Goal: Transaction & Acquisition: Purchase product/service

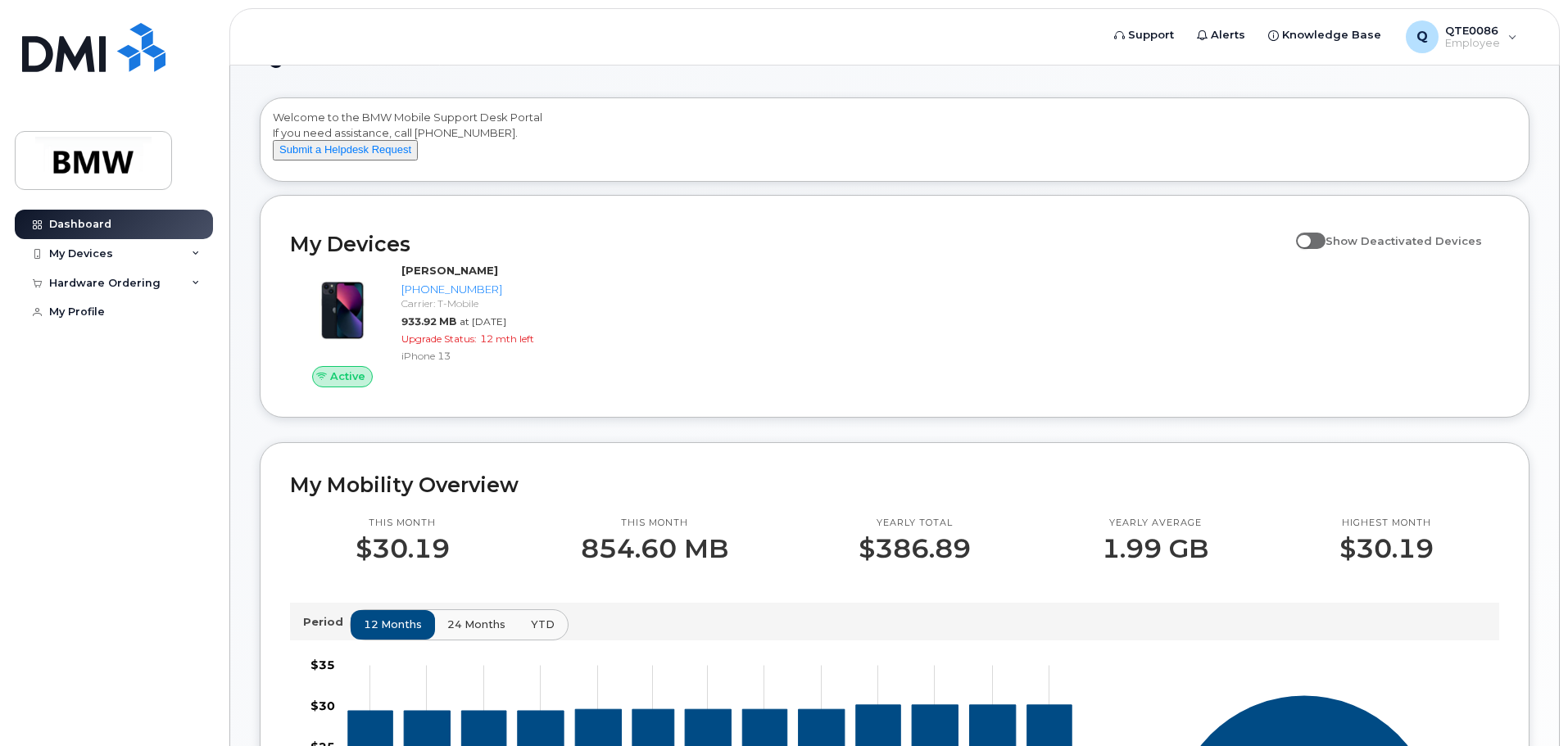
scroll to position [82, 0]
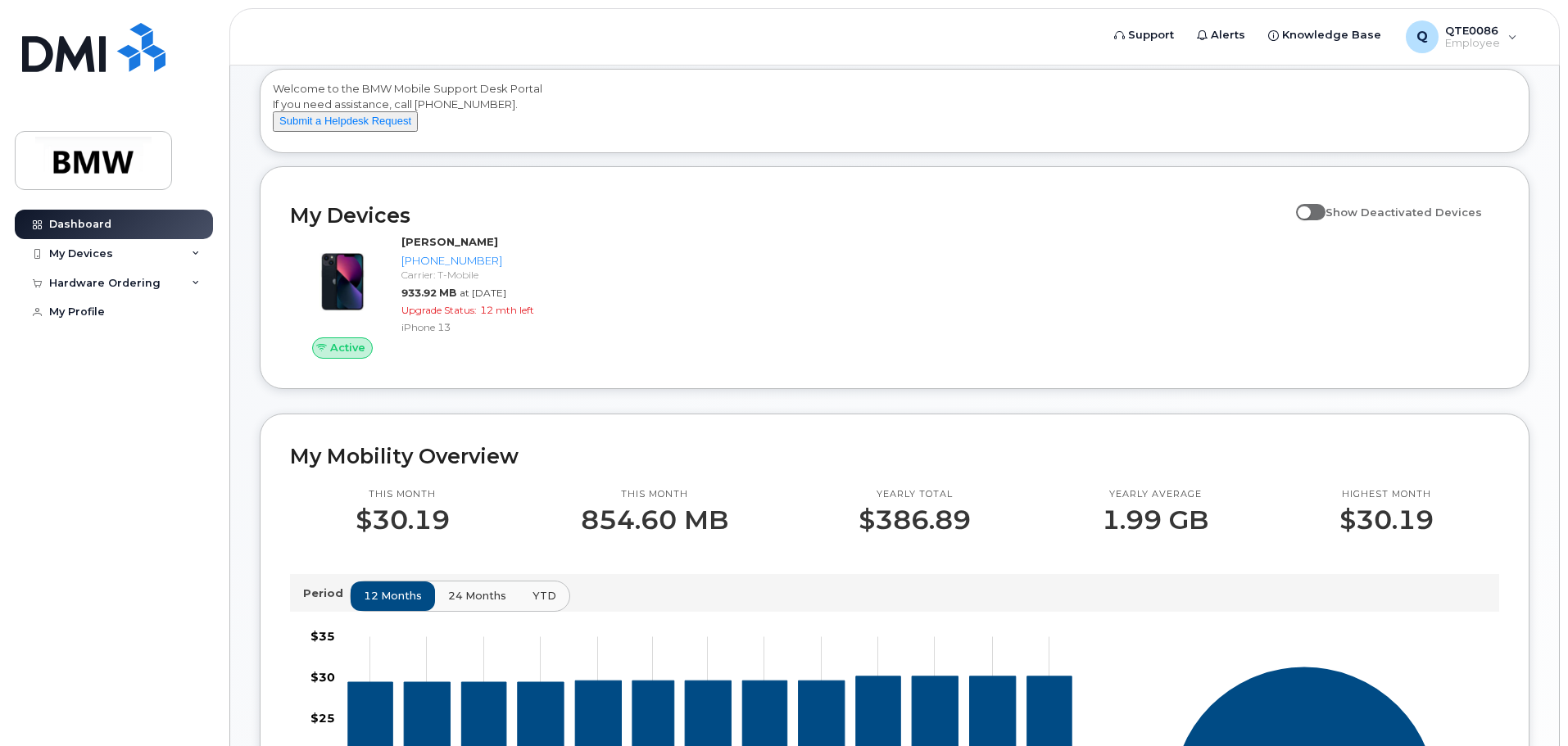
click at [471, 603] on span "24 months" at bounding box center [477, 595] width 58 height 15
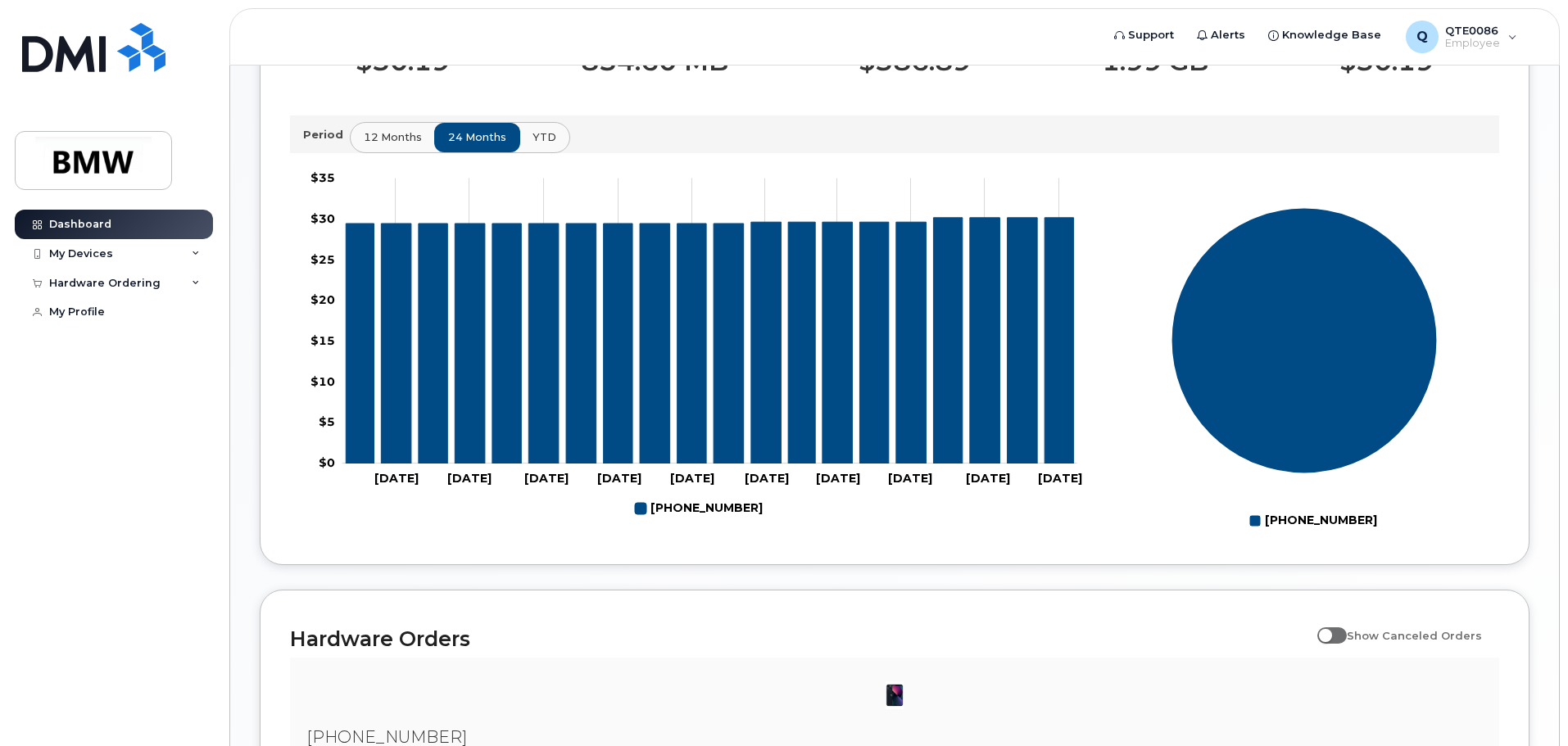
scroll to position [417, 0]
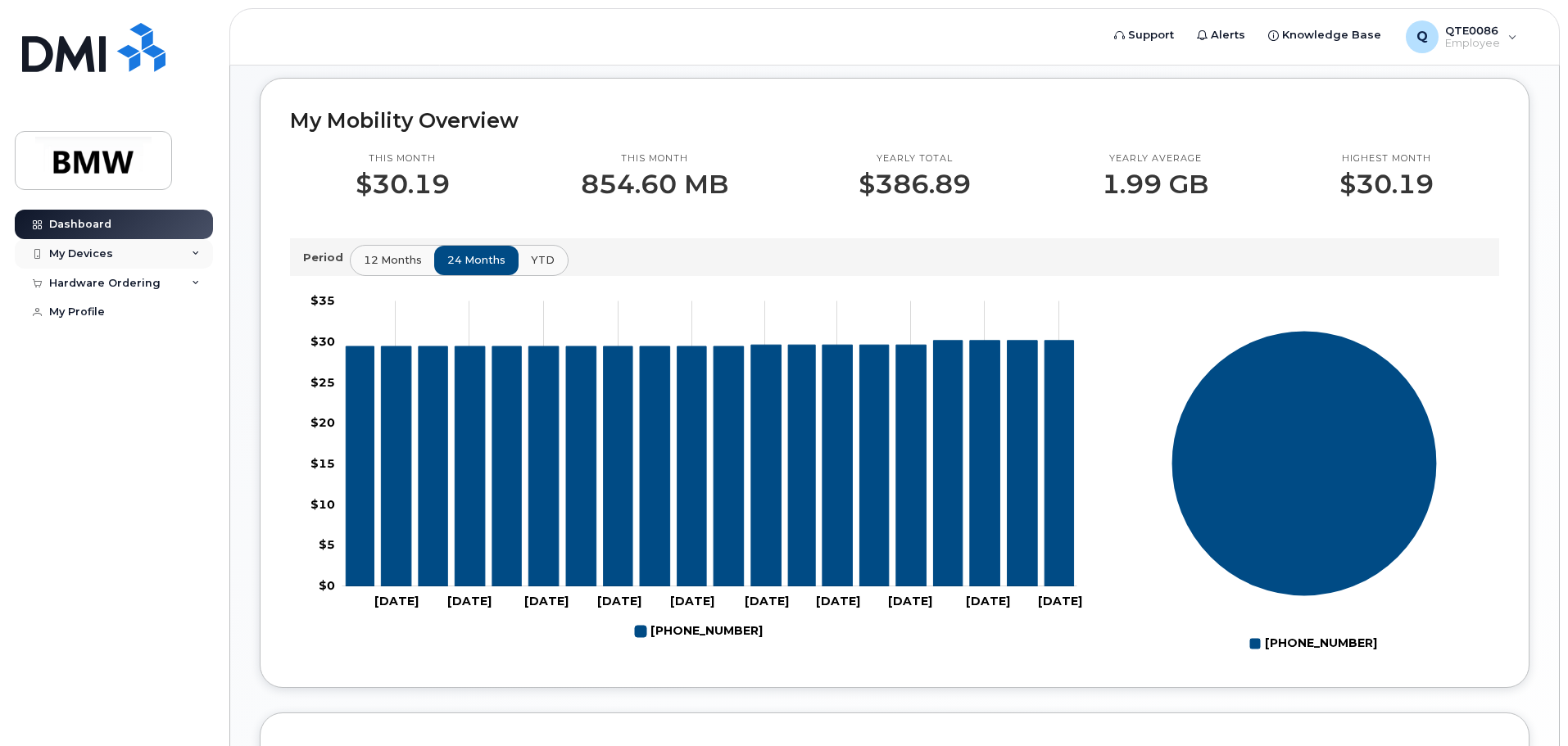
click at [201, 250] on div "My Devices" at bounding box center [113, 253] width 198 height 30
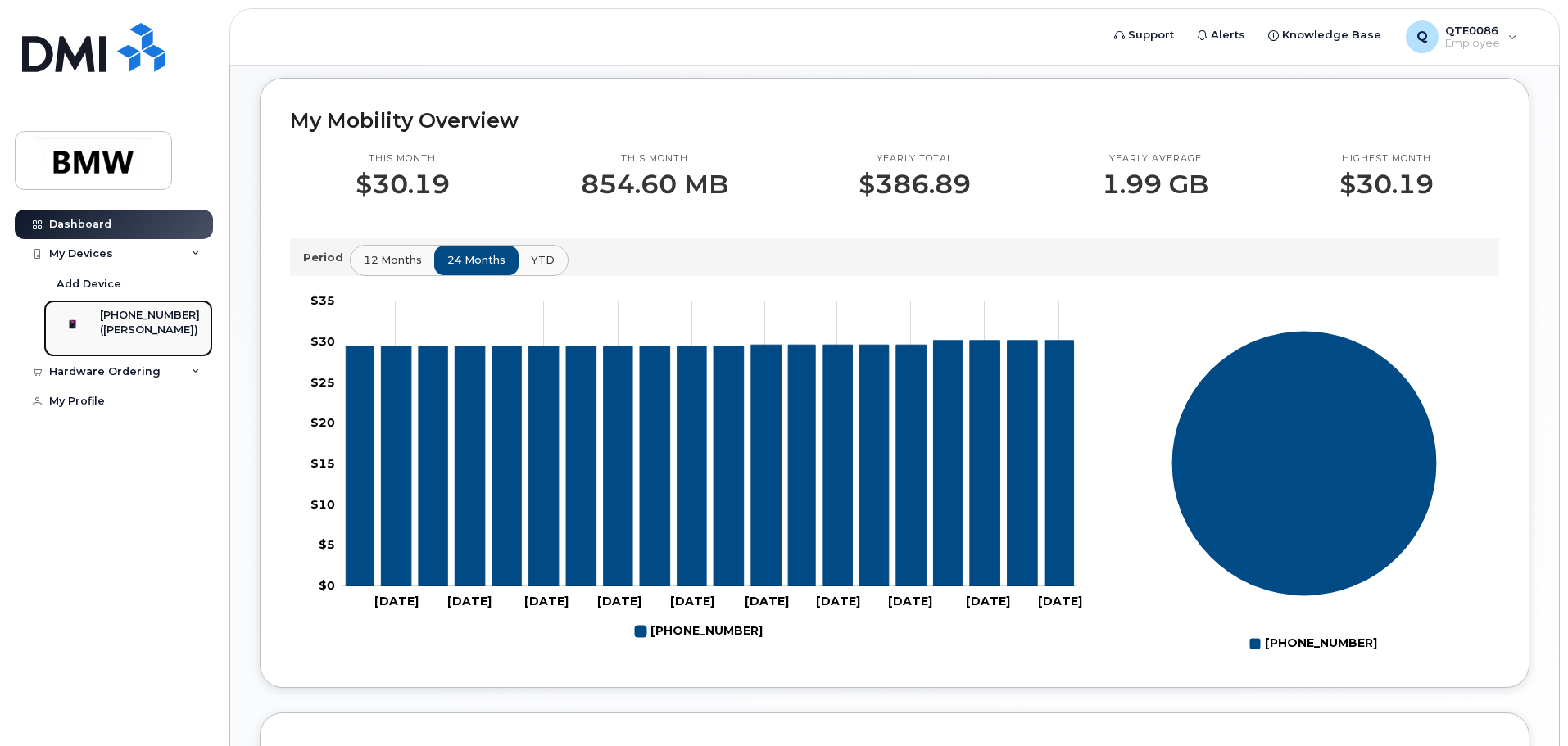
click at [161, 323] on div "([PERSON_NAME])" at bounding box center [149, 329] width 100 height 14
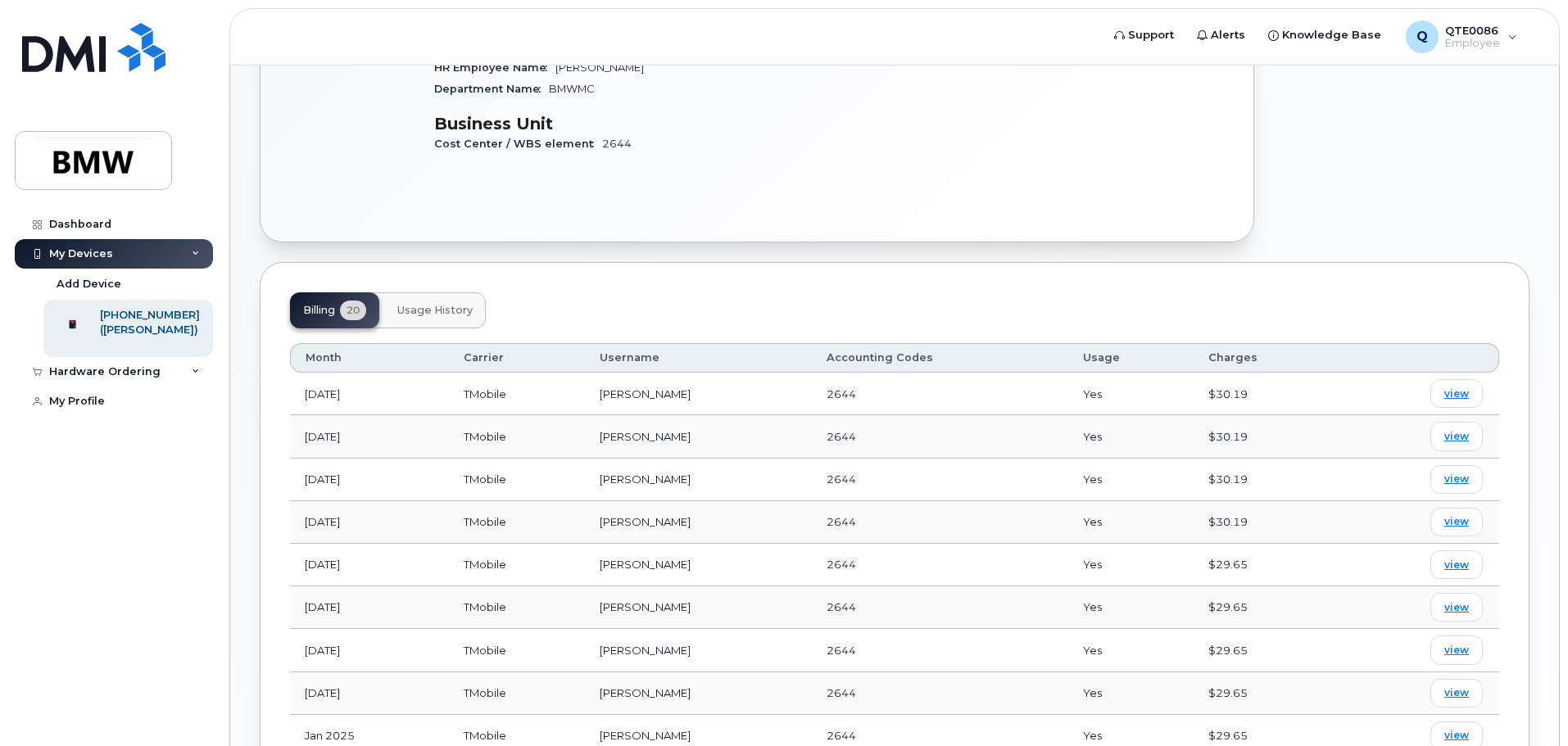
scroll to position [409, 0]
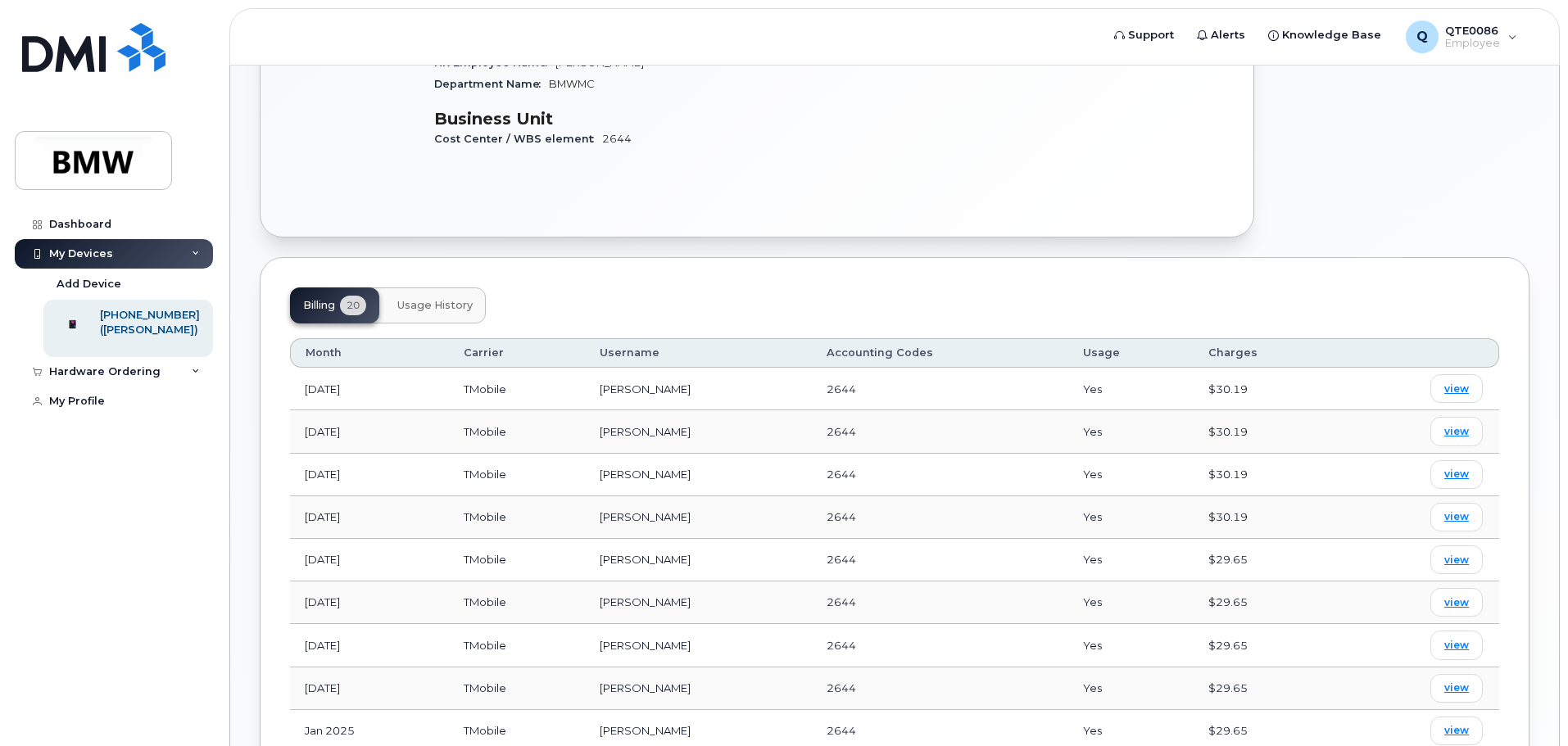
click at [449, 299] on span "Usage History" at bounding box center [435, 305] width 75 height 13
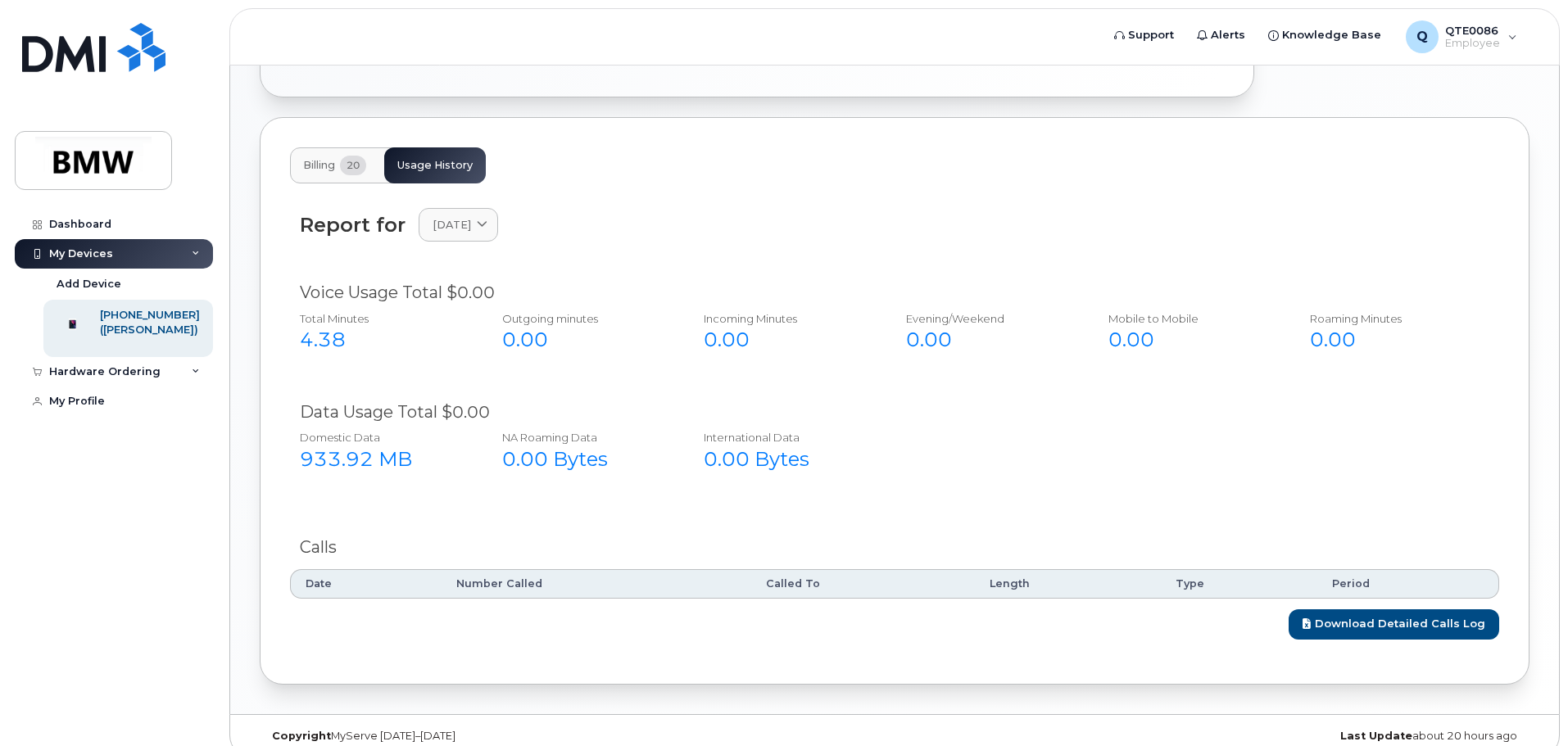
scroll to position [554, 0]
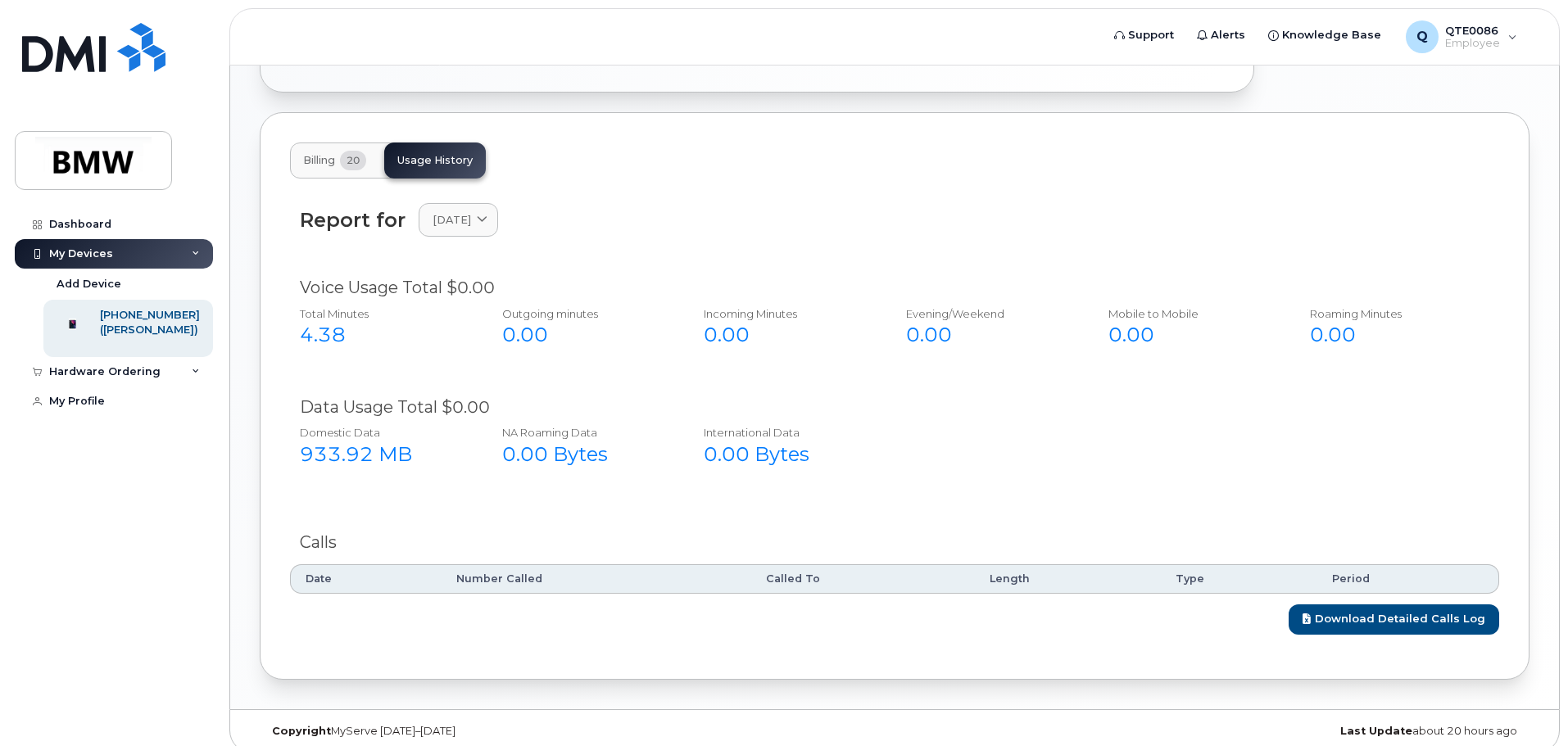
click at [510, 193] on div "Report for September 2025 2025 September August July June May April March Febru…" at bounding box center [894, 229] width 1209 height 73
click at [498, 203] on link "September 2025" at bounding box center [458, 219] width 79 height 33
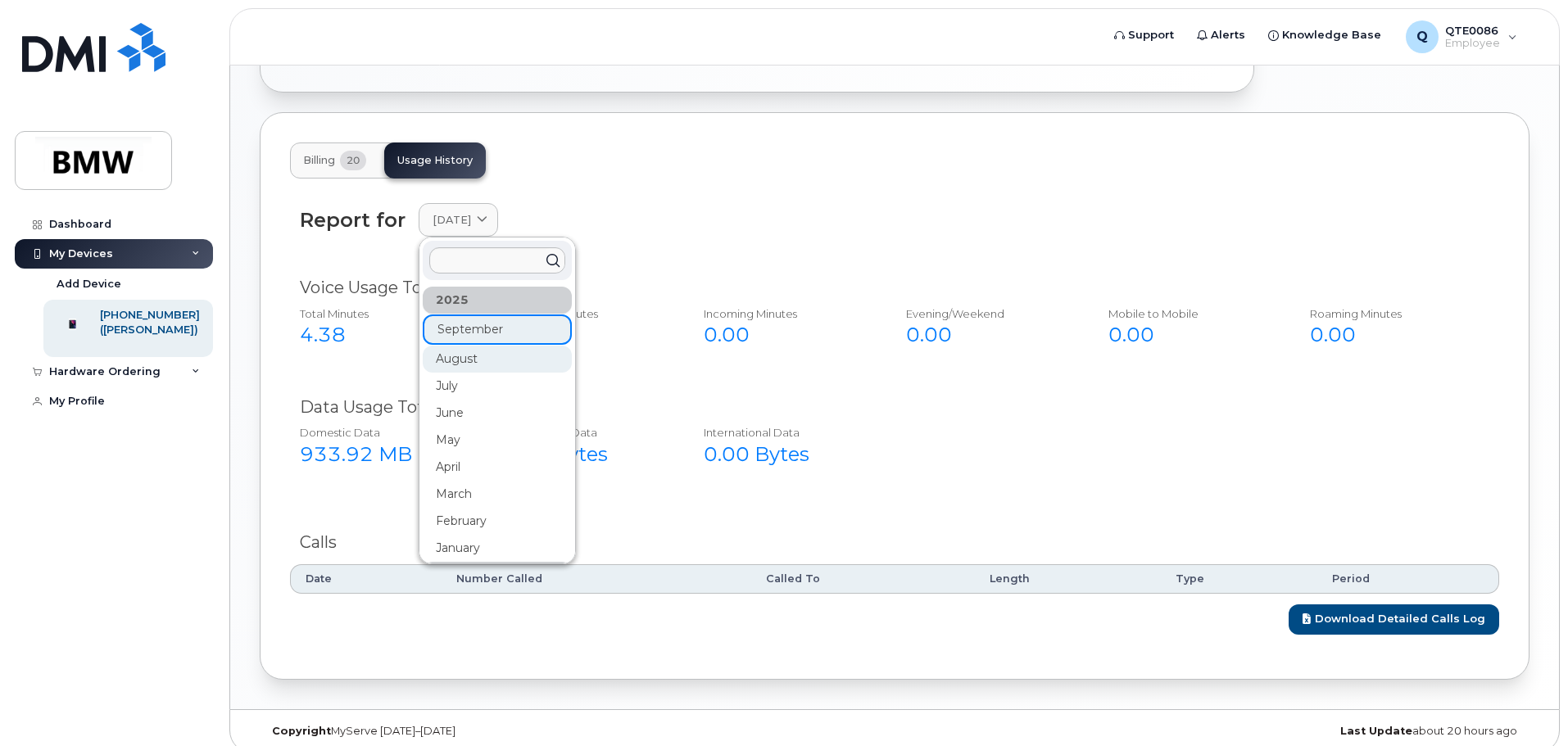
click at [515, 346] on div "August" at bounding box center [498, 359] width 149 height 27
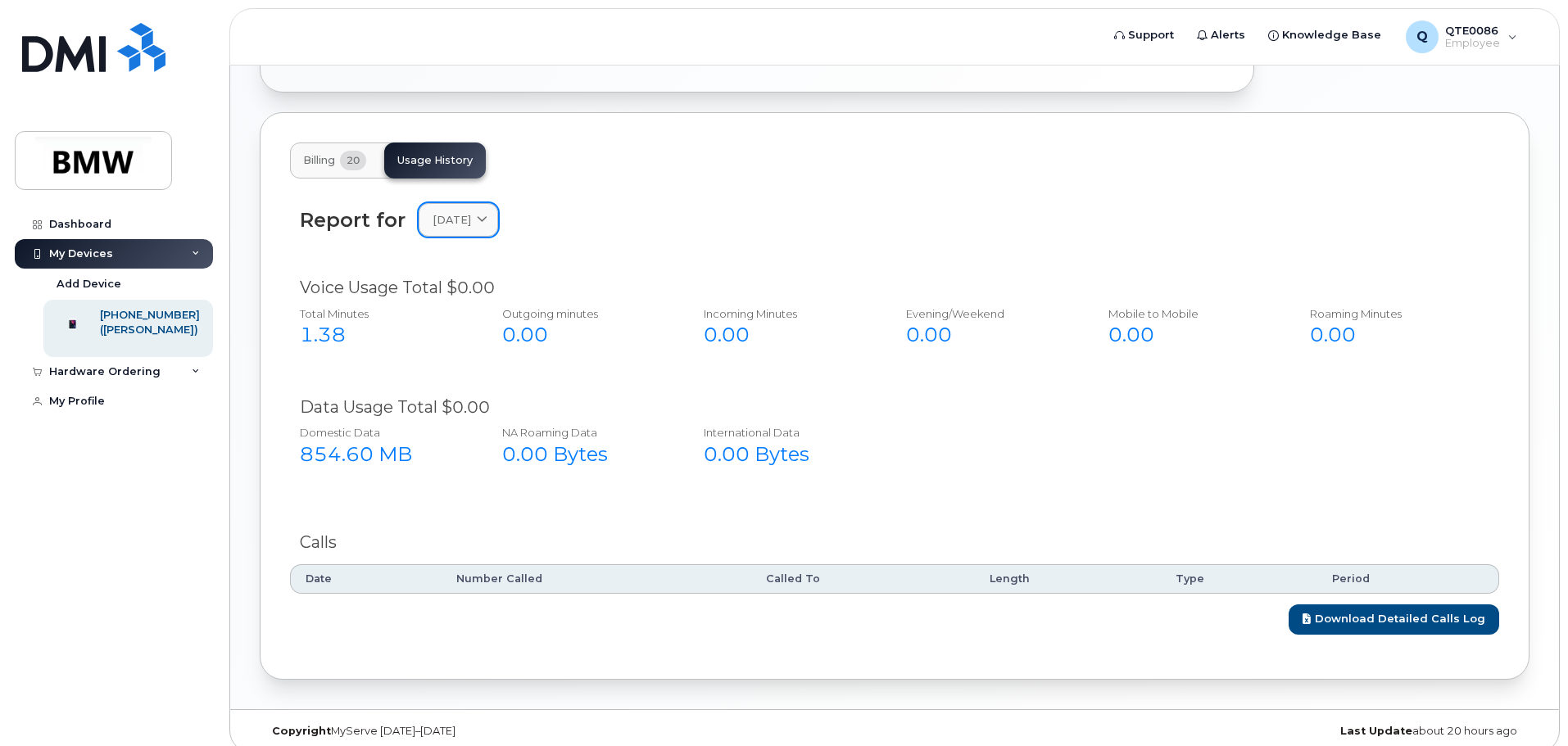
click at [460, 212] on span "August 2025" at bounding box center [452, 219] width 39 height 15
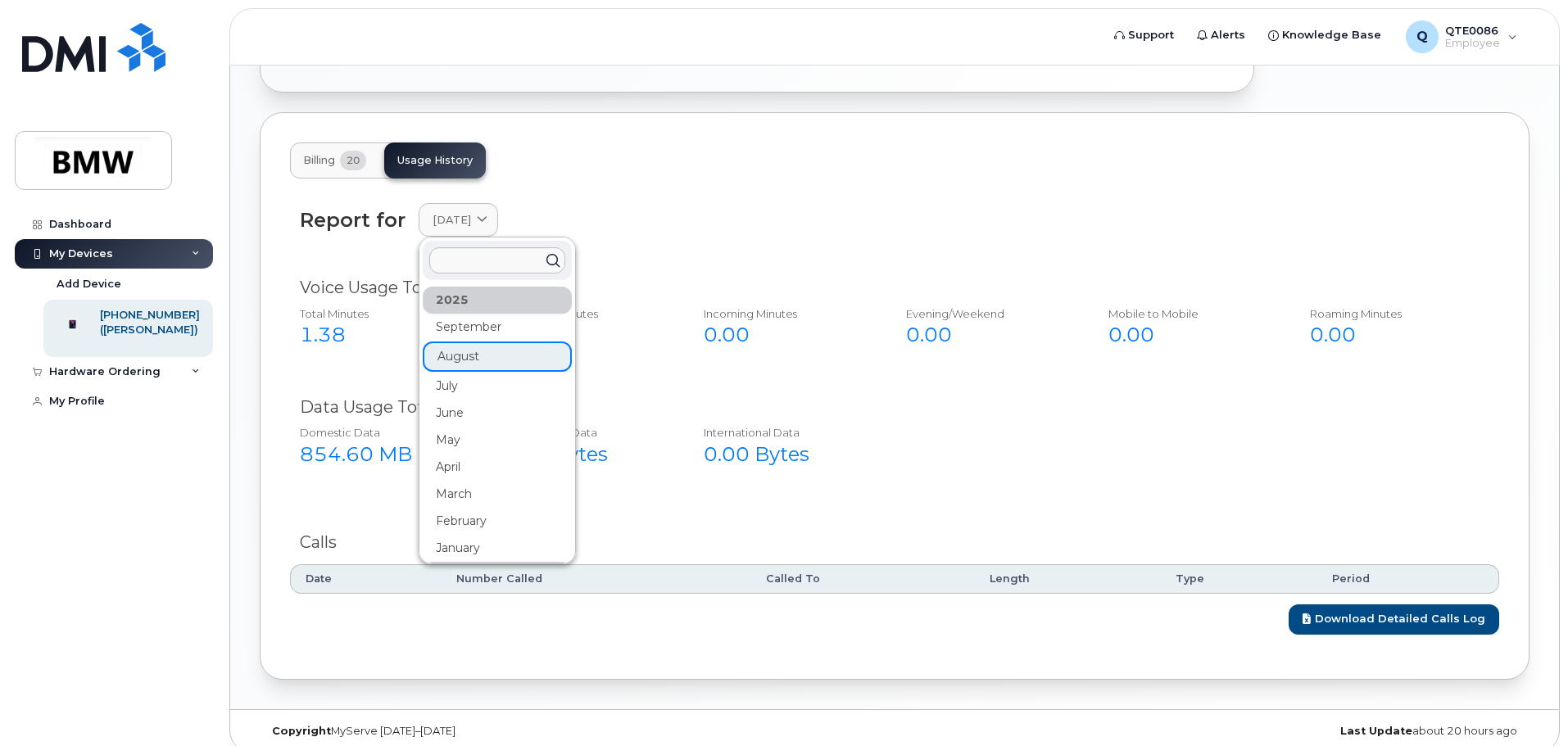
click at [514, 373] on div "July" at bounding box center [498, 386] width 149 height 27
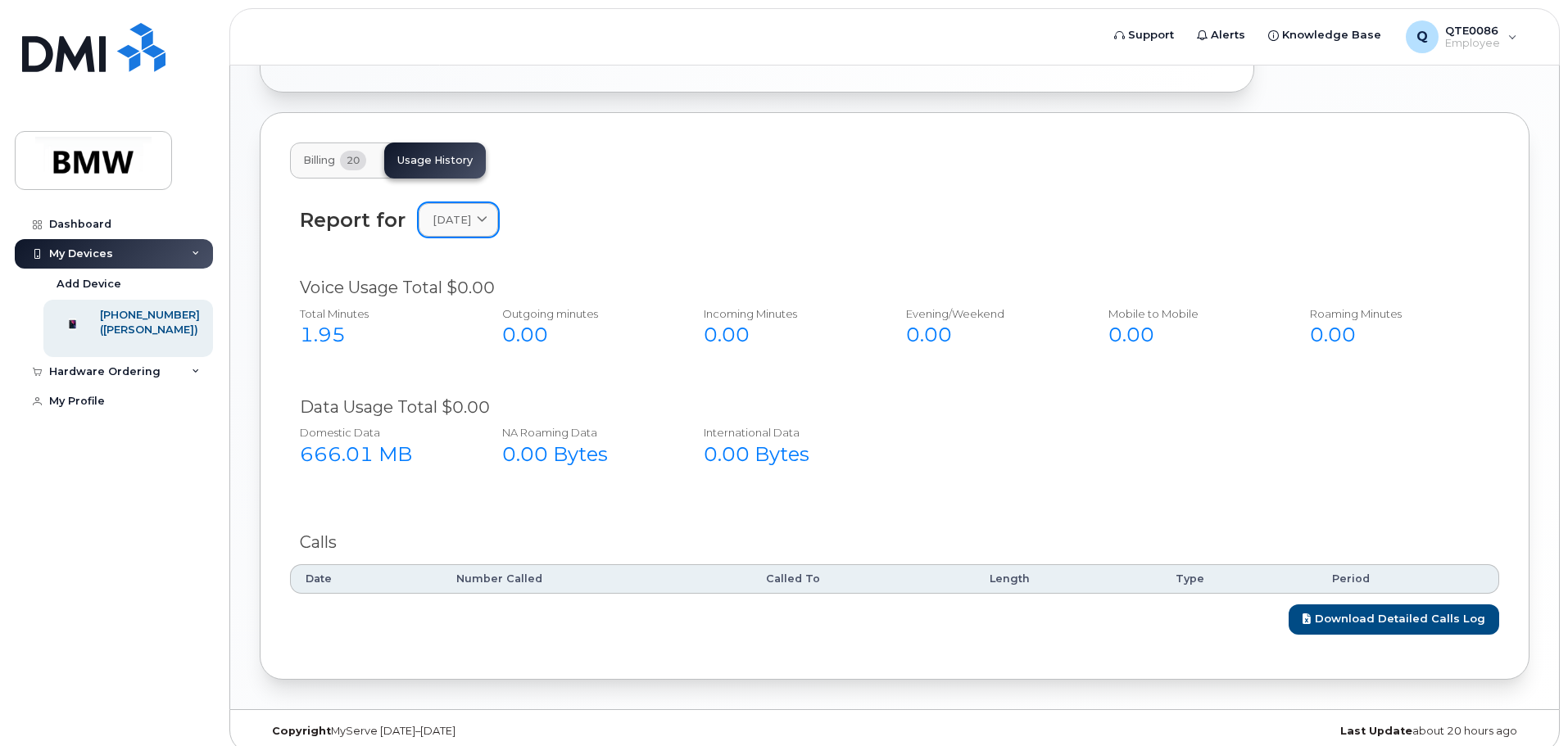
click at [442, 212] on span "July 2025" at bounding box center [452, 219] width 39 height 15
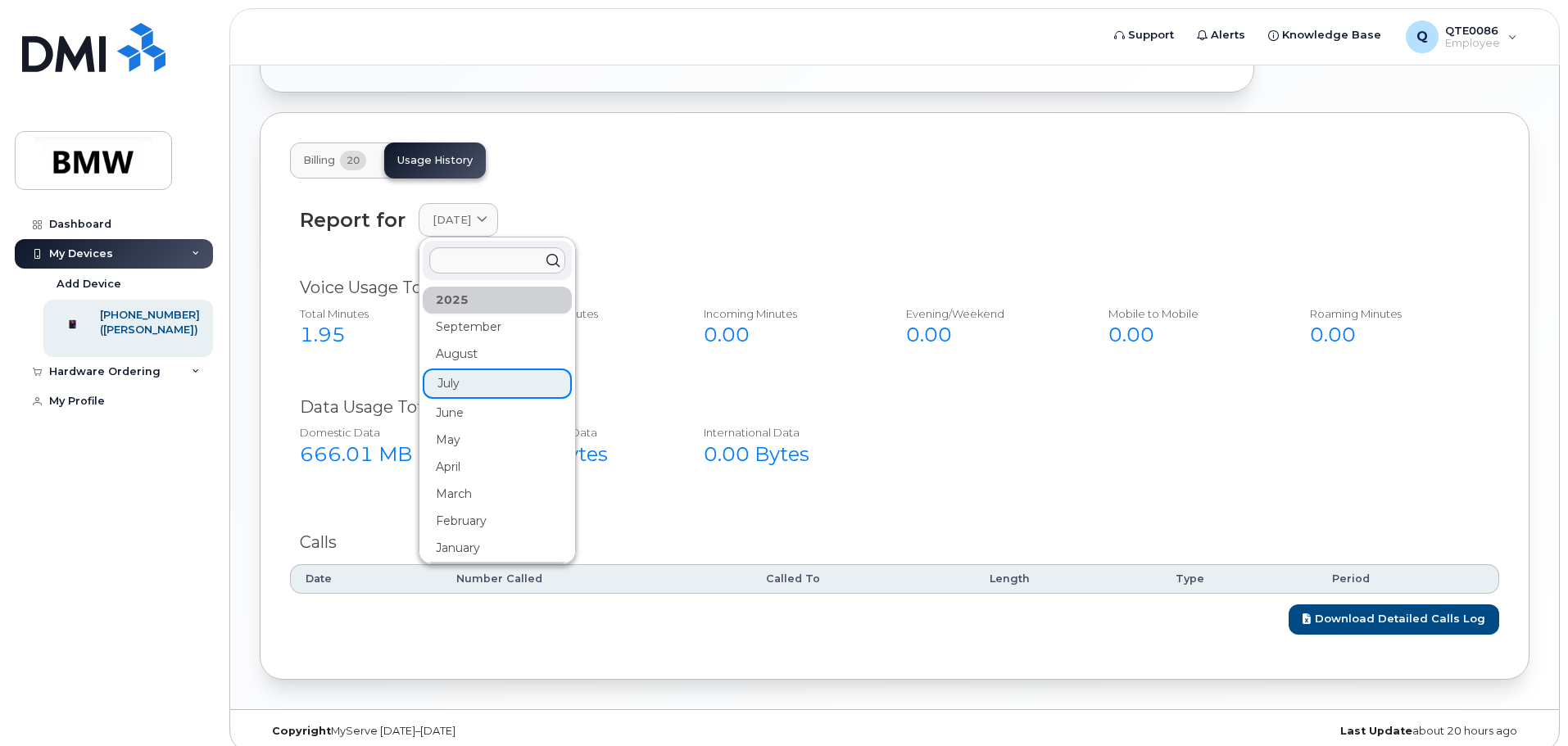
click at [471, 401] on div "June" at bounding box center [498, 413] width 149 height 27
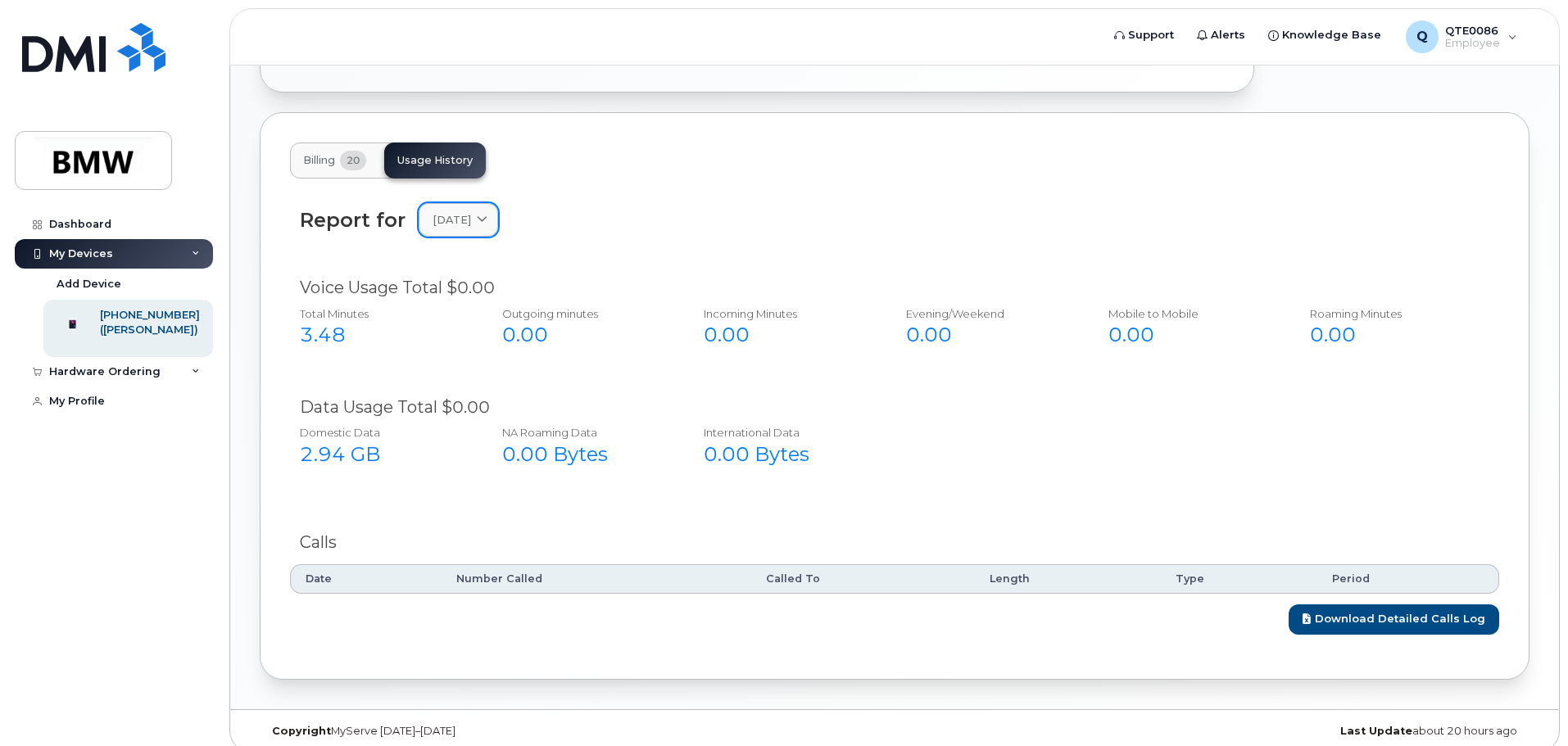
click at [471, 212] on span "June 2025" at bounding box center [452, 219] width 39 height 15
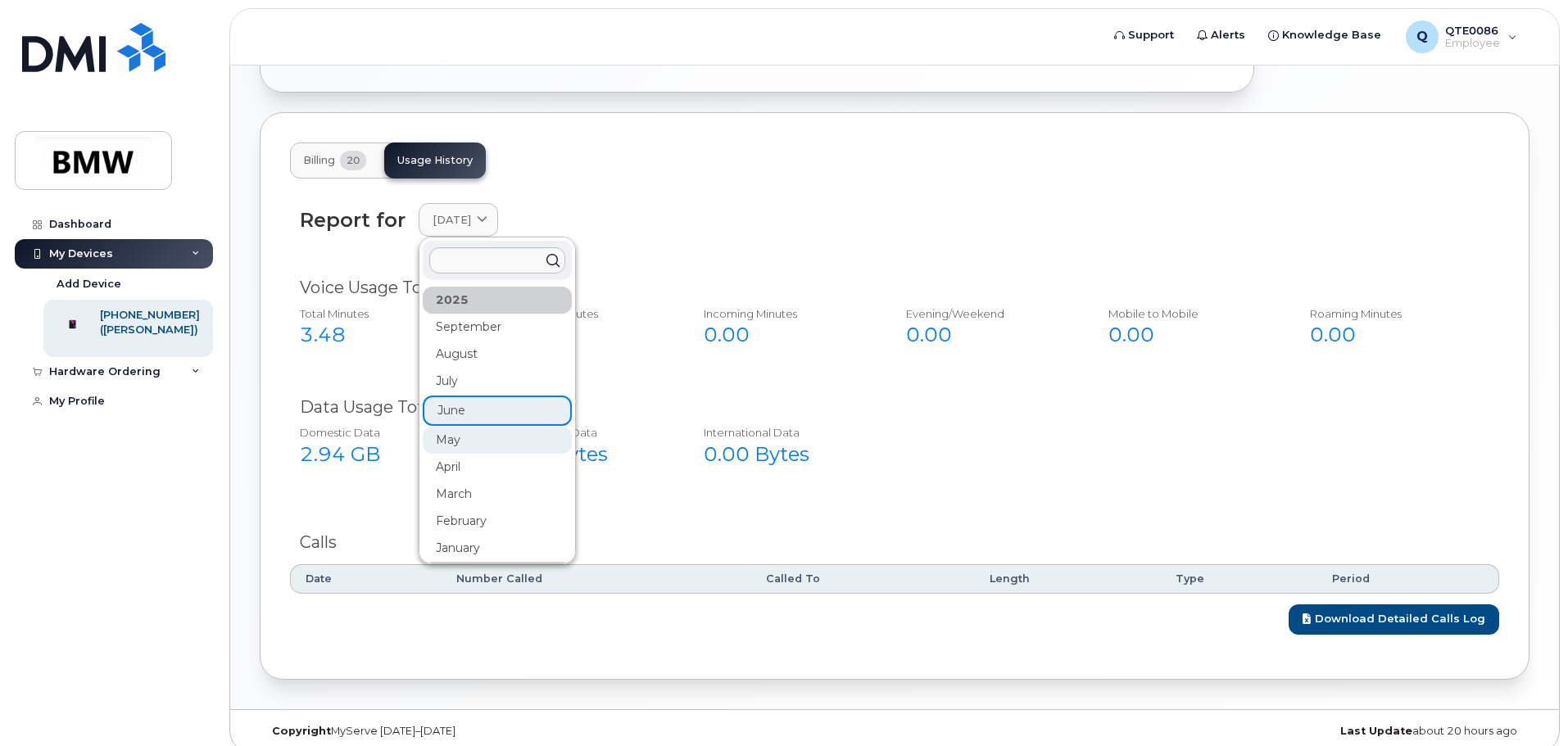
click at [489, 429] on div "May" at bounding box center [498, 440] width 149 height 27
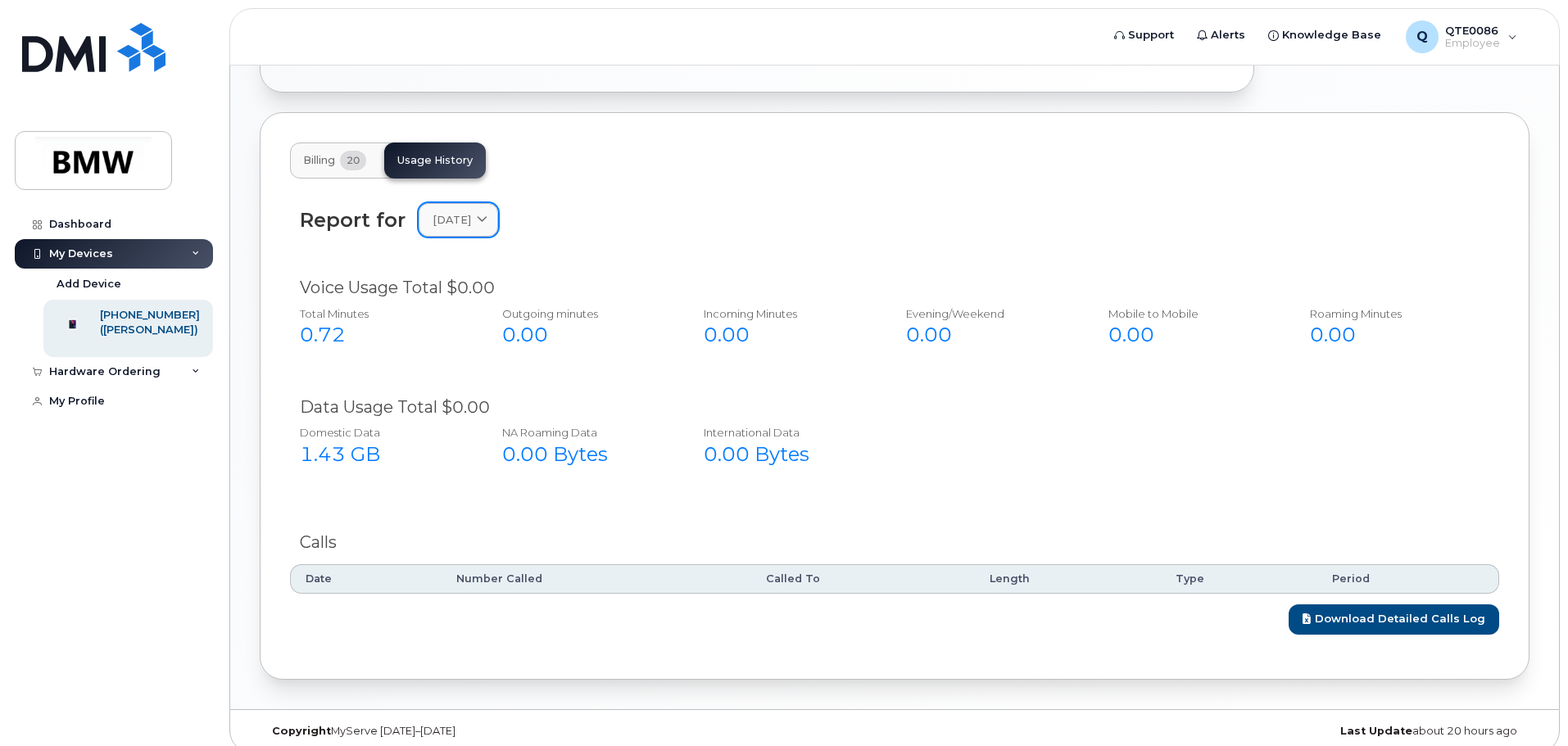
click at [464, 214] on link "May 2025" at bounding box center [458, 219] width 79 height 33
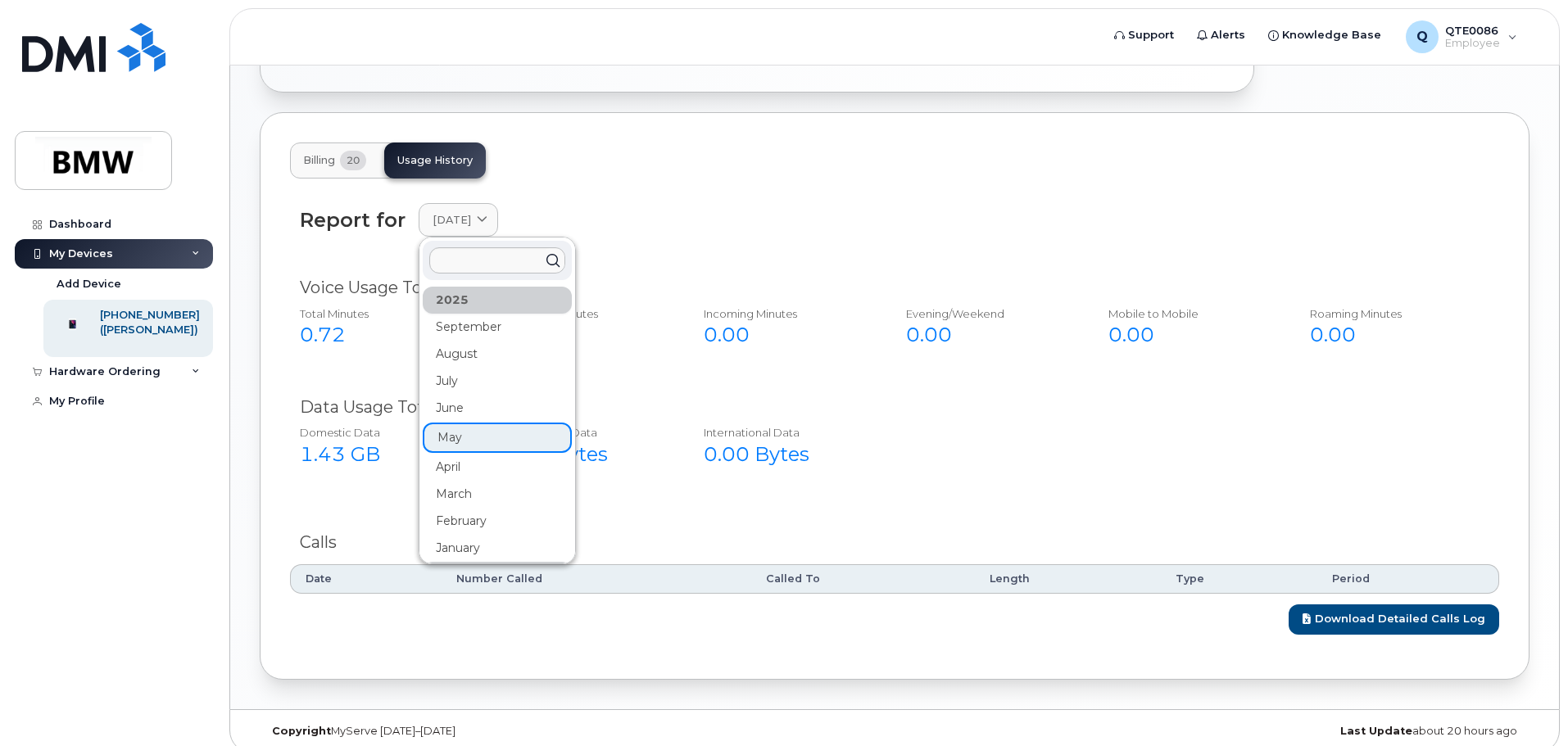
click at [496, 480] on div "March" at bounding box center [498, 494] width 149 height 27
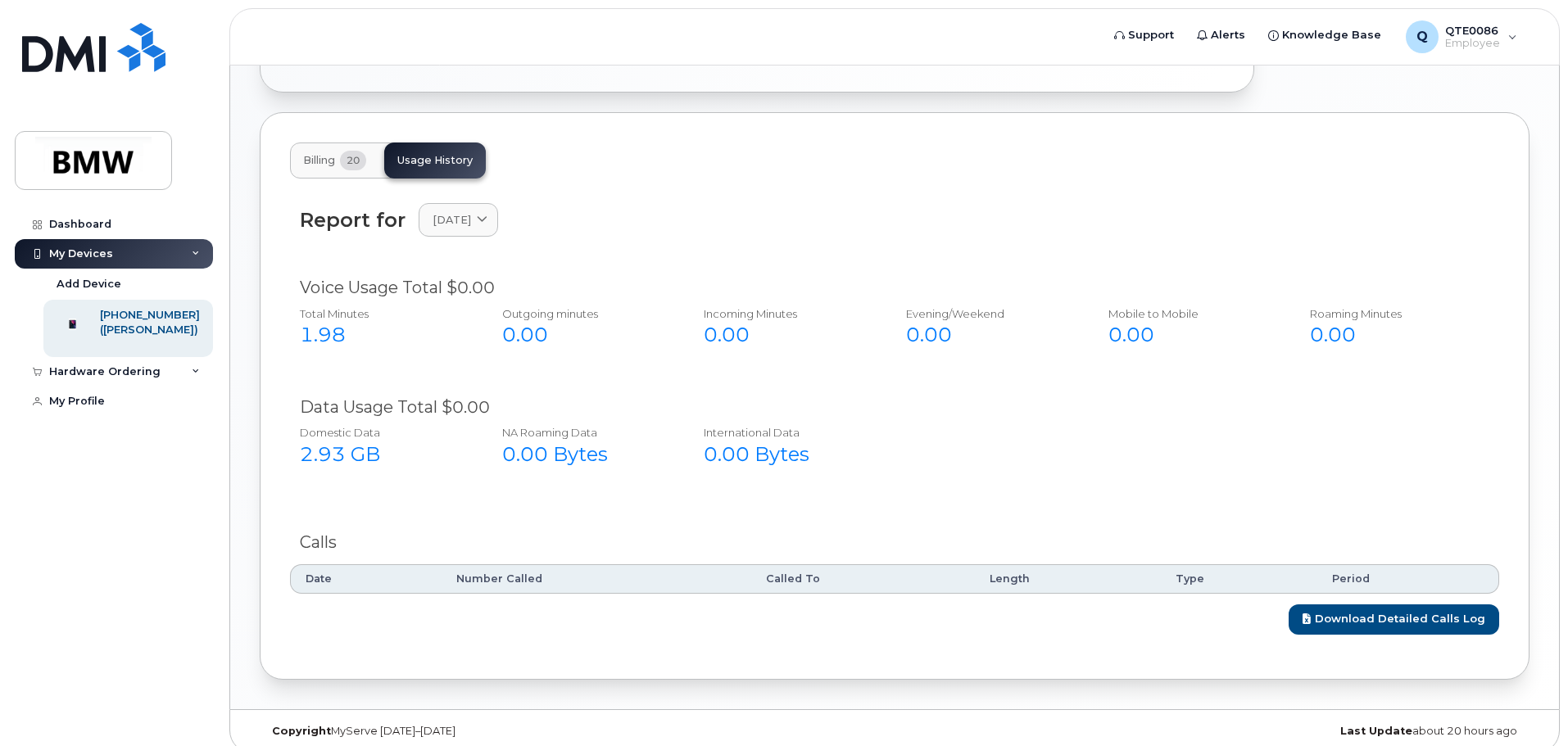
click at [474, 224] on div "Report for March 2025 2025 September August July June May April March February …" at bounding box center [894, 229] width 1209 height 73
click at [471, 212] on span "March 2025" at bounding box center [452, 219] width 39 height 15
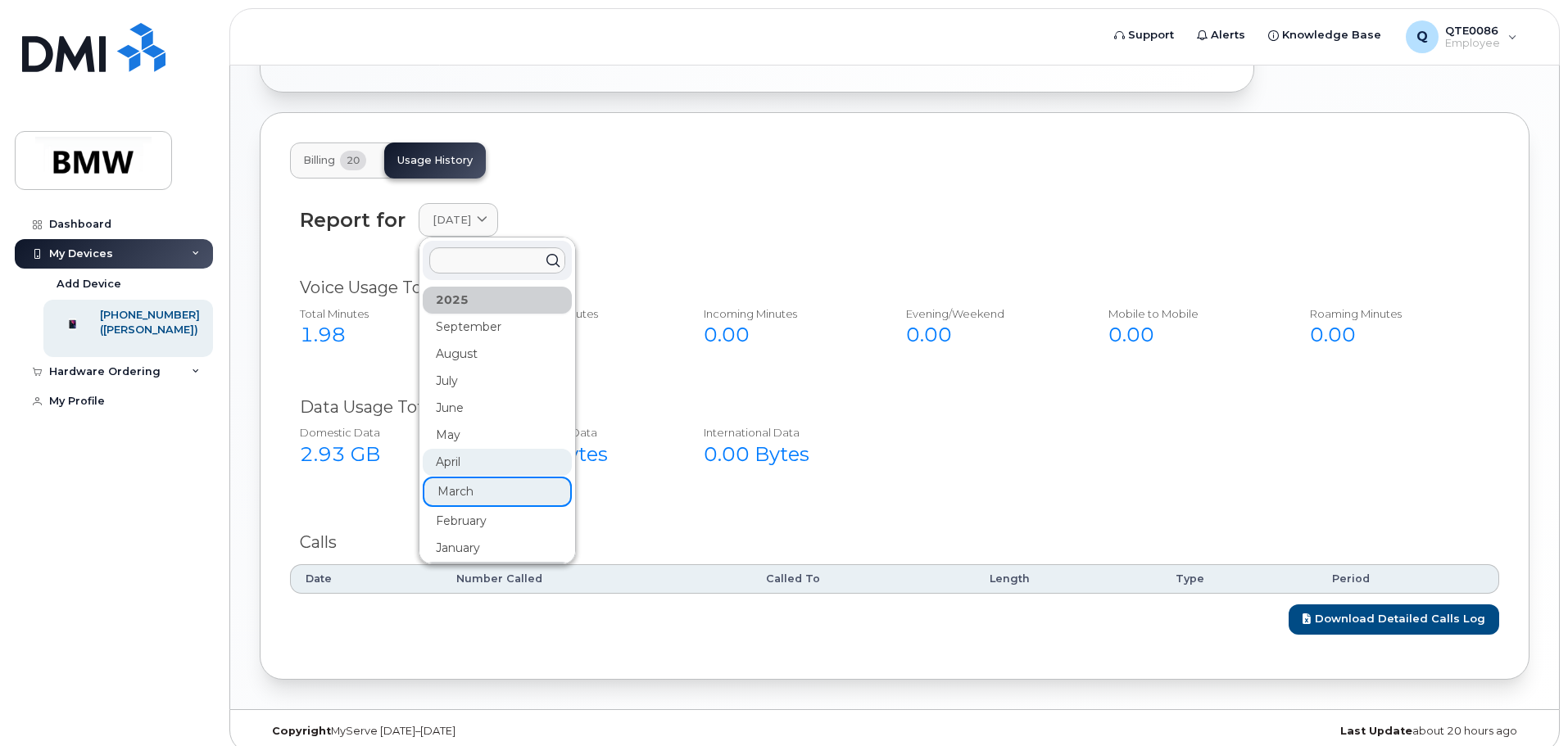
click at [504, 449] on div "April" at bounding box center [498, 462] width 149 height 27
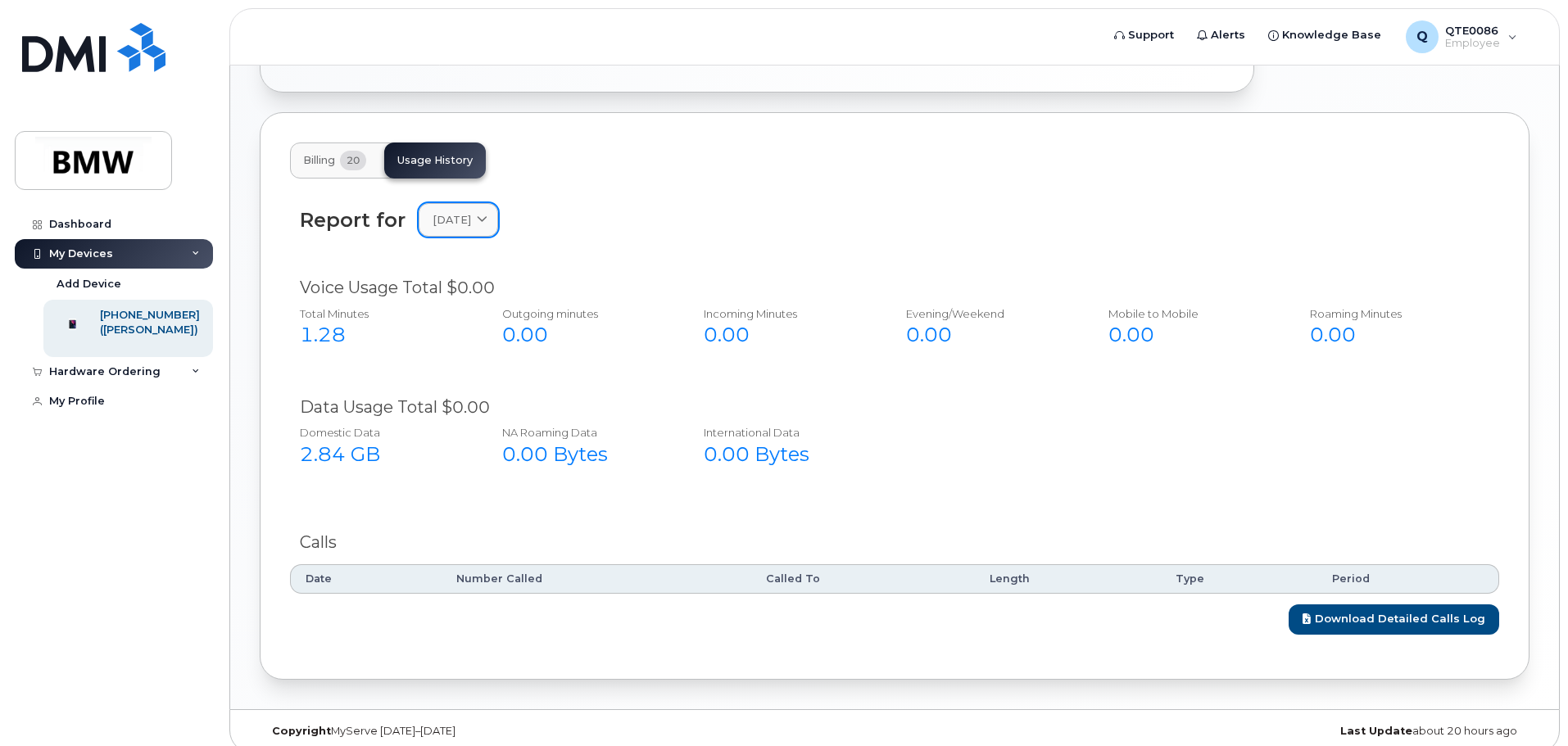
click at [471, 212] on span "April 2025" at bounding box center [452, 219] width 39 height 15
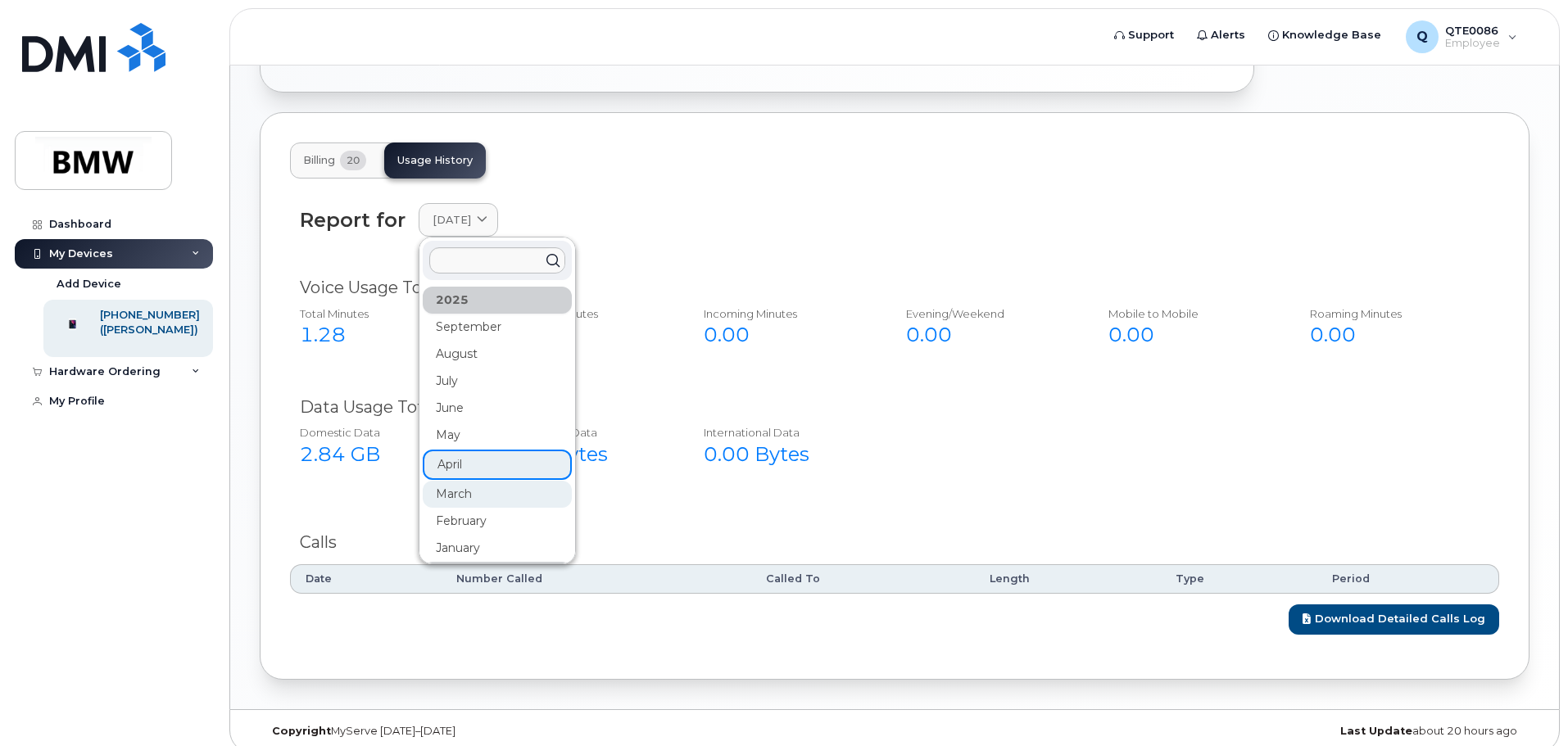
click at [471, 480] on div "March" at bounding box center [498, 494] width 149 height 27
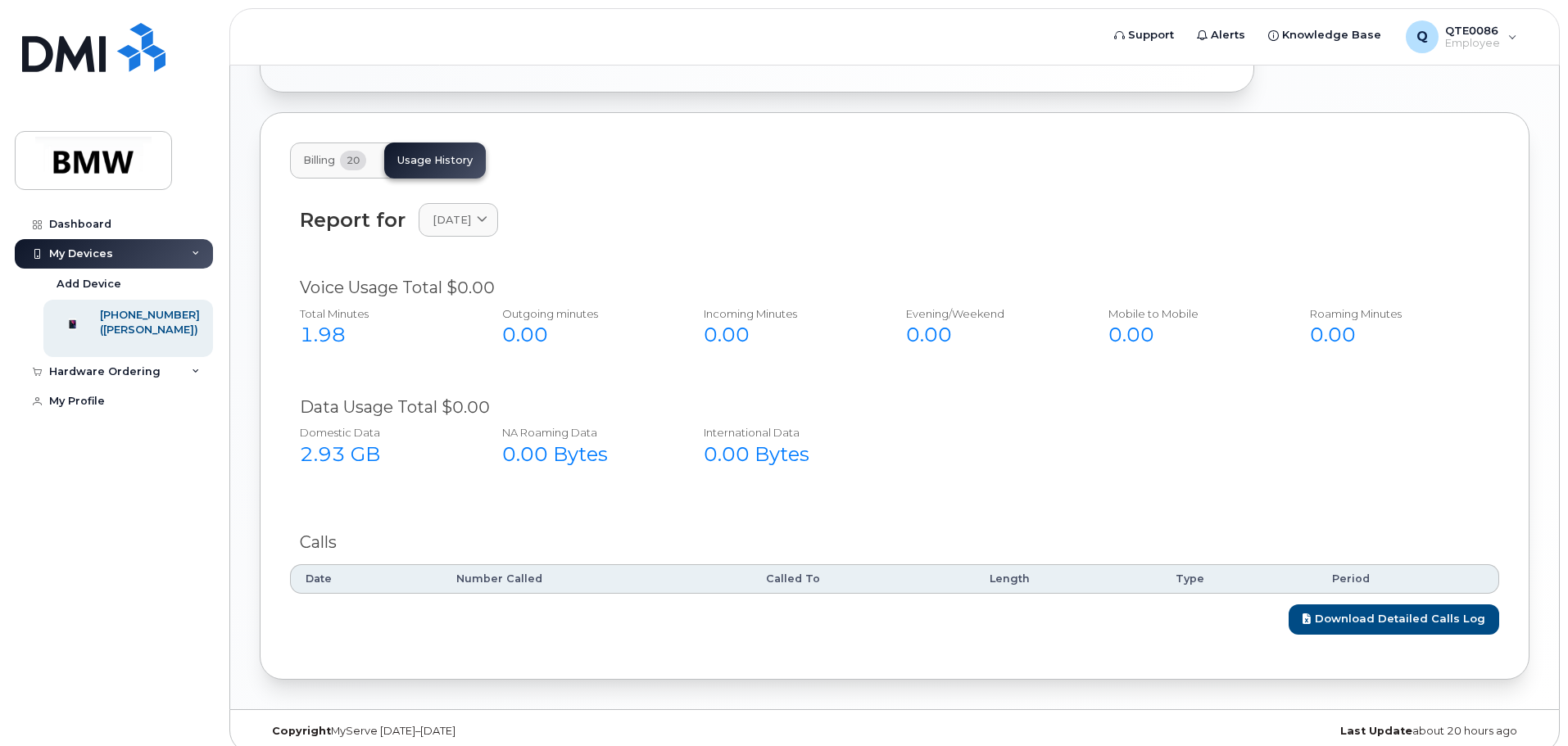
click at [472, 231] on div "Report for March 2025 2025 September August July June May April March February …" at bounding box center [894, 229] width 1209 height 73
click at [475, 212] on link "March 2025" at bounding box center [458, 219] width 79 height 33
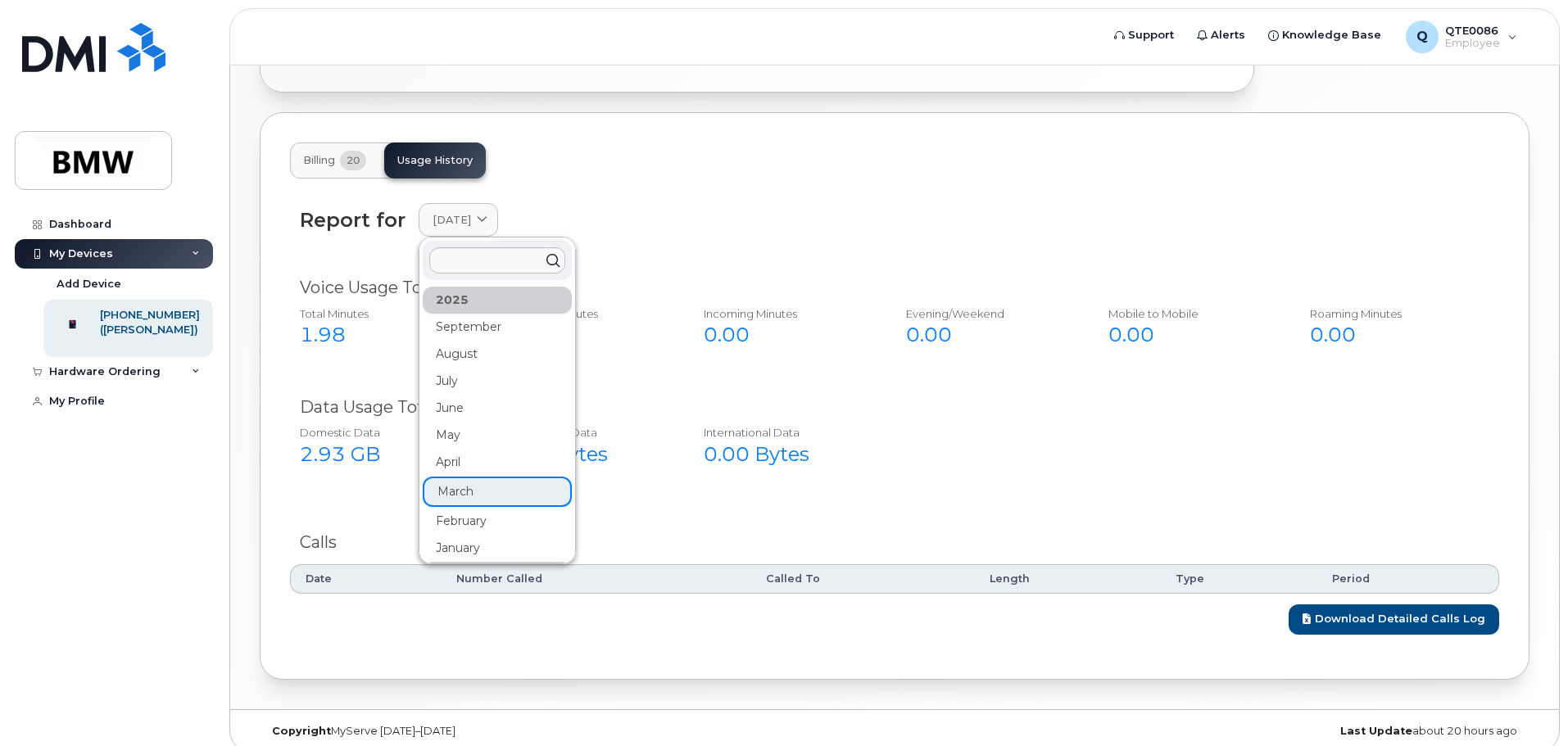
click at [484, 512] on div "February" at bounding box center [498, 521] width 149 height 27
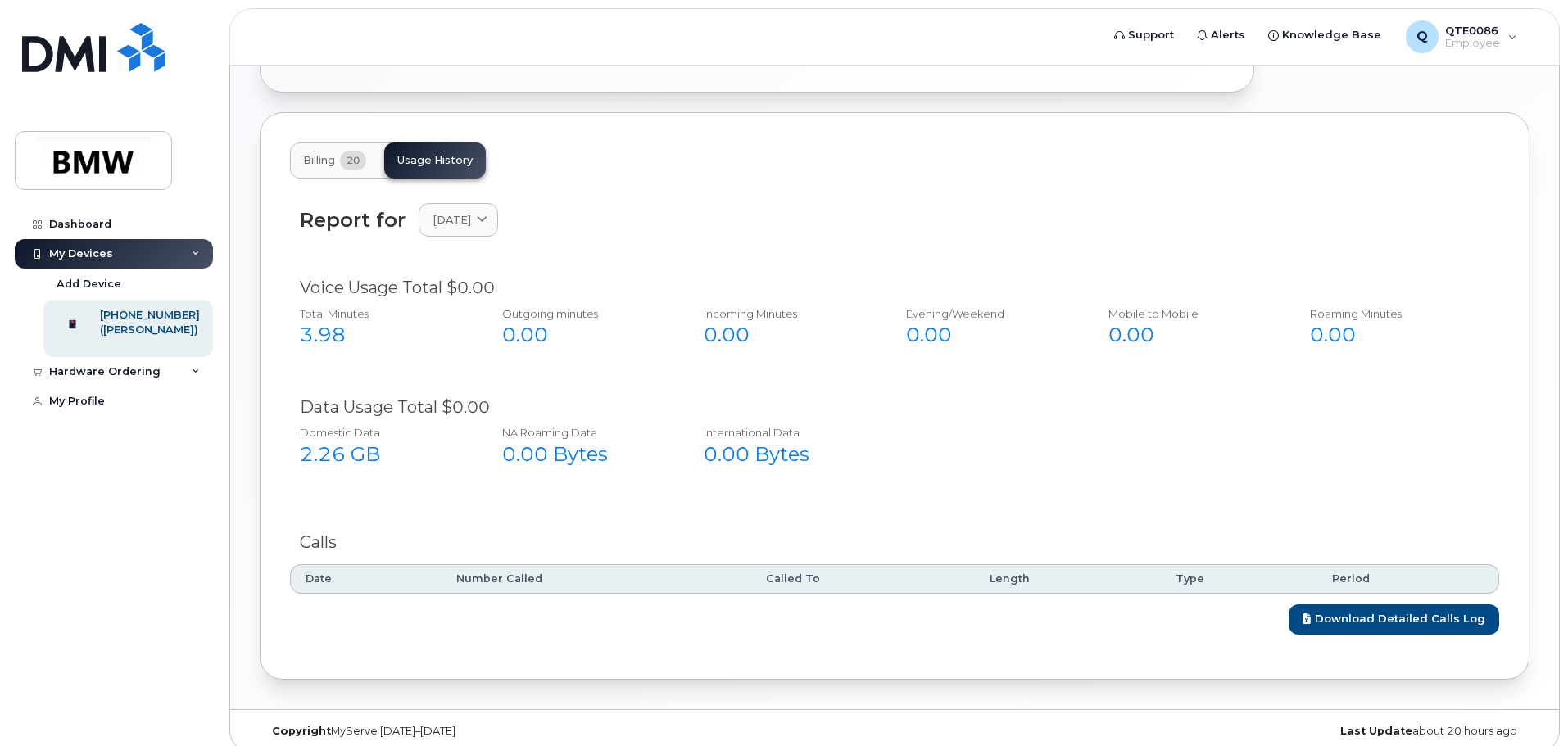
drag, startPoint x: 457, startPoint y: 214, endPoint x: 462, endPoint y: 243, distance: 29.4
click at [454, 214] on link "February 2025" at bounding box center [458, 219] width 79 height 33
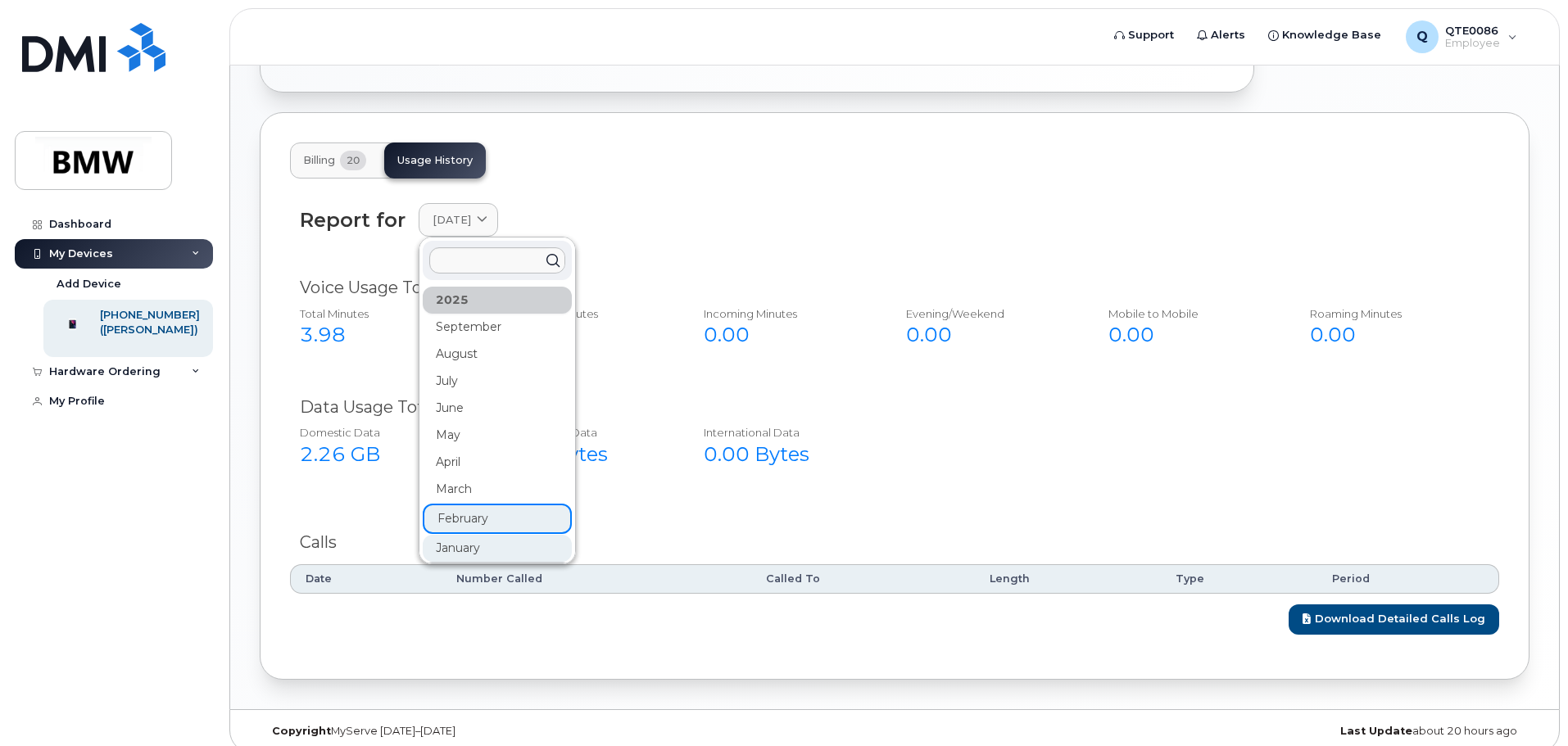
click at [484, 535] on div "January" at bounding box center [498, 549] width 149 height 27
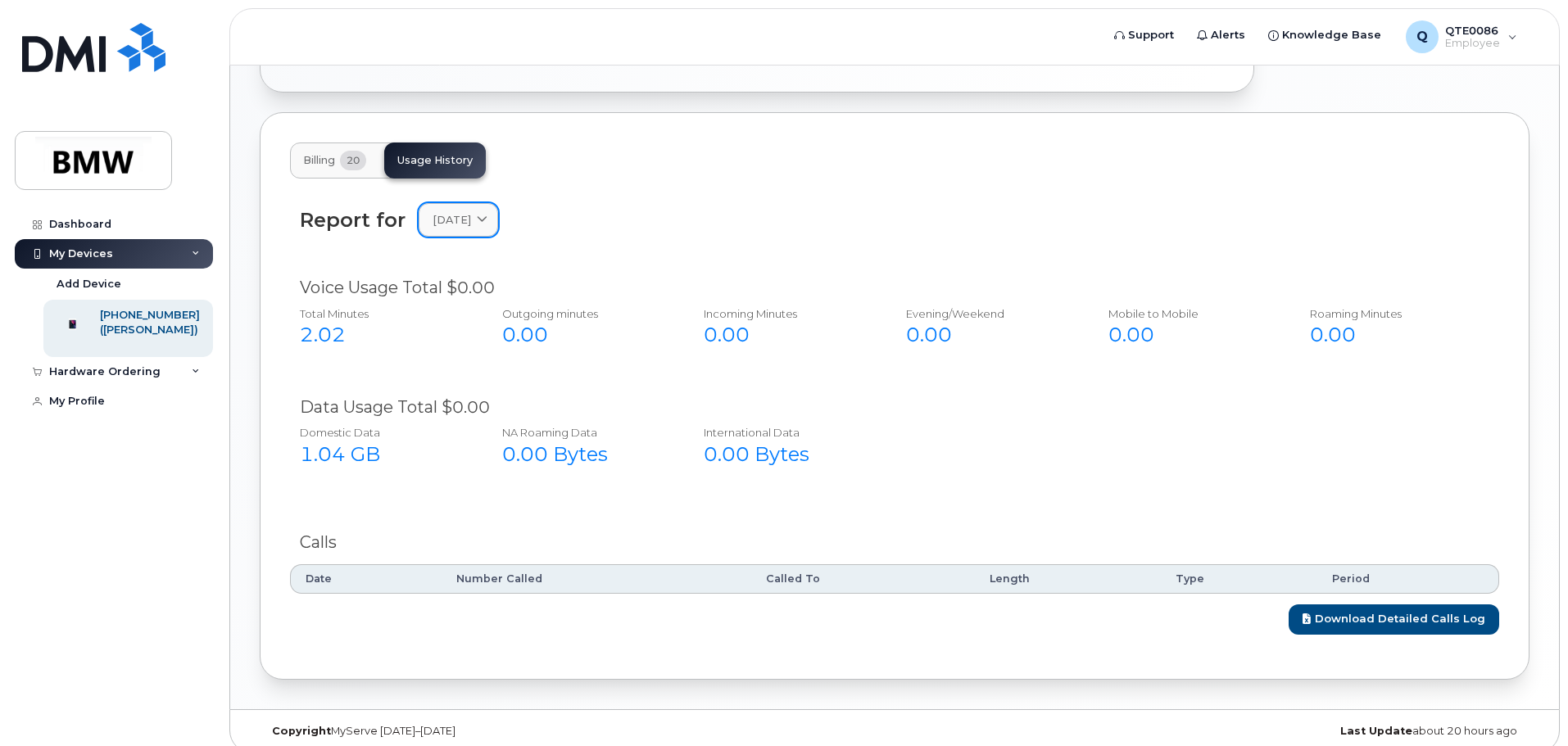
click at [488, 216] on link "January 2025" at bounding box center [458, 219] width 79 height 33
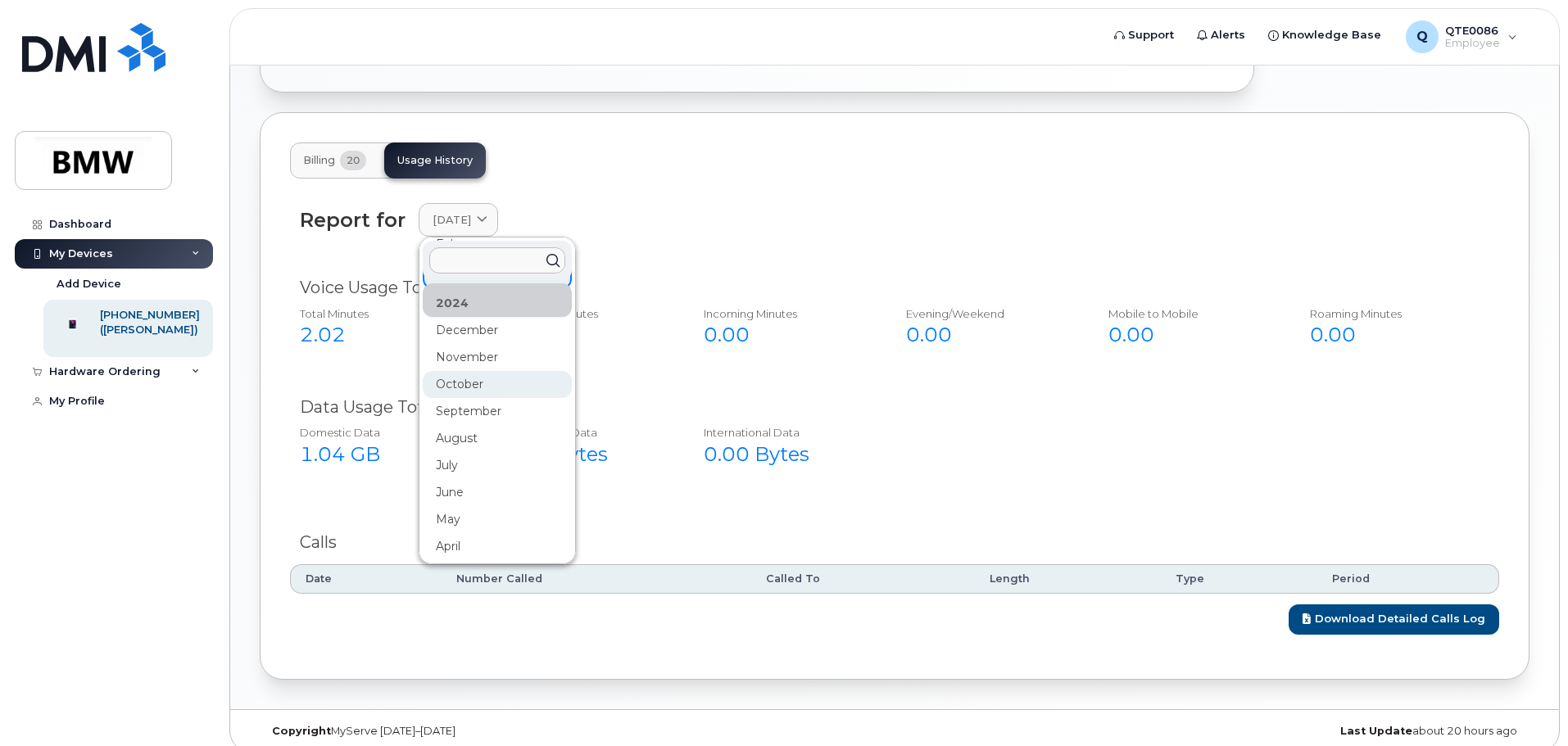
scroll to position [246, 0]
click at [491, 402] on div "October" at bounding box center [498, 410] width 149 height 27
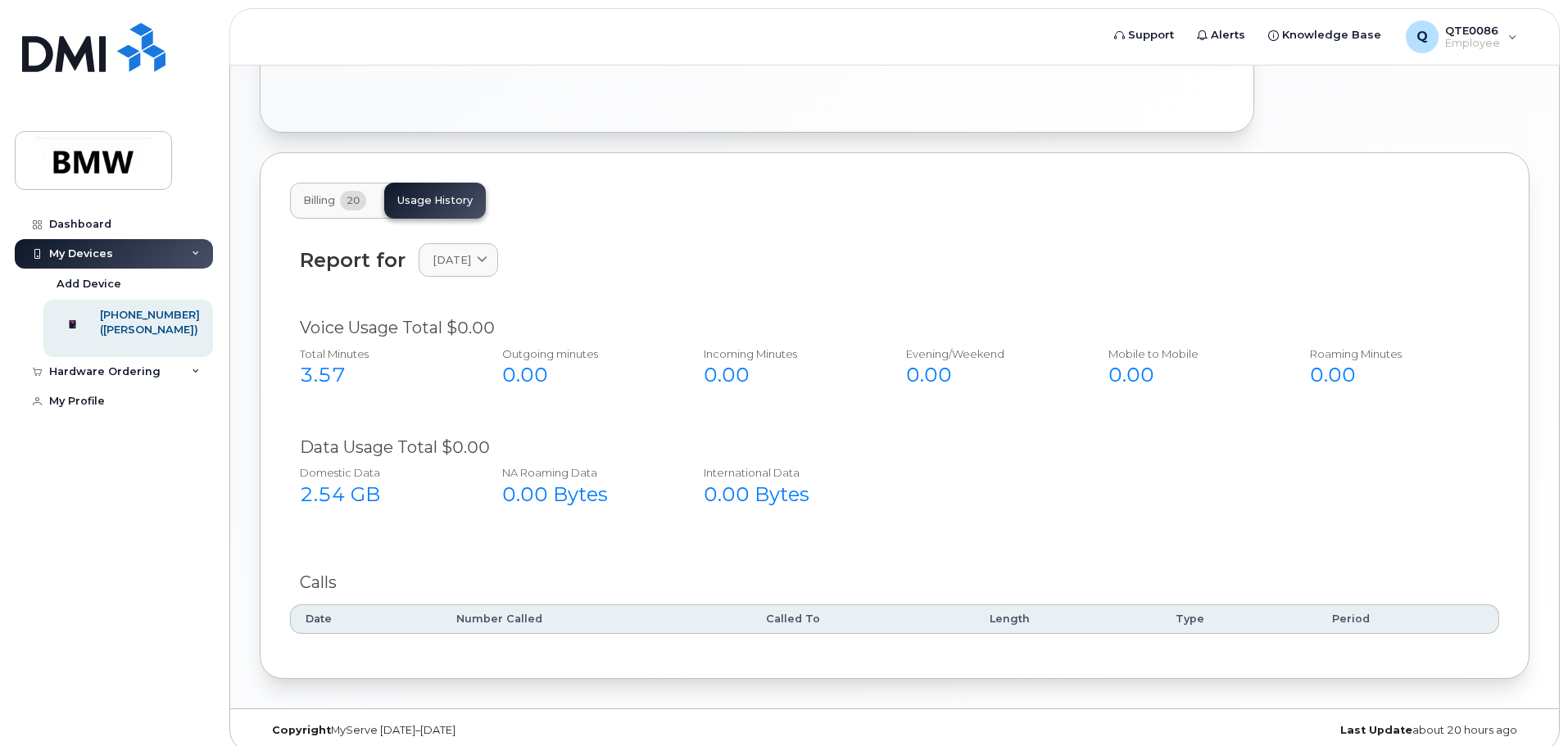
scroll to position [554, 0]
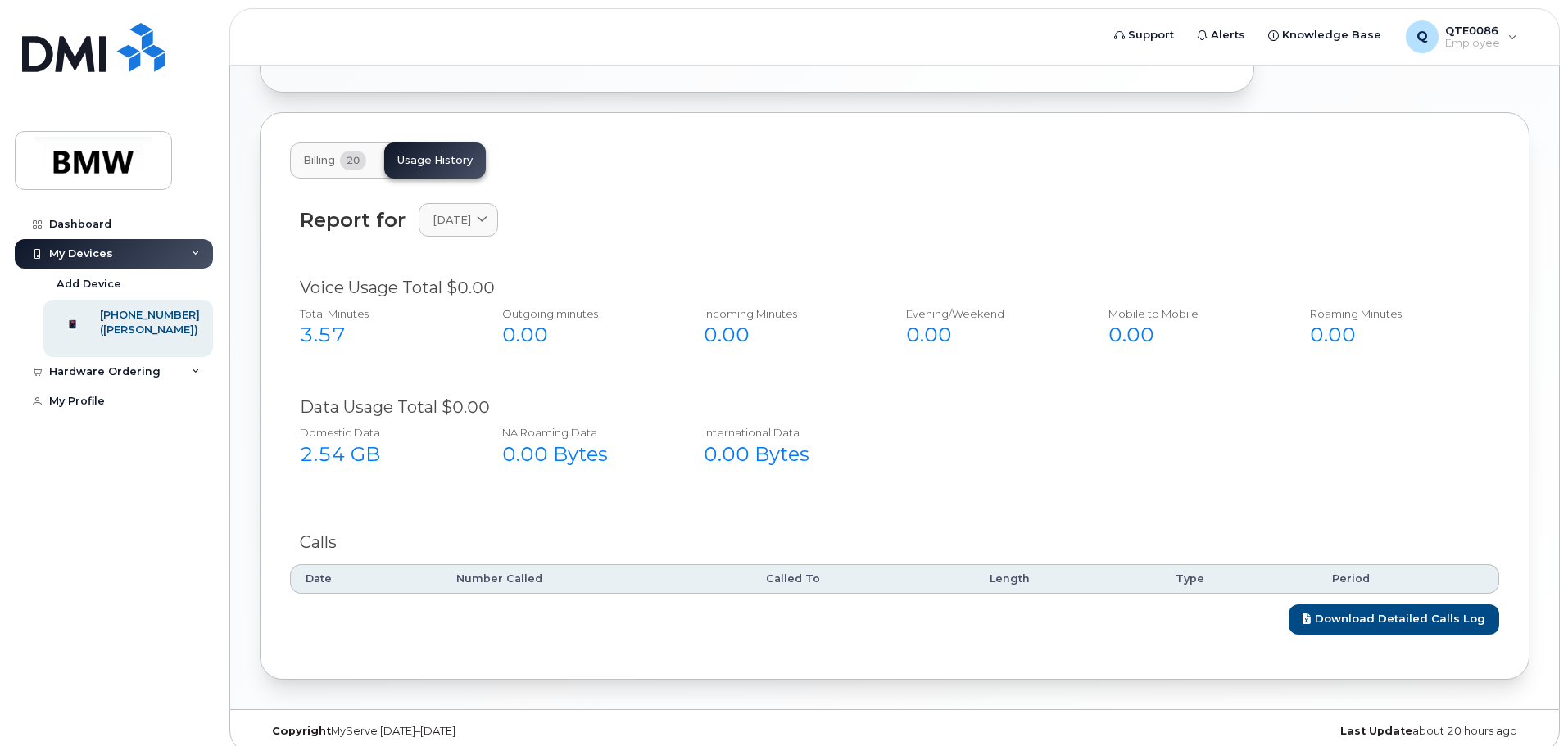
click at [470, 229] on div "Report for October 2024 2025 September August July June May April March Februar…" at bounding box center [894, 229] width 1209 height 73
drag, startPoint x: 473, startPoint y: 200, endPoint x: 480, endPoint y: 251, distance: 51.5
click at [471, 212] on span "October 2024" at bounding box center [452, 219] width 39 height 15
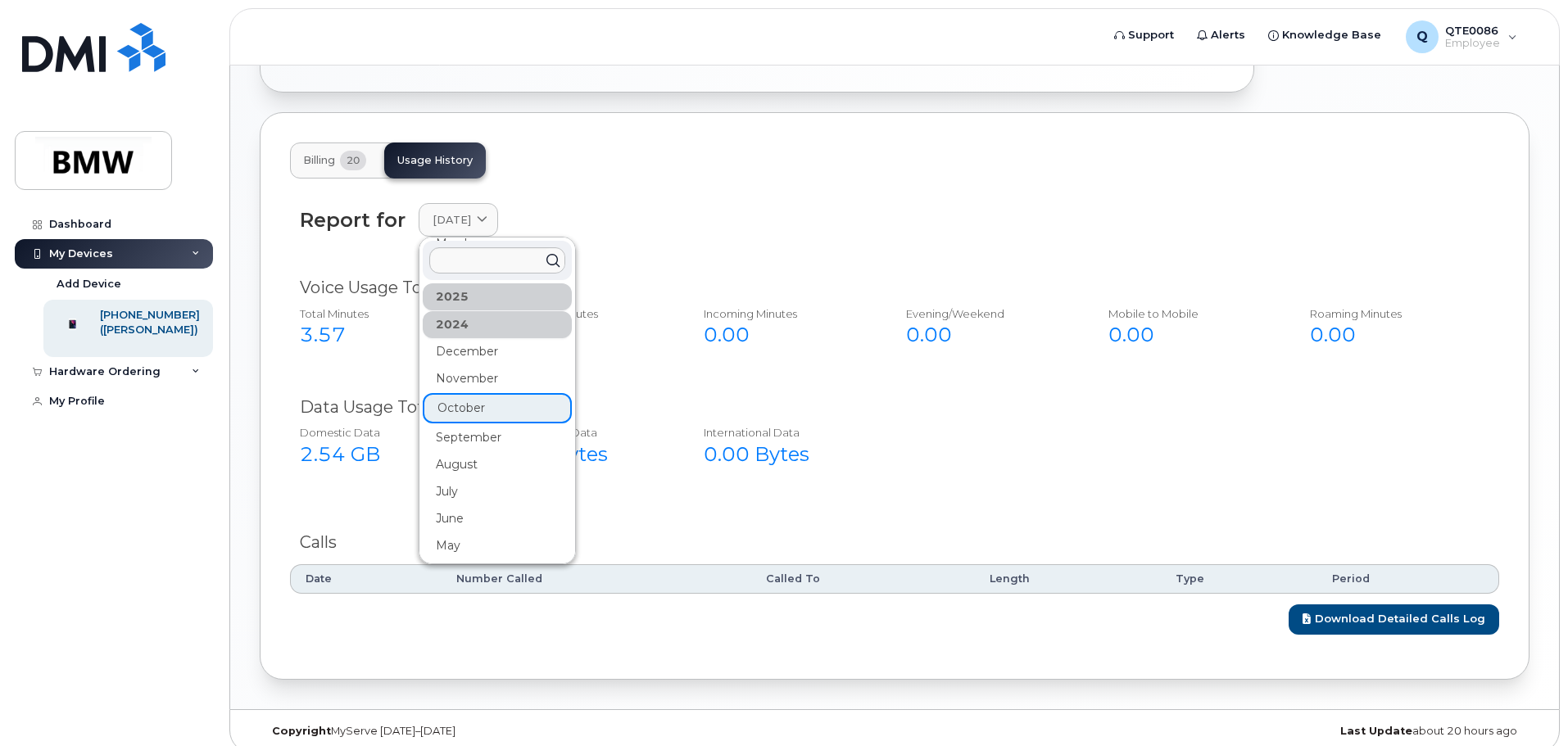
click at [475, 424] on div "September" at bounding box center [498, 437] width 149 height 27
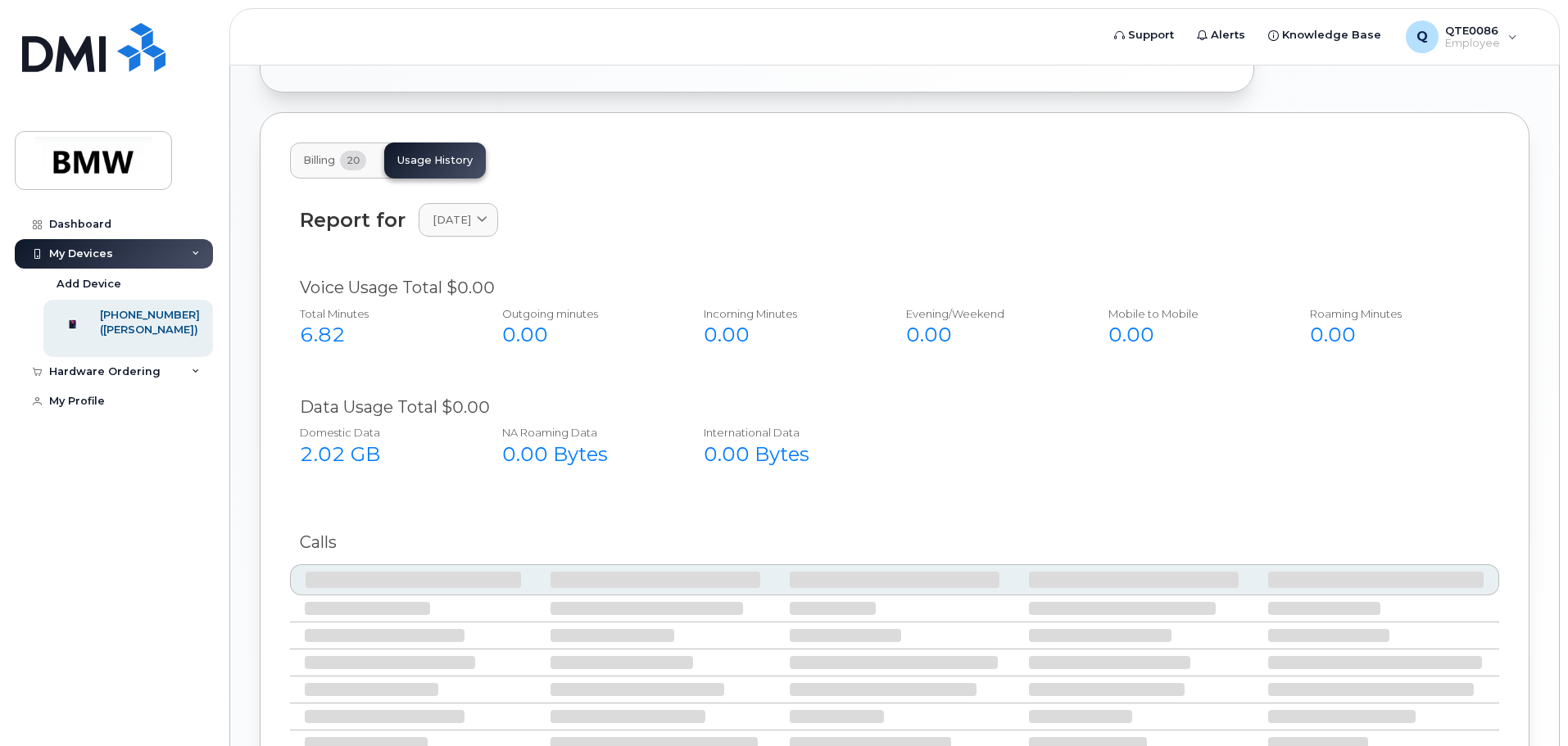
click at [471, 222] on div "Report for September 2024 2025 September August July June May April March Febru…" at bounding box center [894, 229] width 1209 height 73
click at [480, 222] on div "Report for September 2024 2025 September August July June May April March Febru…" at bounding box center [894, 229] width 1209 height 73
click at [471, 212] on span "September 2024" at bounding box center [452, 219] width 39 height 15
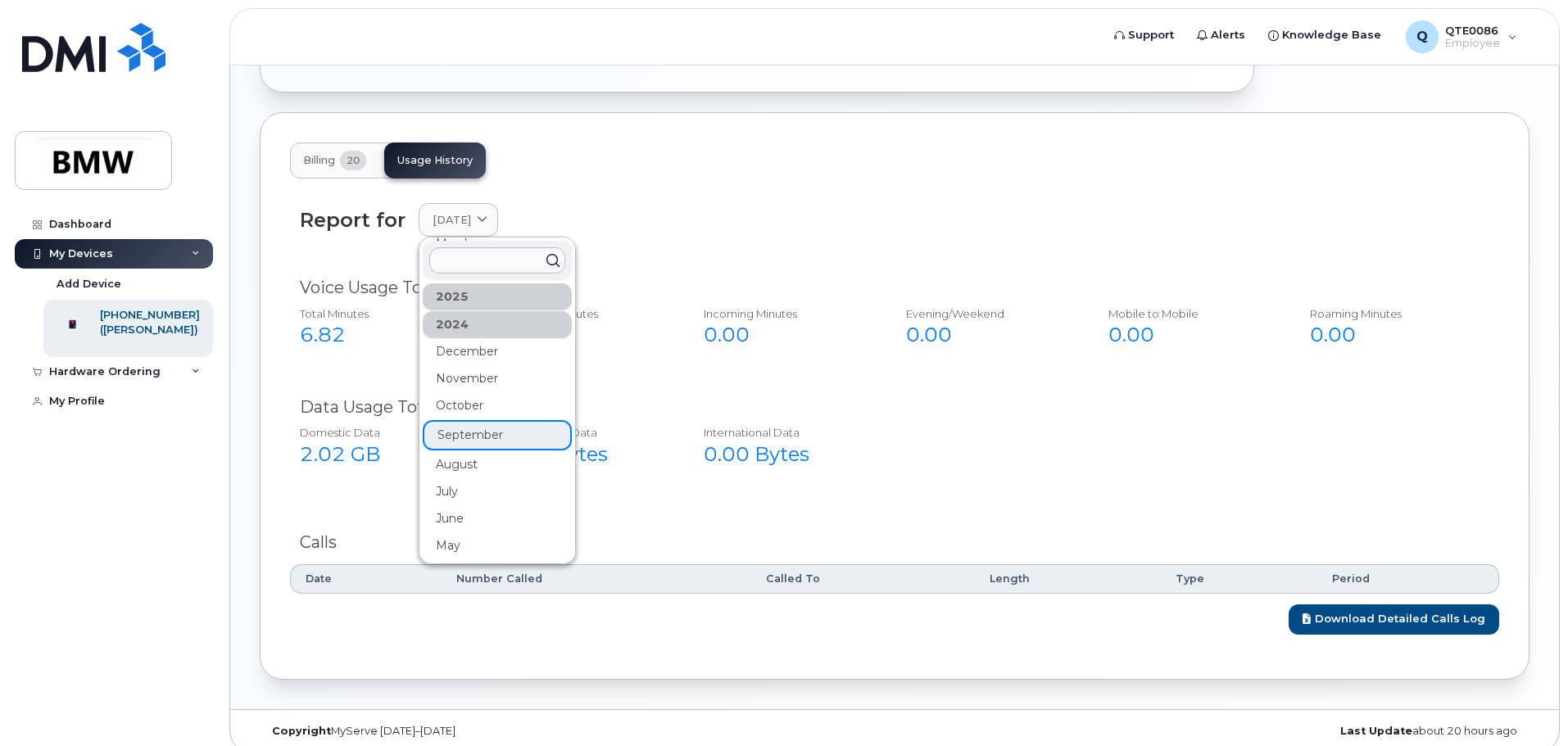
click at [492, 458] on div "August" at bounding box center [498, 465] width 149 height 27
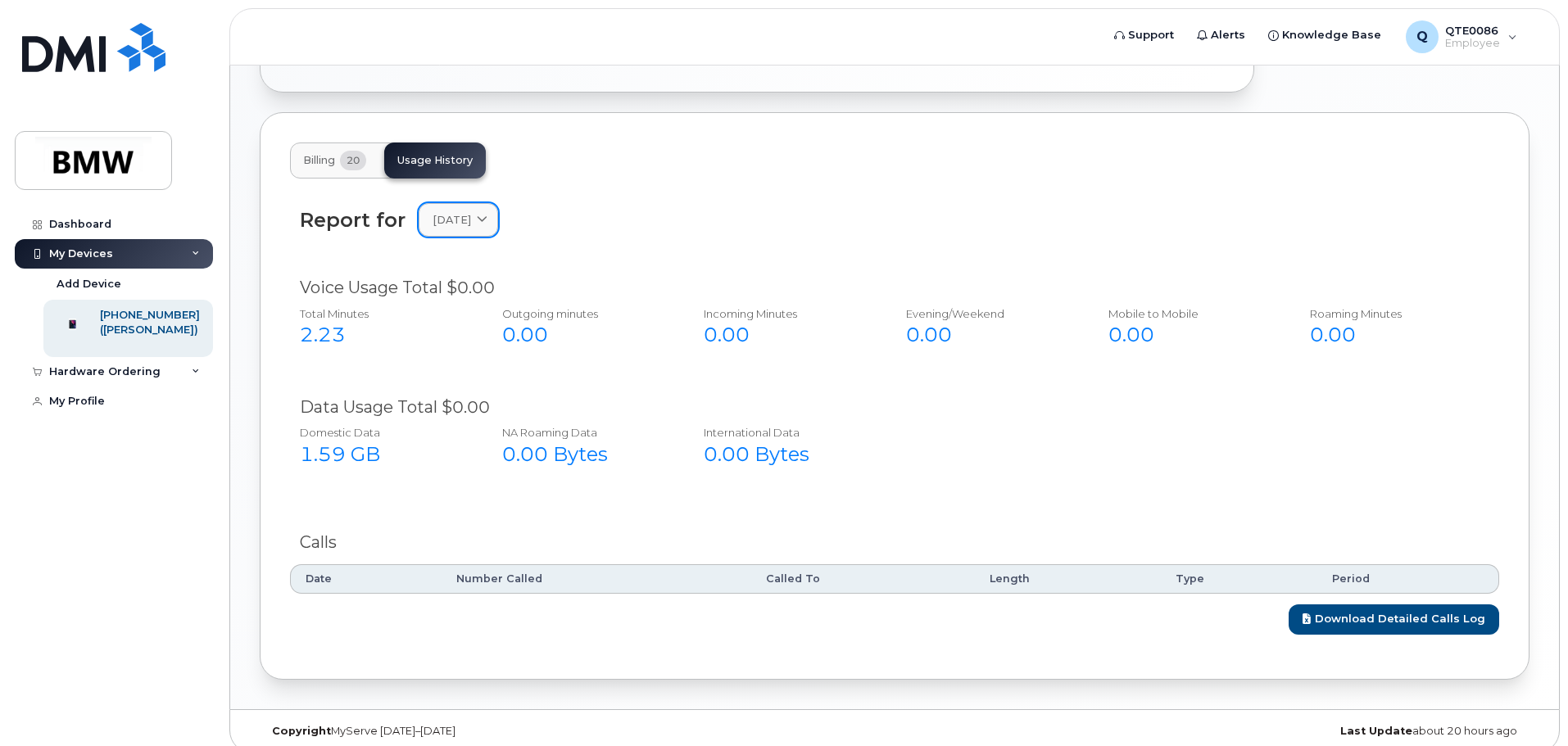
click at [471, 212] on span "August 2024" at bounding box center [452, 219] width 39 height 15
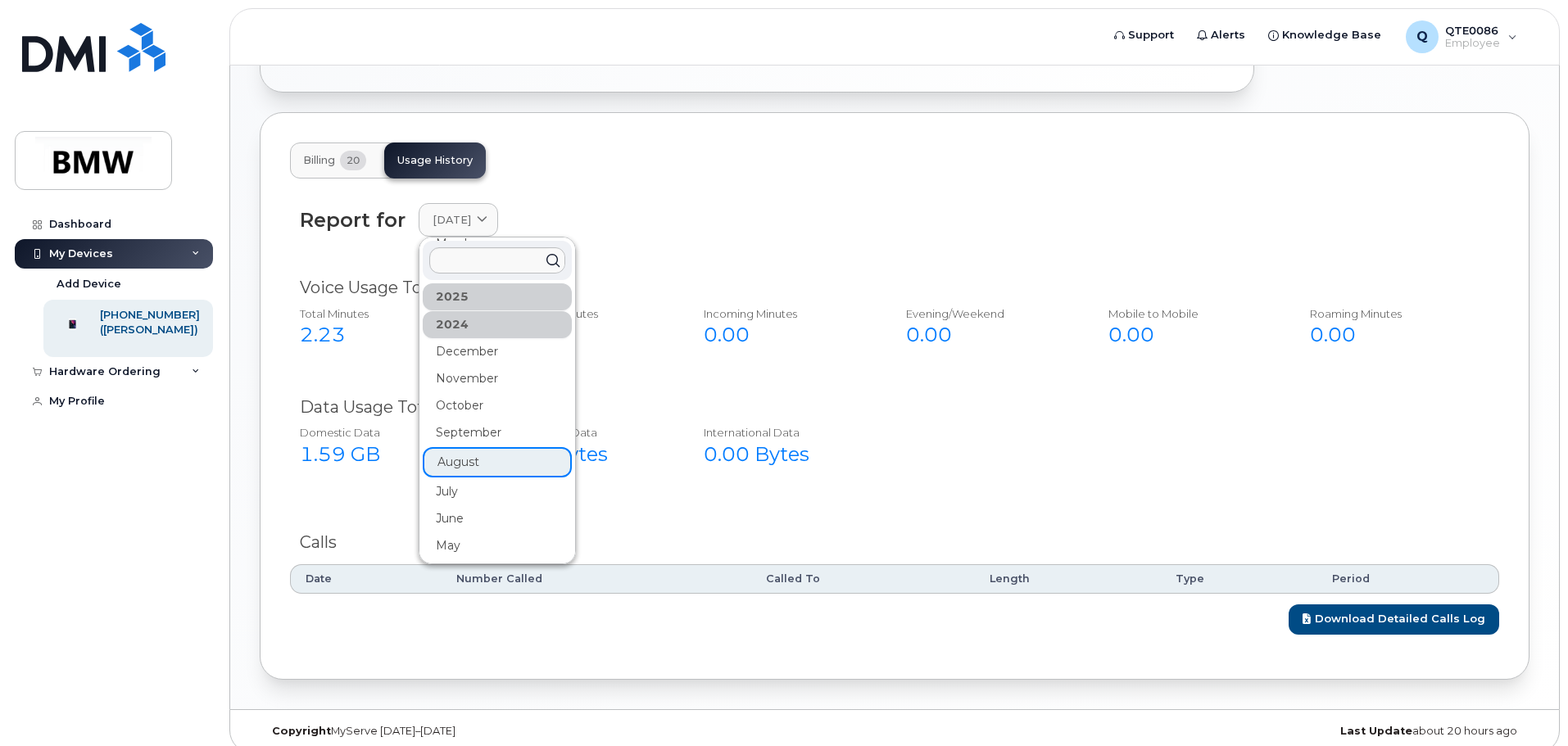
click at [490, 433] on div "2025 September August July June May April March February January 2024 December …" at bounding box center [498, 341] width 149 height 600
click at [490, 424] on div "September" at bounding box center [498, 433] width 149 height 27
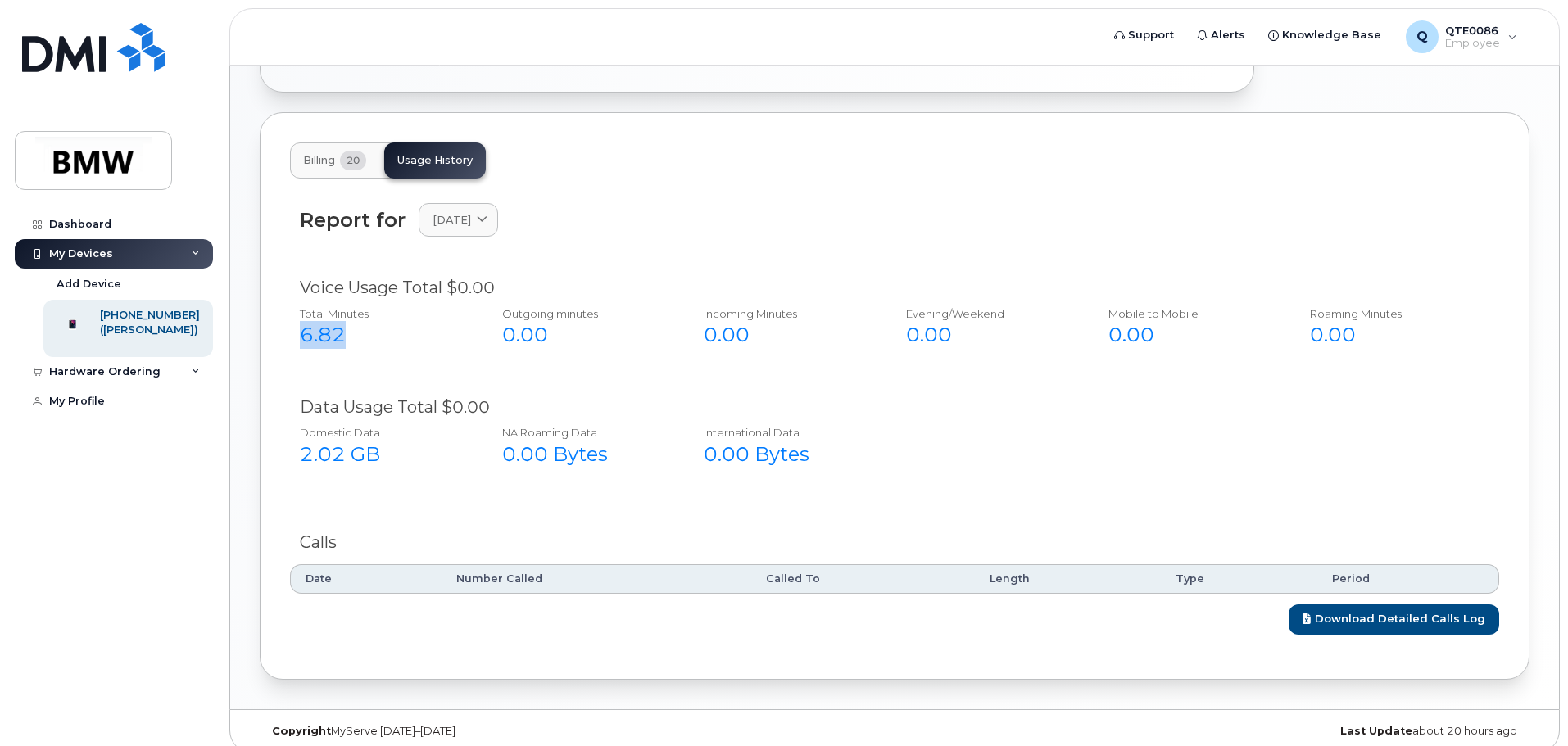
drag, startPoint x: 347, startPoint y: 320, endPoint x: 275, endPoint y: 327, distance: 72.3
click at [275, 327] on div "Billing 20 Usage History Report for September 2024 2025 September August July J…" at bounding box center [894, 396] width 1270 height 567
click at [471, 212] on span "September 2024" at bounding box center [452, 219] width 39 height 15
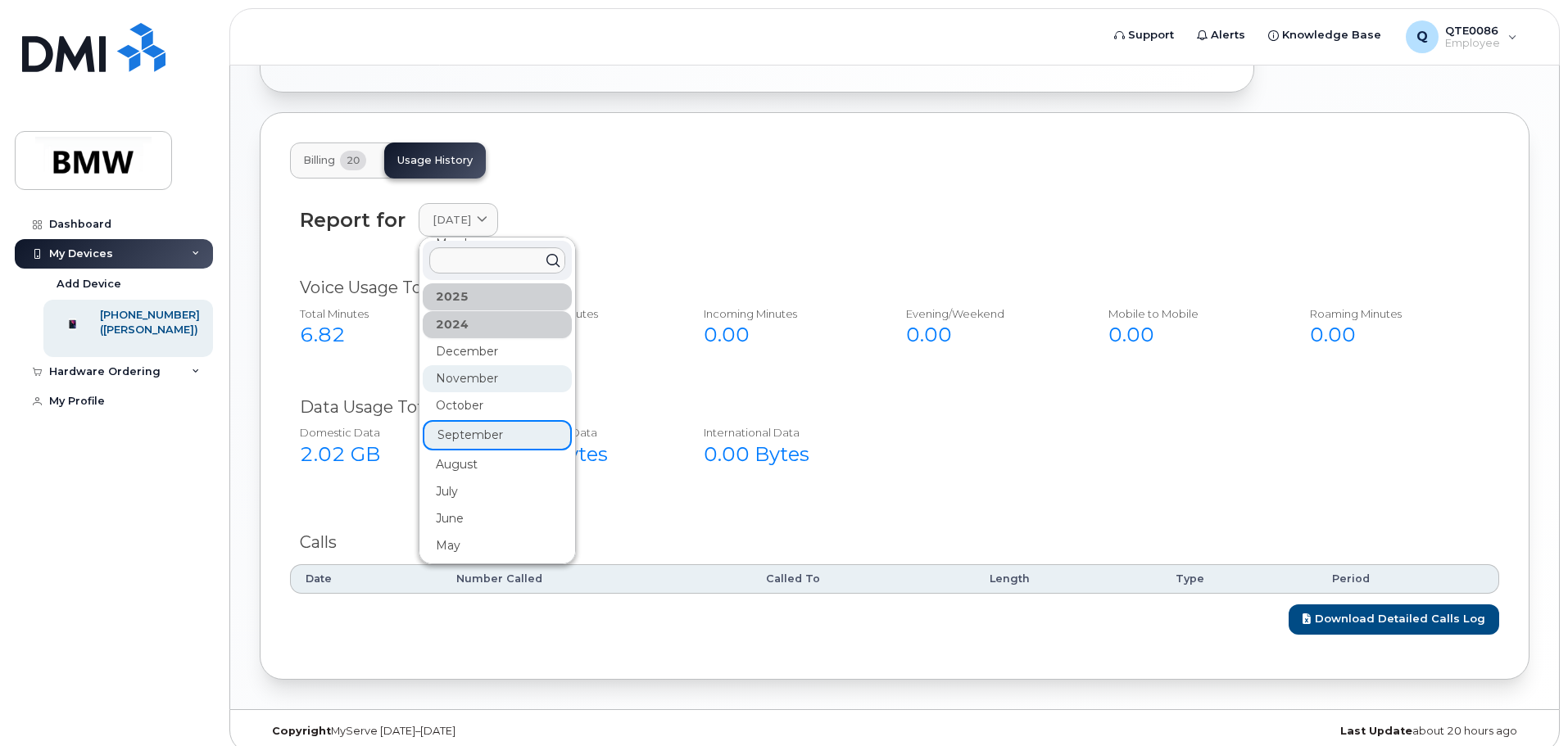
click at [501, 369] on div "November" at bounding box center [498, 379] width 149 height 27
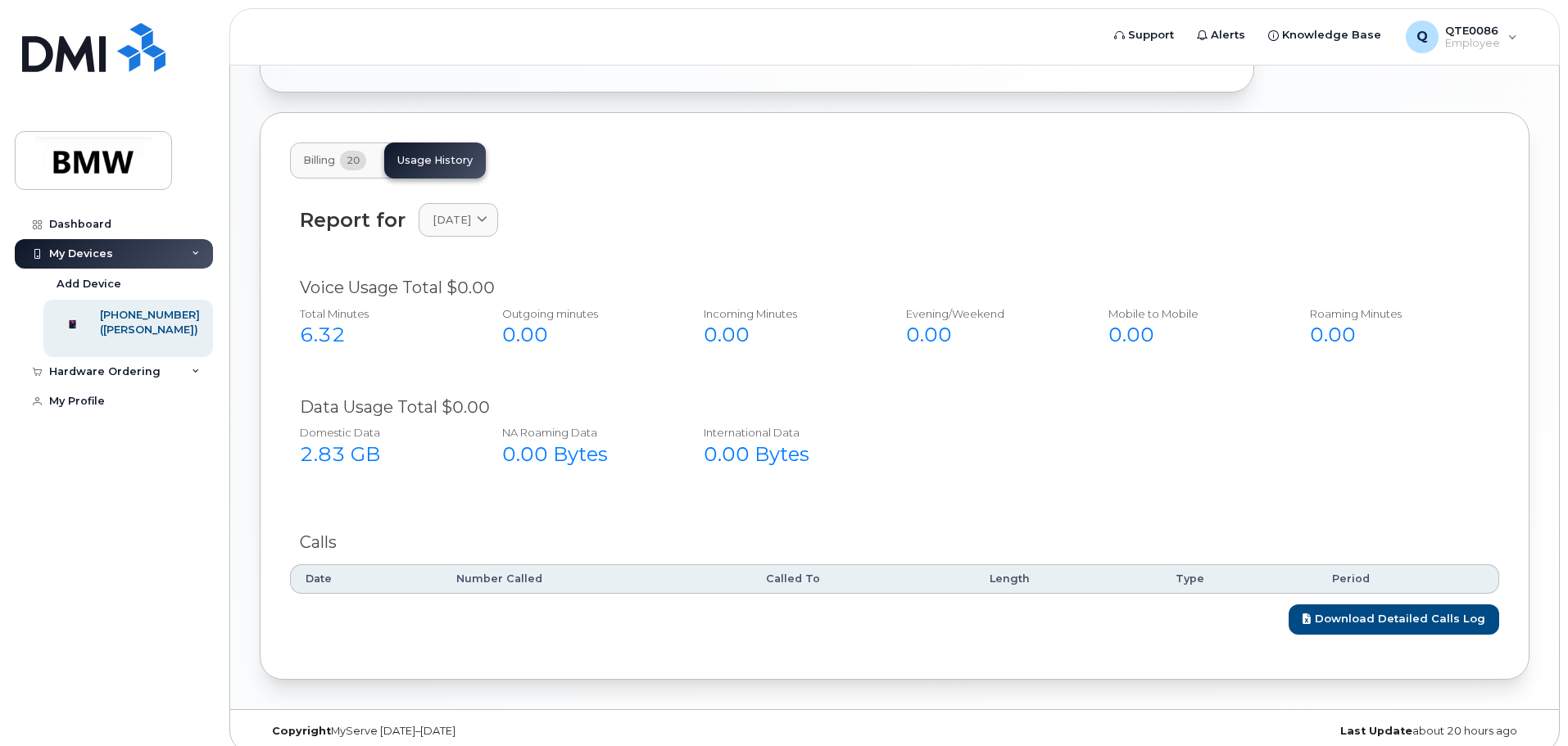
click at [507, 222] on div "Report for November 2024 2025 September August July June May April March Februa…" at bounding box center [894, 229] width 1209 height 73
click at [471, 212] on span "November 2024" at bounding box center [452, 219] width 39 height 15
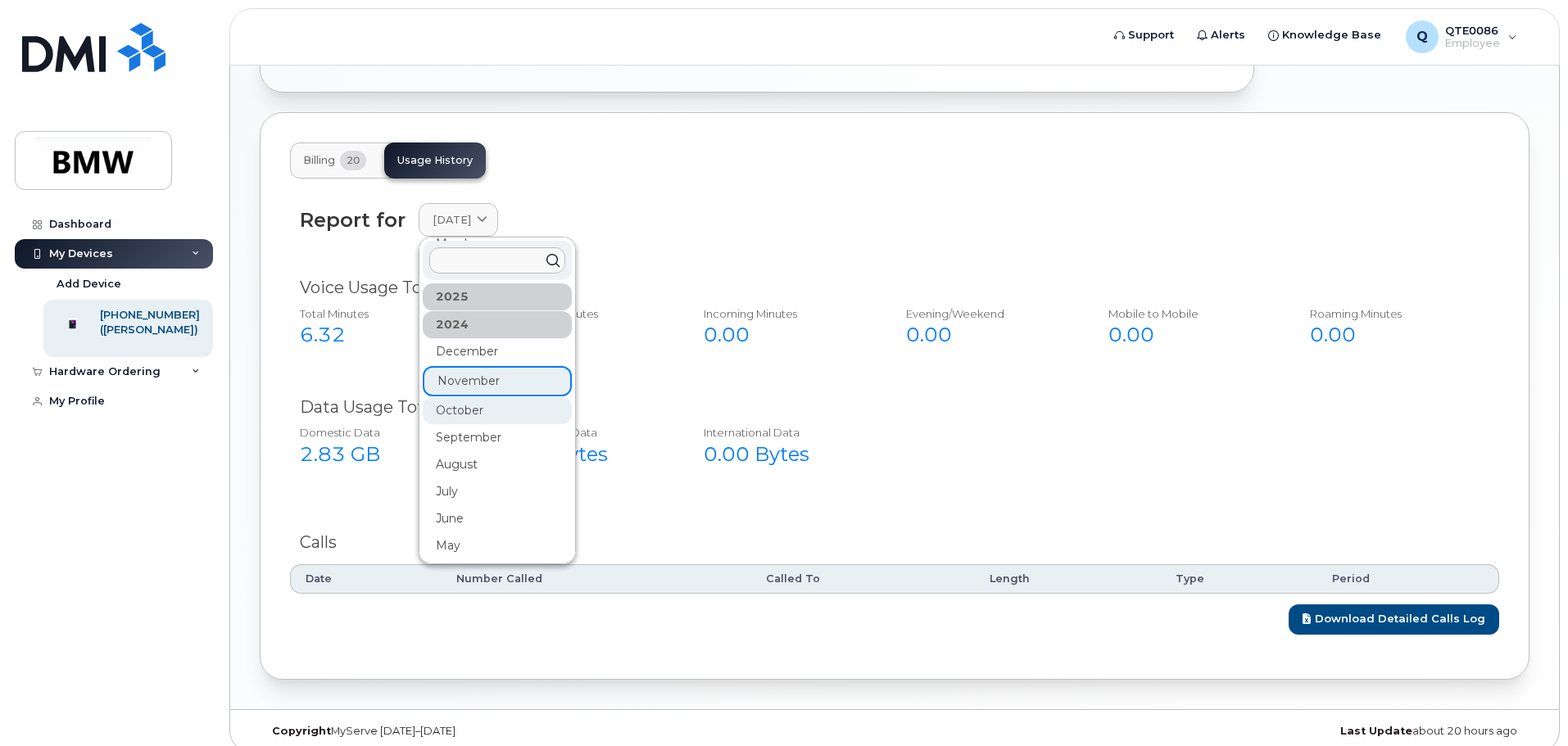
click at [503, 397] on div "October" at bounding box center [498, 410] width 149 height 27
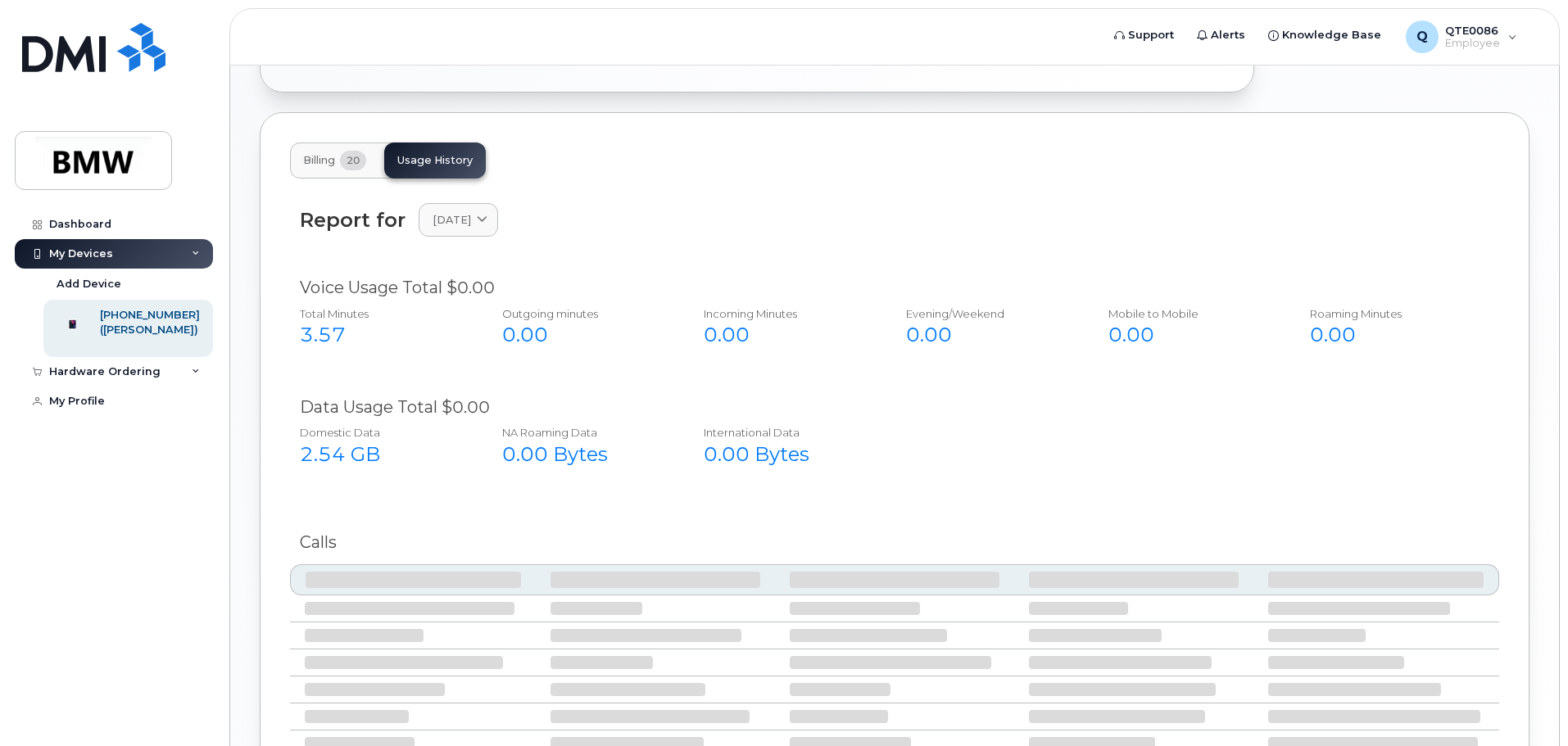
click at [491, 233] on div "Report for October 2024 2025 September August July June May April March Februar…" at bounding box center [894, 229] width 1209 height 73
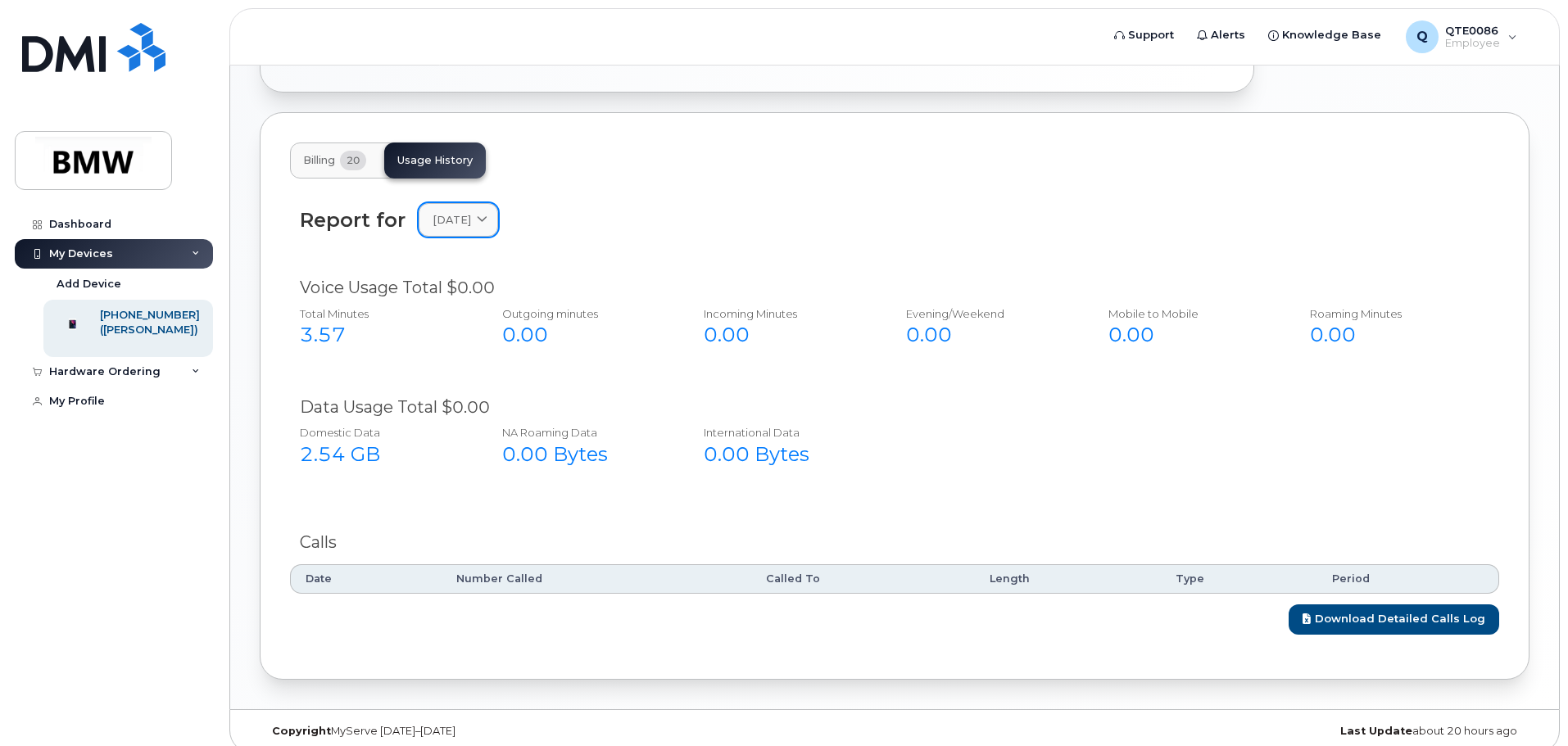
click at [471, 212] on span "October 2024" at bounding box center [452, 219] width 39 height 15
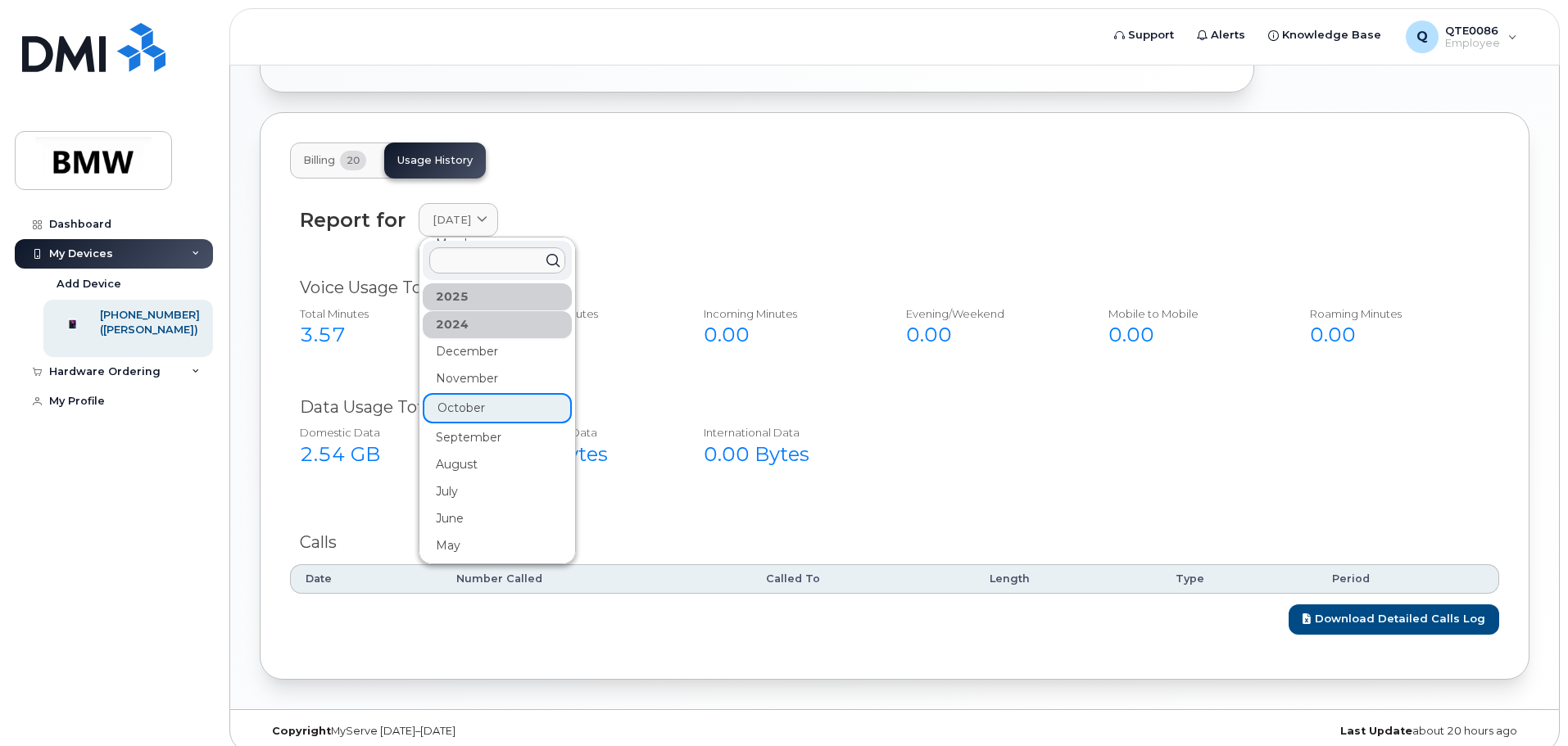
click at [474, 341] on div "December" at bounding box center [498, 352] width 149 height 27
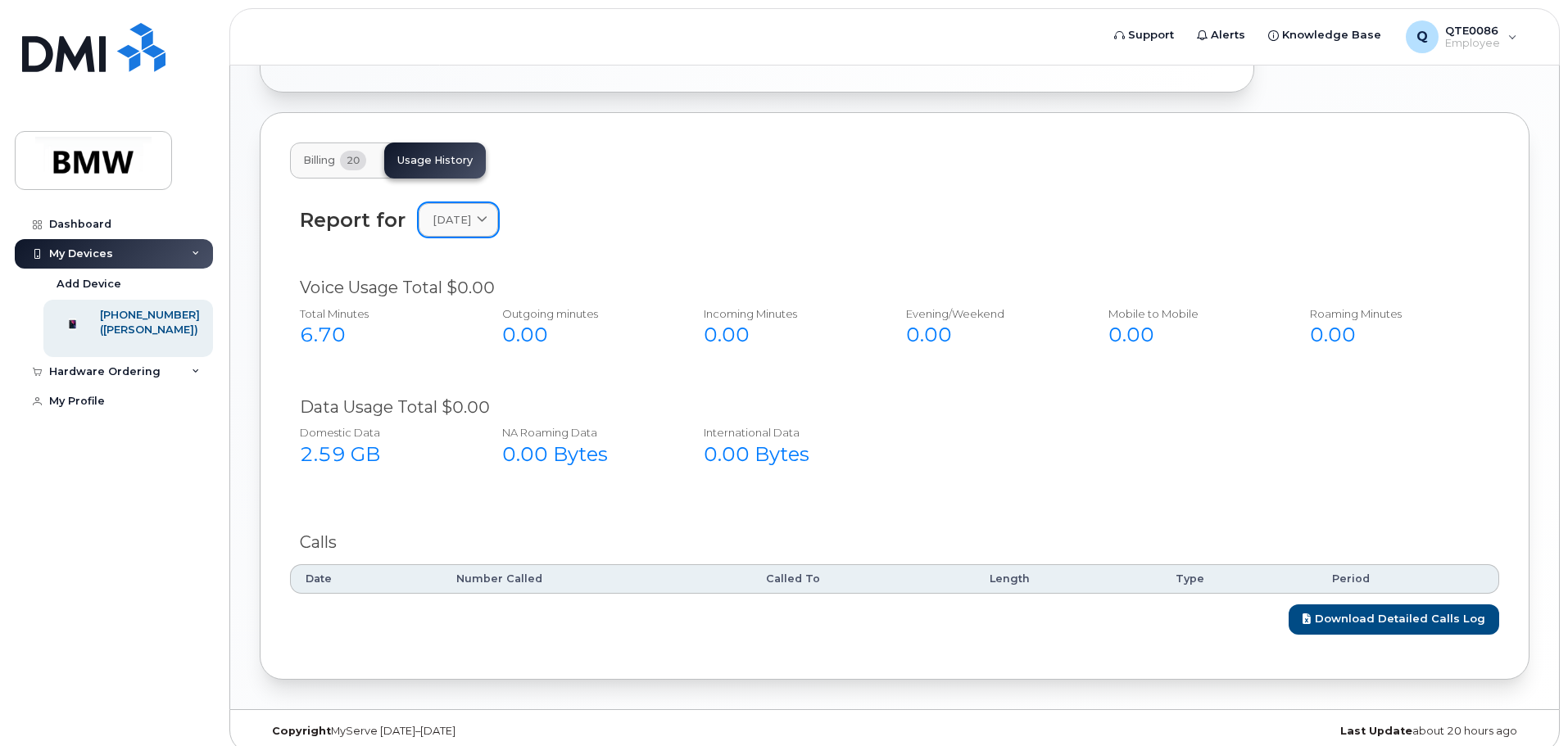
click at [471, 212] on span "December 2024" at bounding box center [452, 219] width 39 height 15
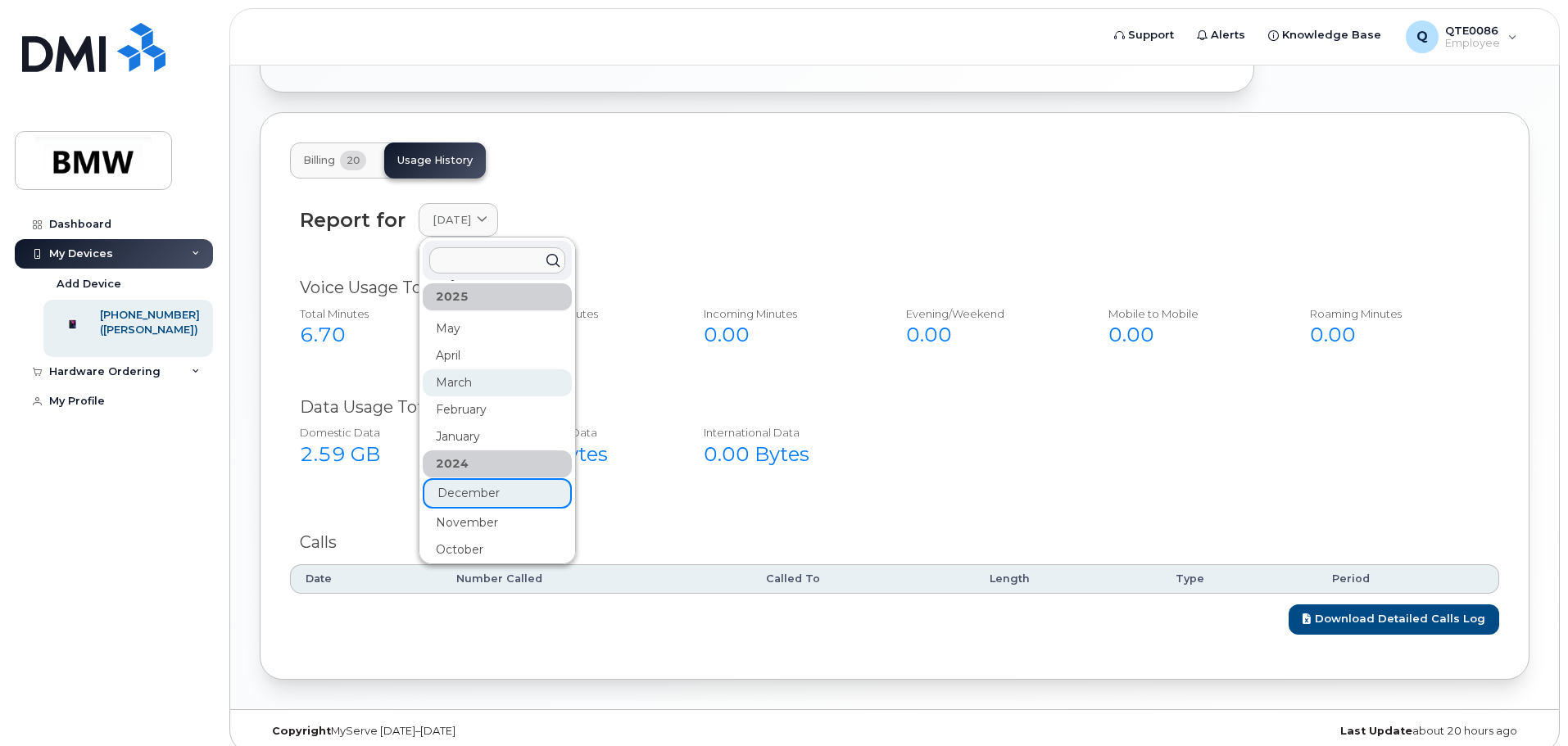
scroll to position [82, 0]
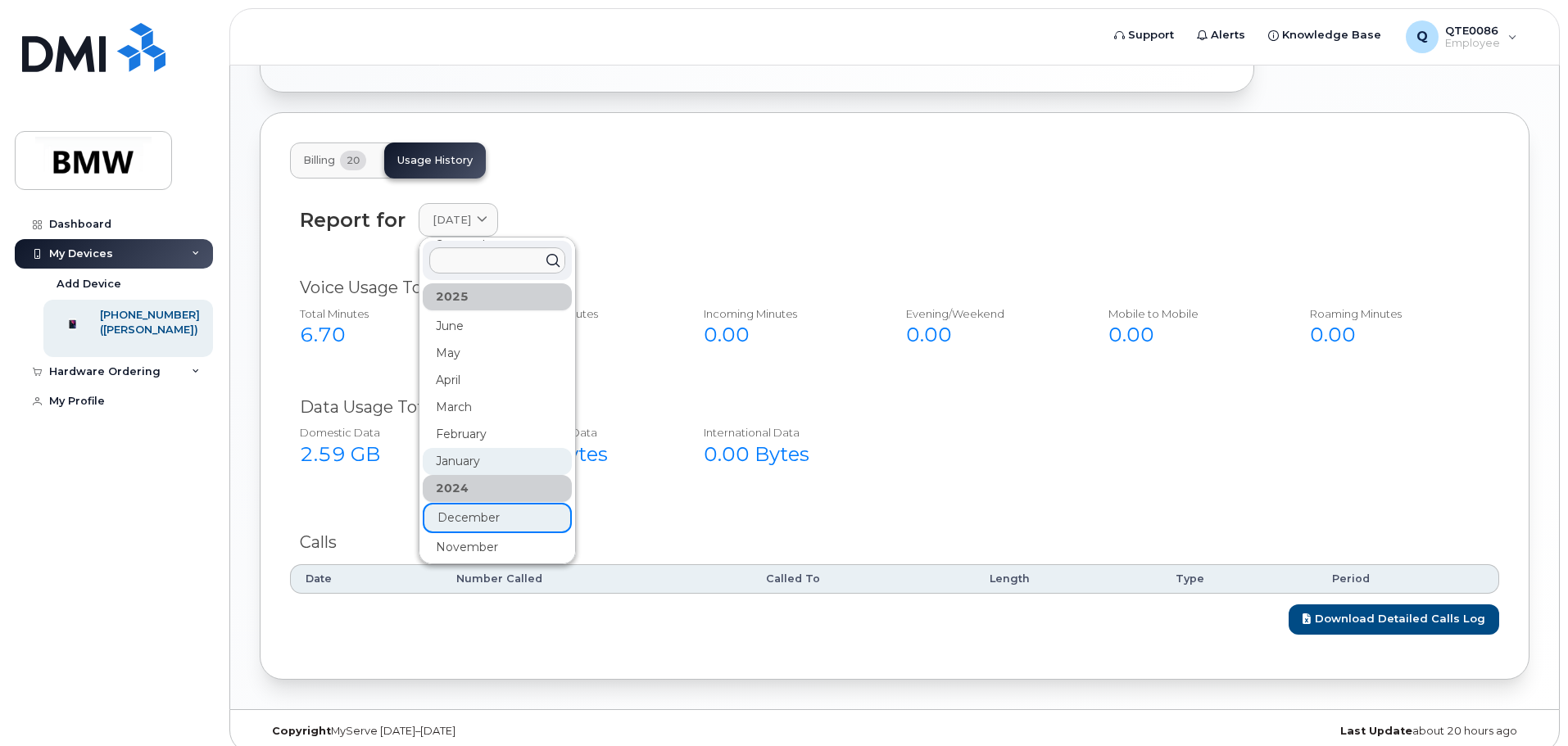
click at [509, 448] on div "January" at bounding box center [498, 461] width 149 height 27
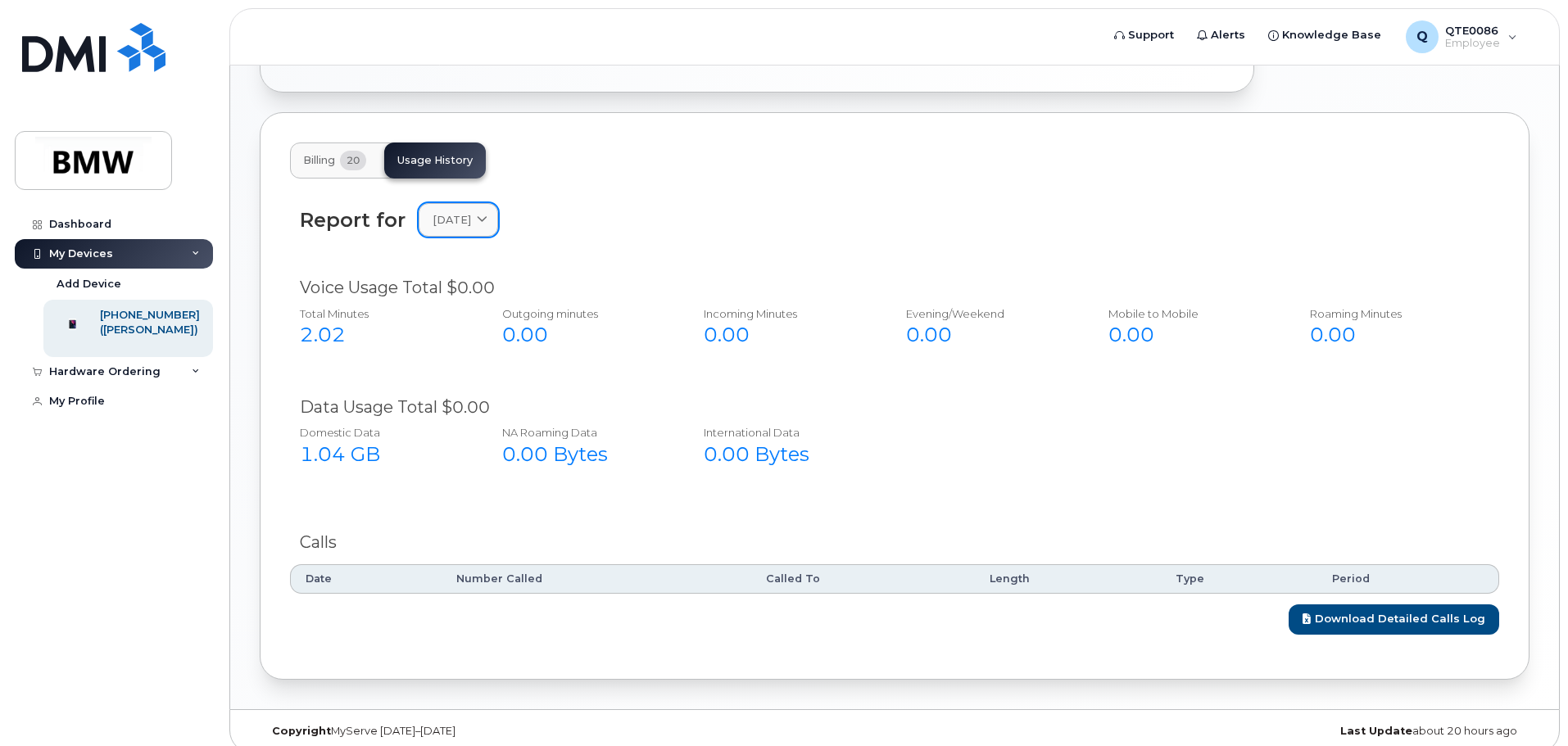
click at [471, 212] on span "January 2025" at bounding box center [452, 219] width 39 height 15
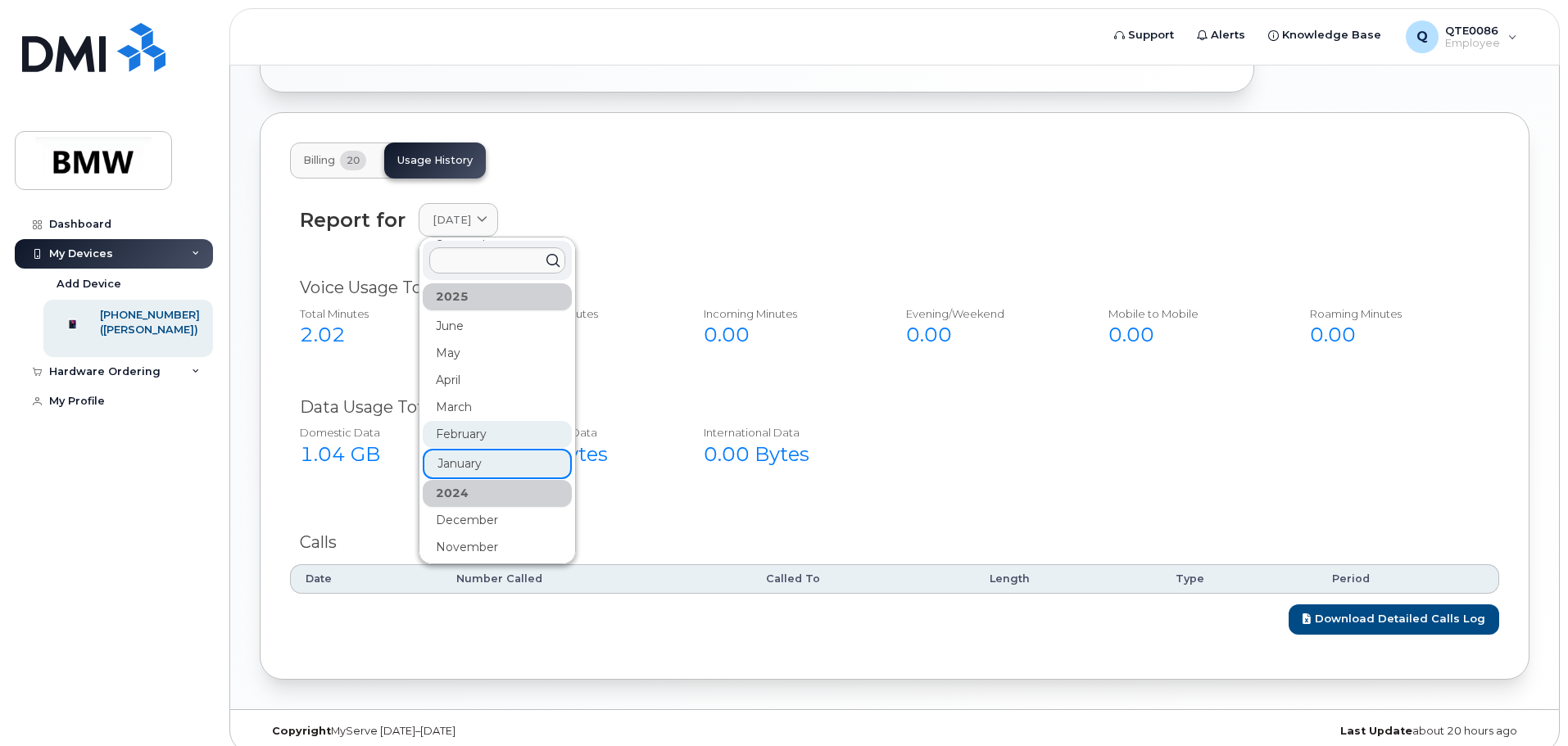
click at [471, 421] on div "February" at bounding box center [498, 434] width 149 height 27
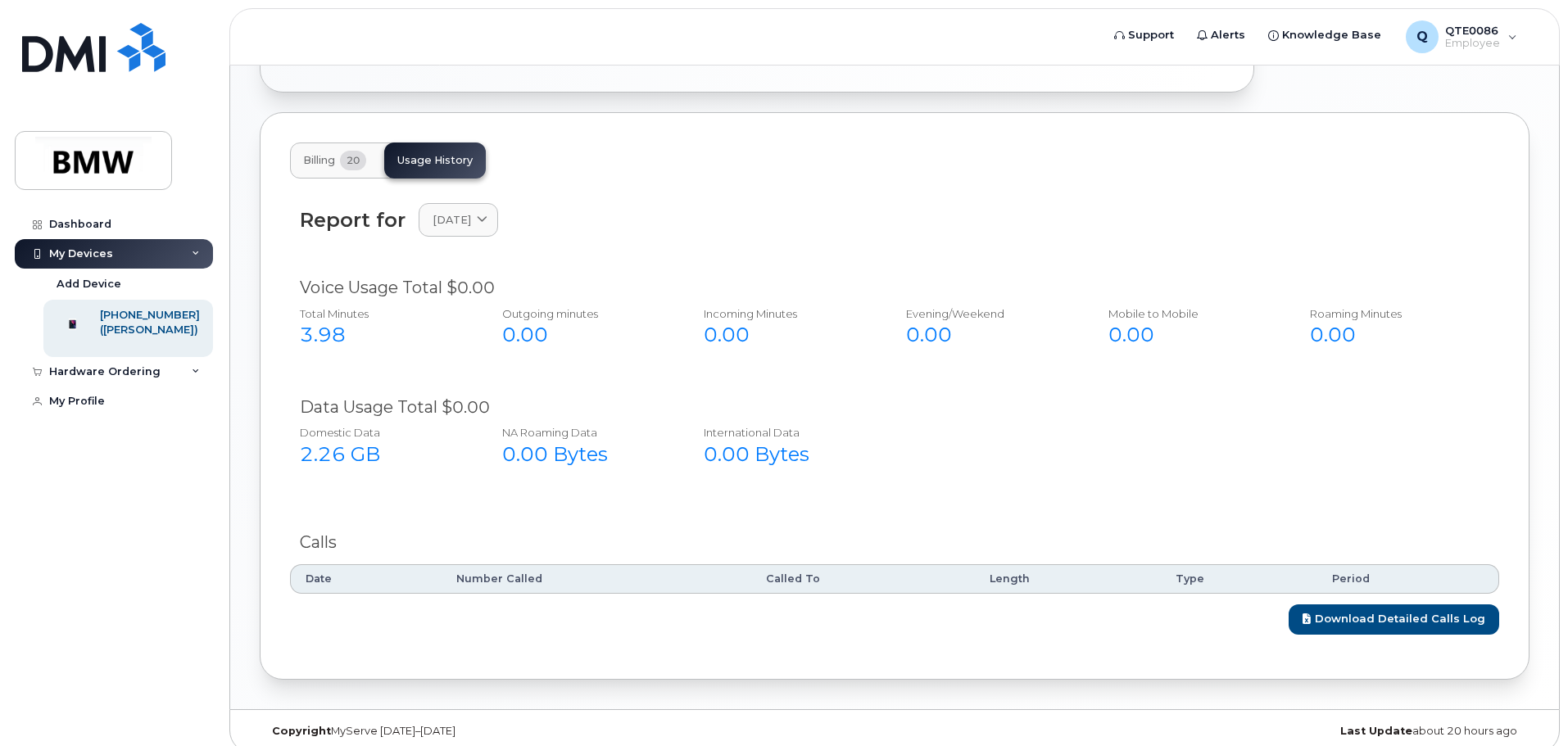
drag, startPoint x: 461, startPoint y: 209, endPoint x: 453, endPoint y: 263, distance: 54.6
click at [462, 212] on span "February 2025" at bounding box center [452, 219] width 39 height 15
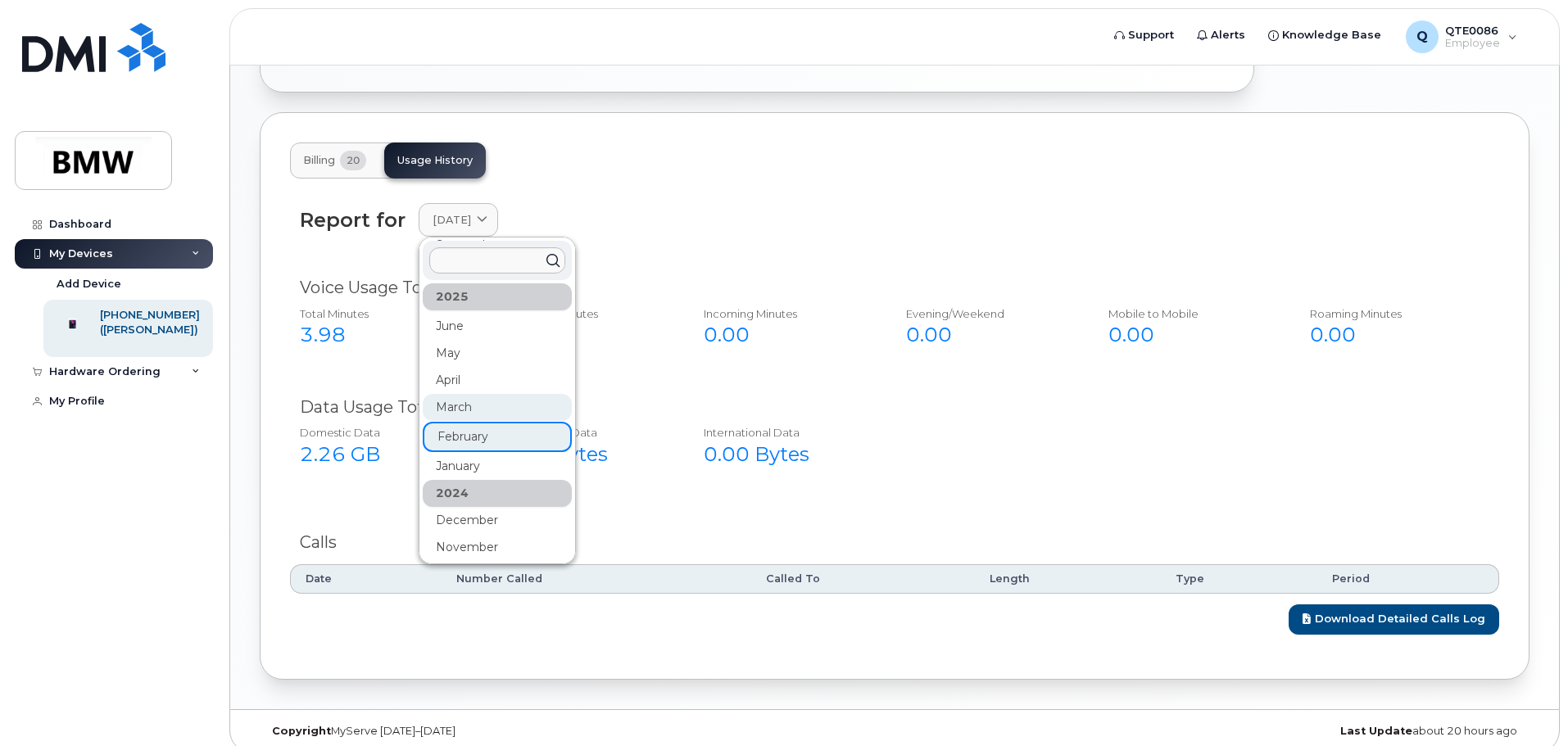
click at [457, 394] on div "March" at bounding box center [498, 408] width 149 height 27
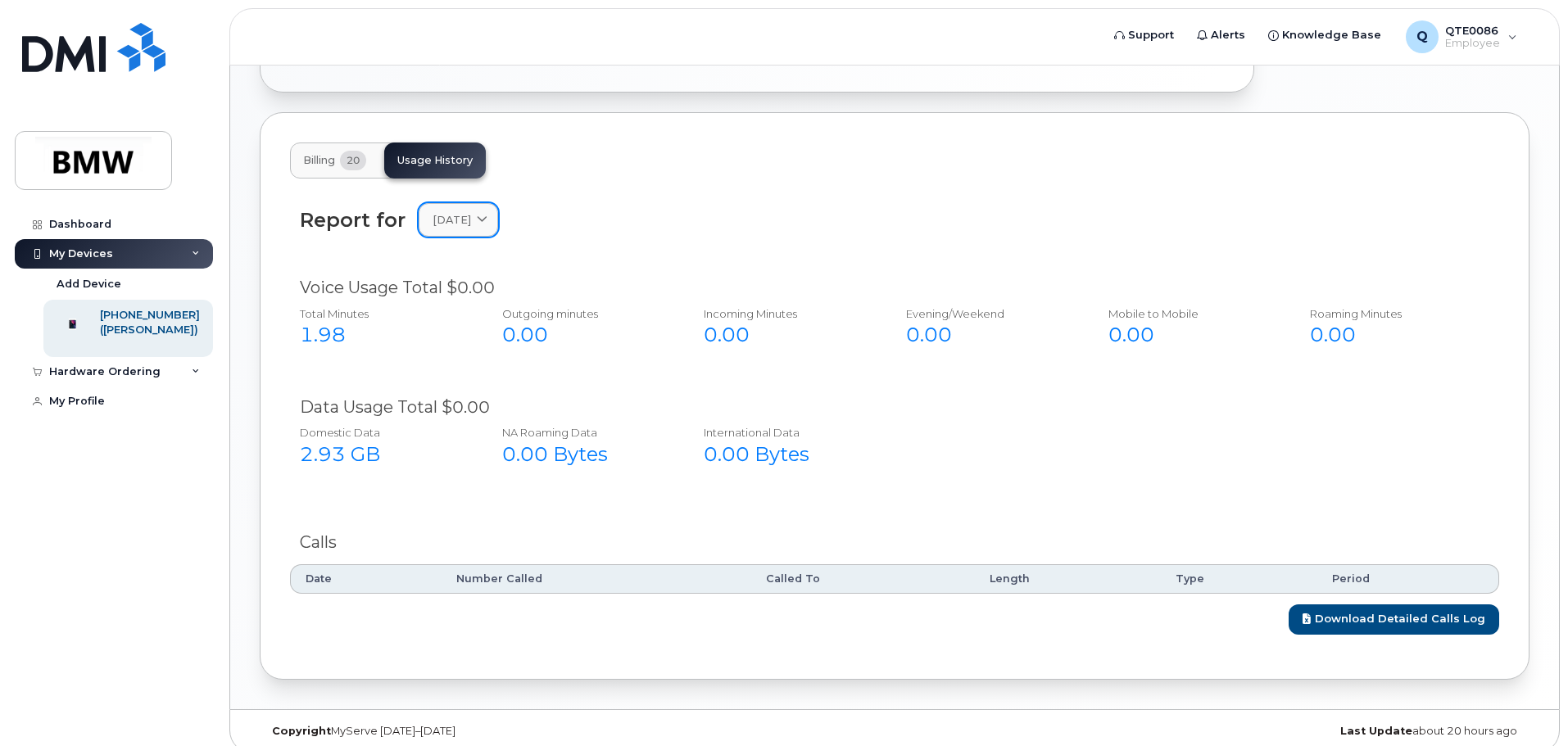
click at [488, 219] on link "March 2025" at bounding box center [458, 219] width 79 height 33
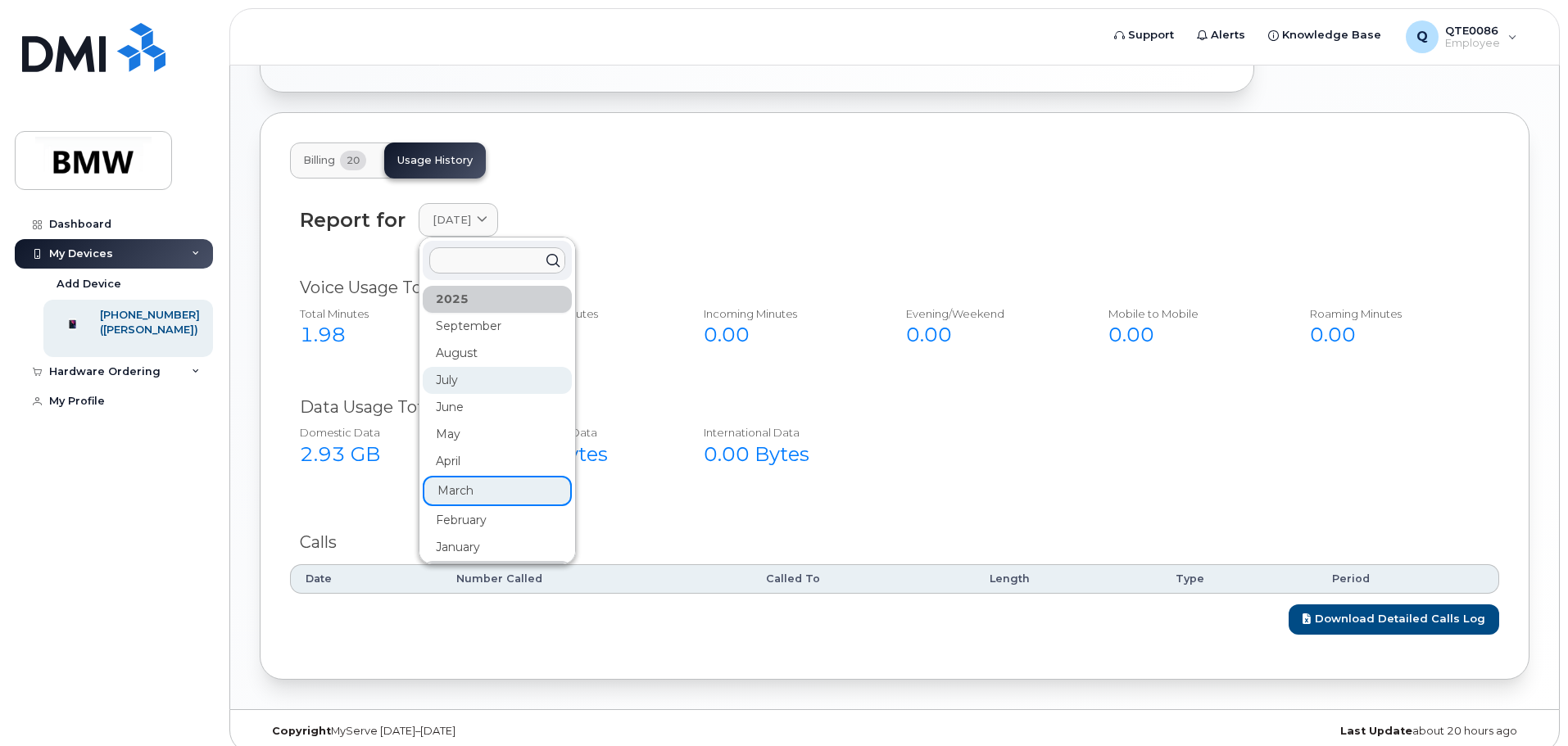
scroll to position [0, 0]
click at [480, 313] on div "September" at bounding box center [498, 327] width 149 height 27
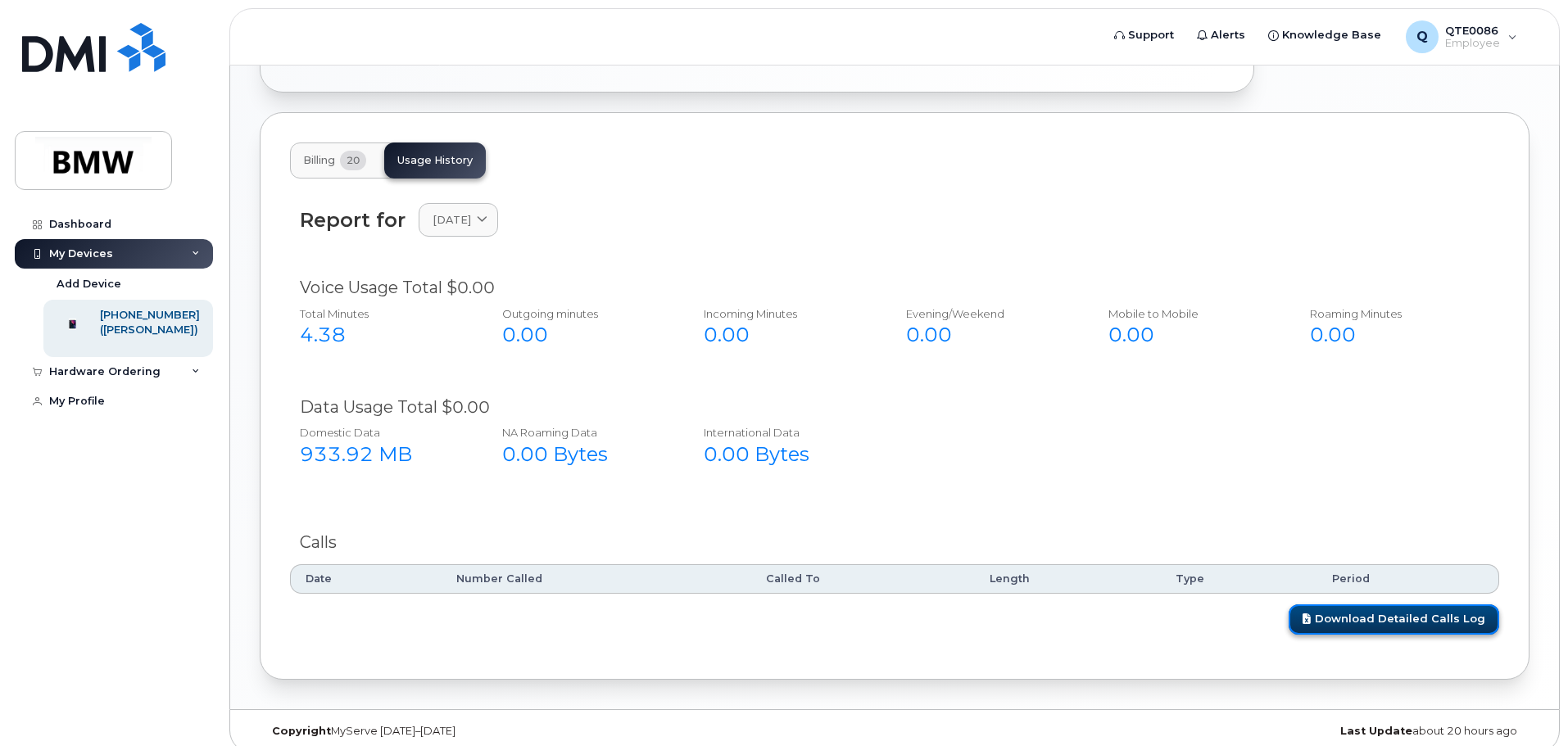
click at [1401, 610] on link "Download Detailed Calls Log" at bounding box center [1394, 619] width 210 height 31
click at [1367, 237] on div "Report for September 2025 2025 September August July June May April March Febru…" at bounding box center [894, 229] width 1209 height 73
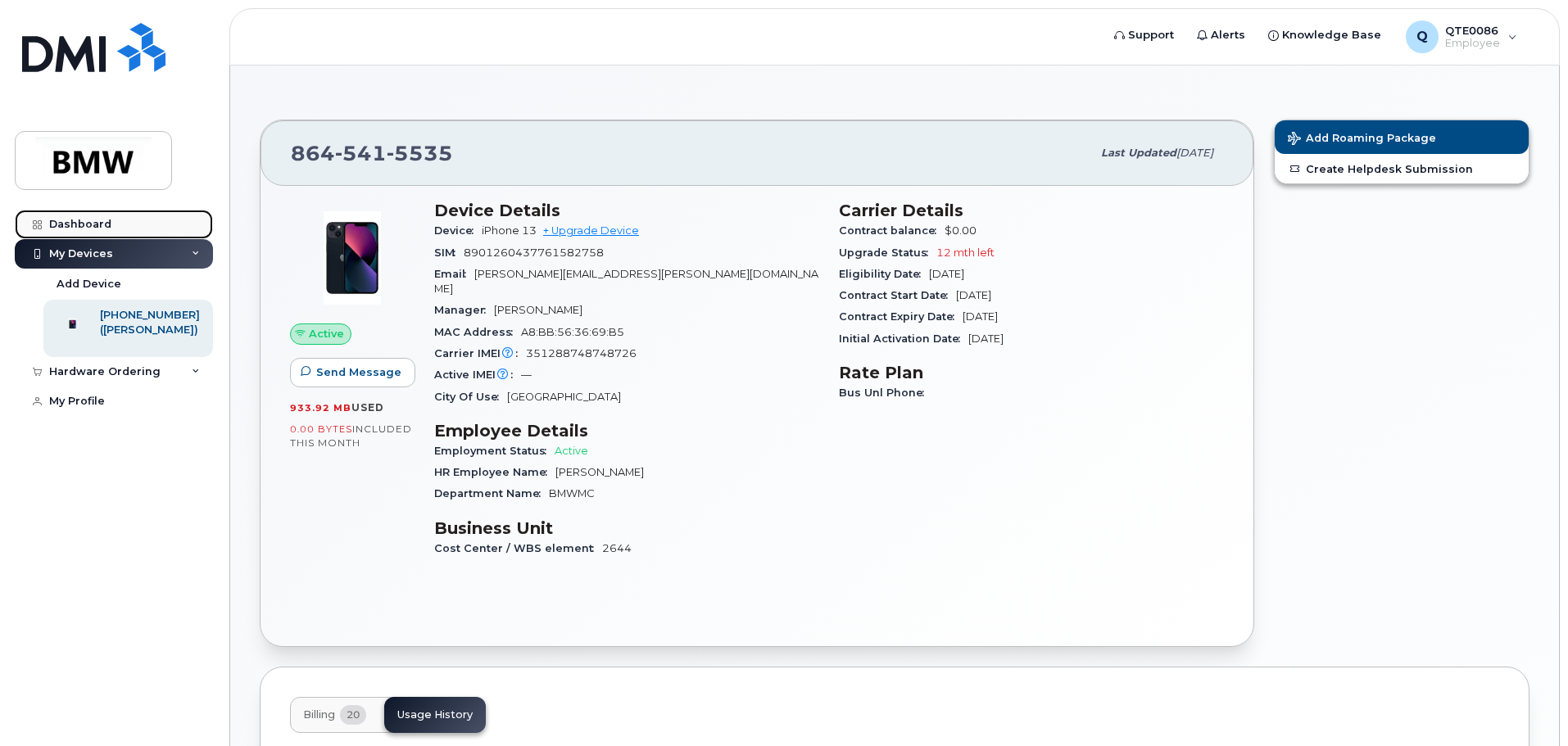
click at [100, 229] on div "Dashboard" at bounding box center [80, 224] width 62 height 13
click at [142, 378] on div "Hardware Ordering" at bounding box center [105, 372] width 111 height 13
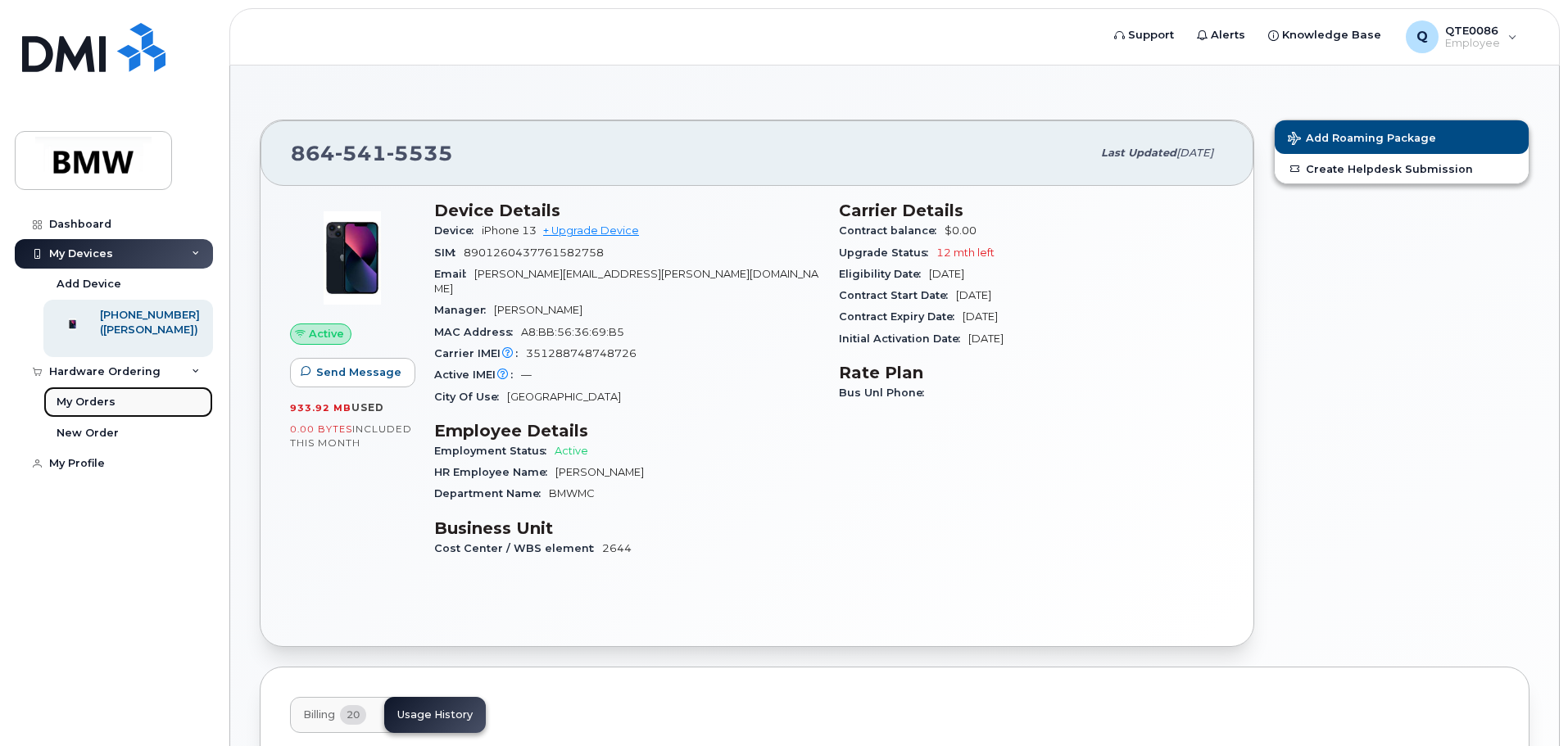
click at [105, 409] on div "My Orders" at bounding box center [86, 402] width 59 height 14
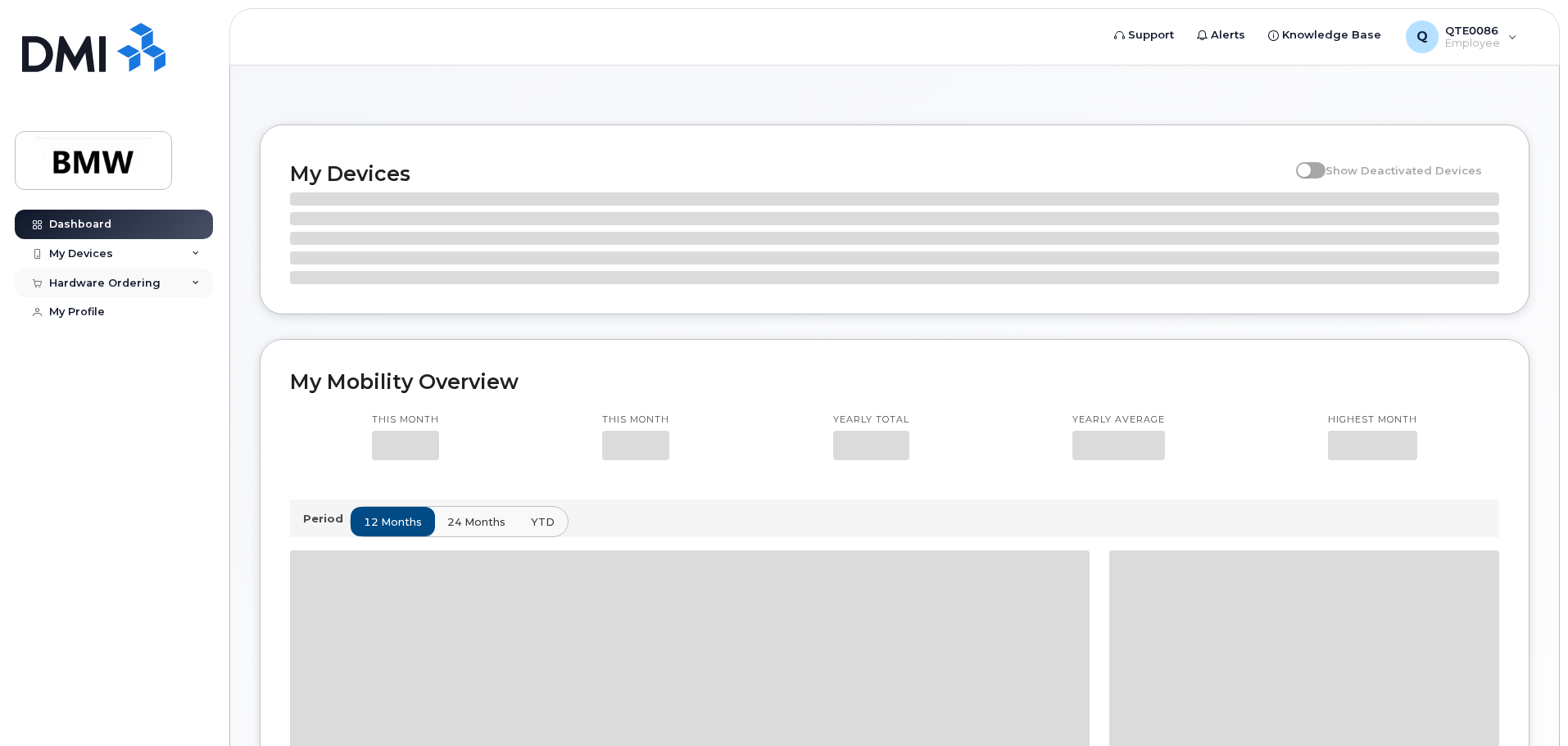
click at [140, 277] on div "Hardware Ordering" at bounding box center [105, 283] width 111 height 13
click at [105, 347] on div "New Order" at bounding box center [87, 344] width 62 height 14
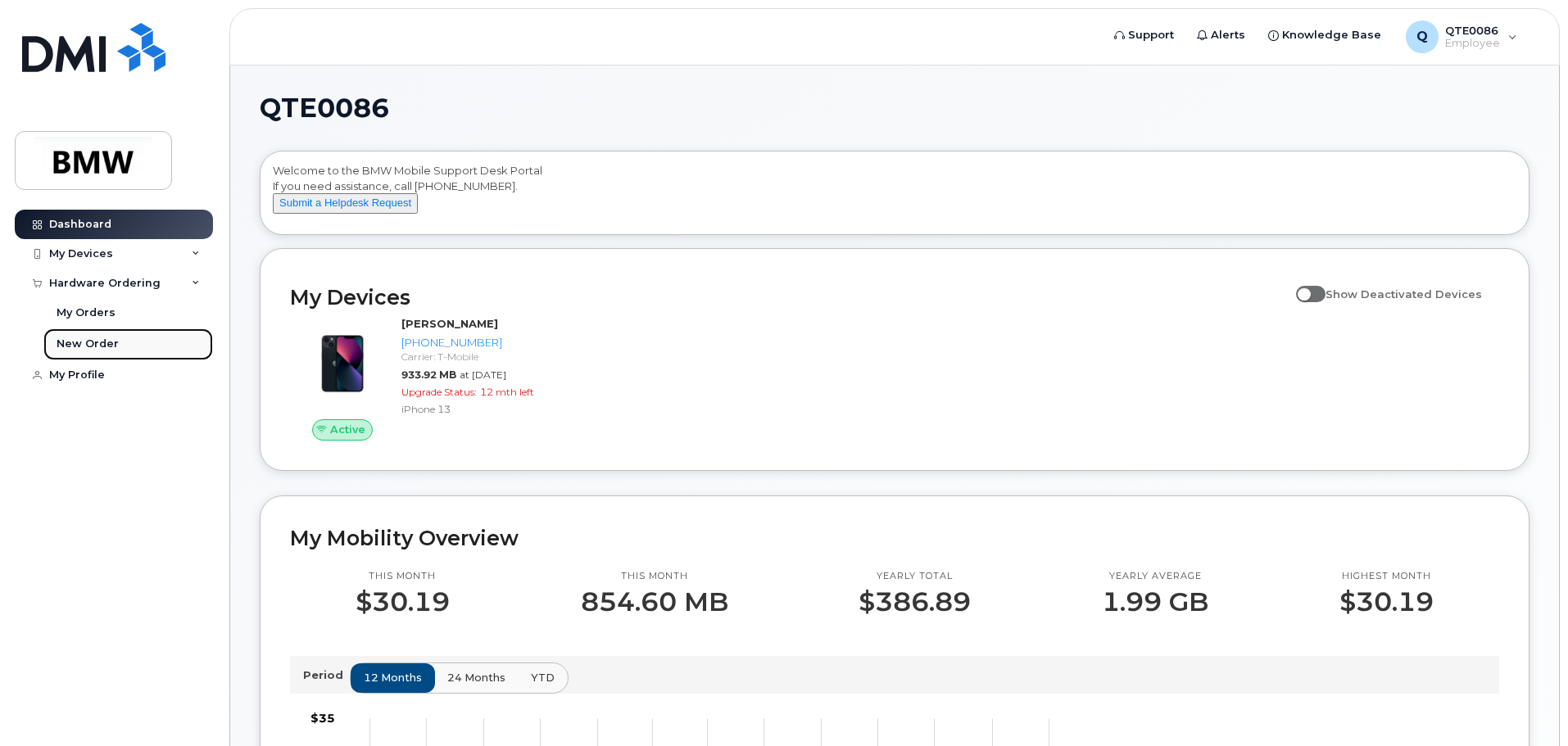
click at [86, 346] on div "New Order" at bounding box center [87, 344] width 62 height 14
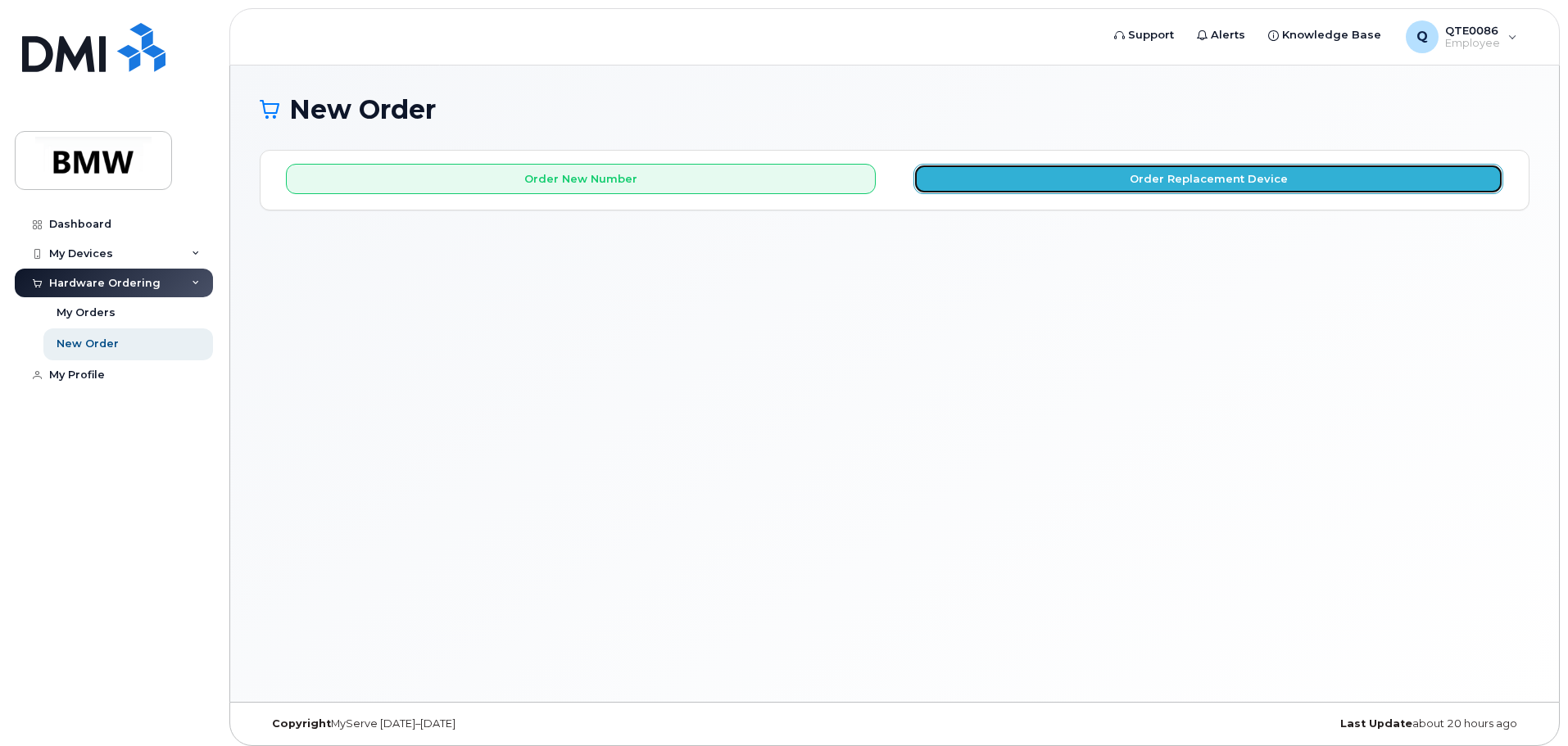
click at [989, 191] on button "Order Replacement Device" at bounding box center [1208, 179] width 590 height 31
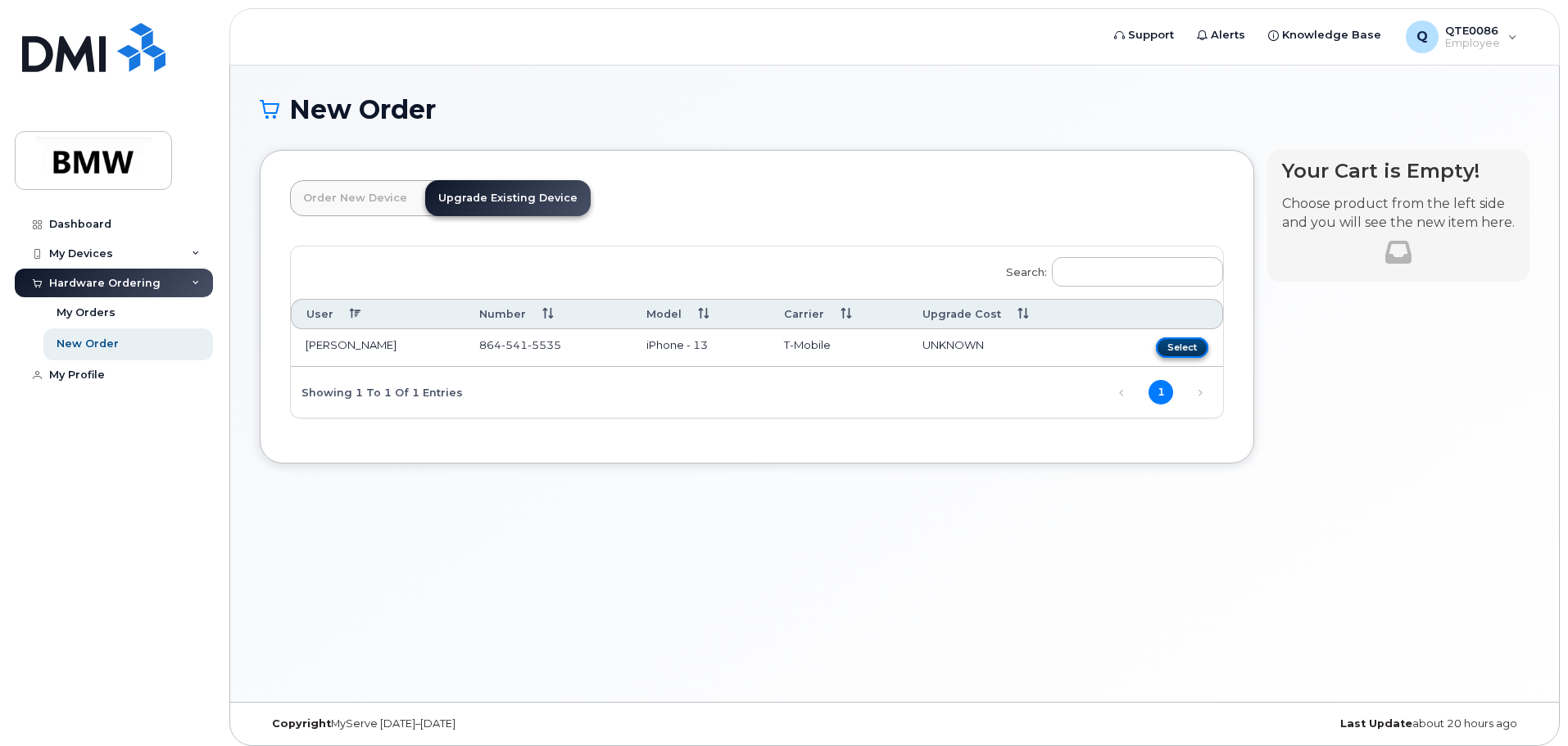
click at [1184, 351] on button "Select" at bounding box center [1182, 347] width 52 height 21
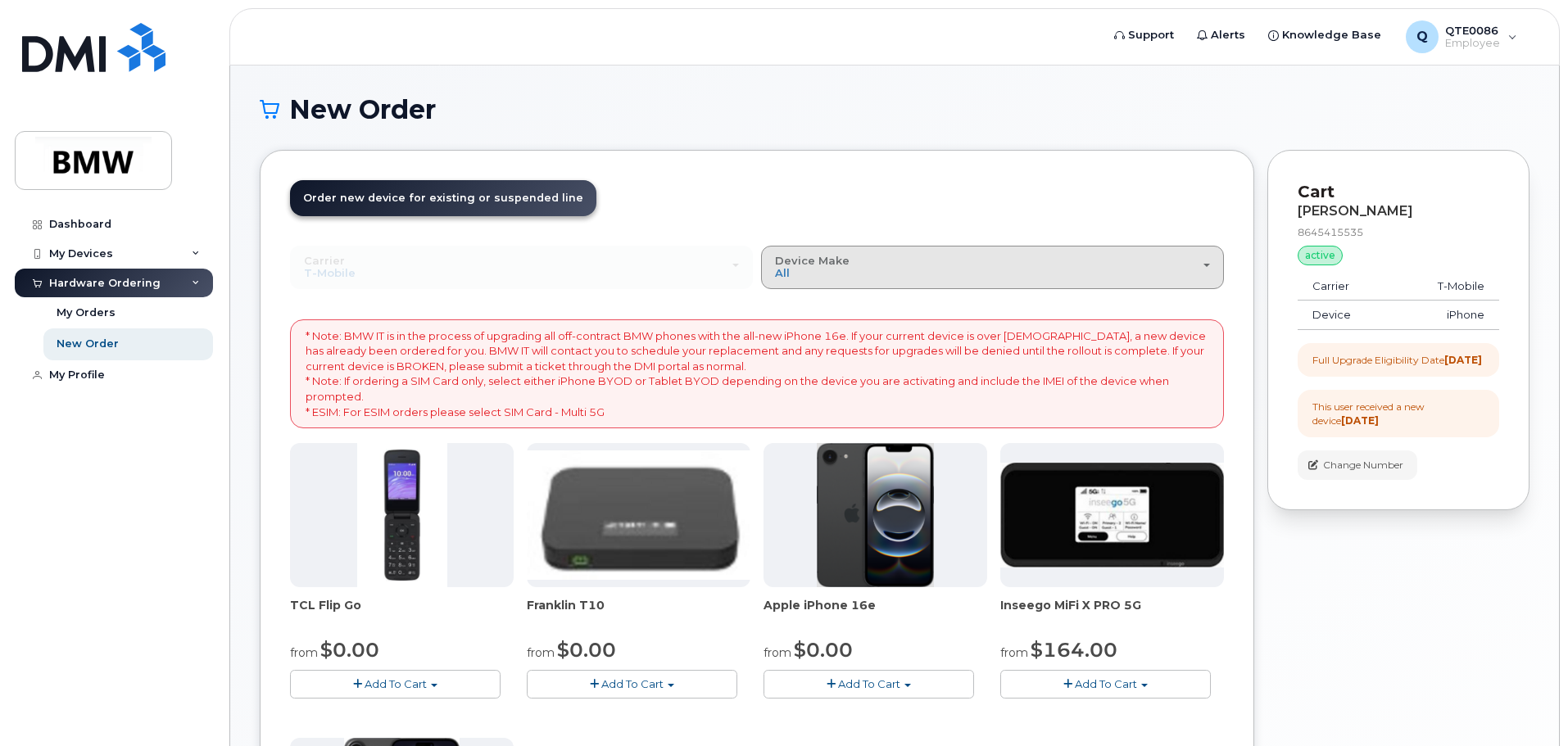
click at [871, 270] on div "Device Make All Cell Phone iPhone Modem" at bounding box center [992, 268] width 435 height 25
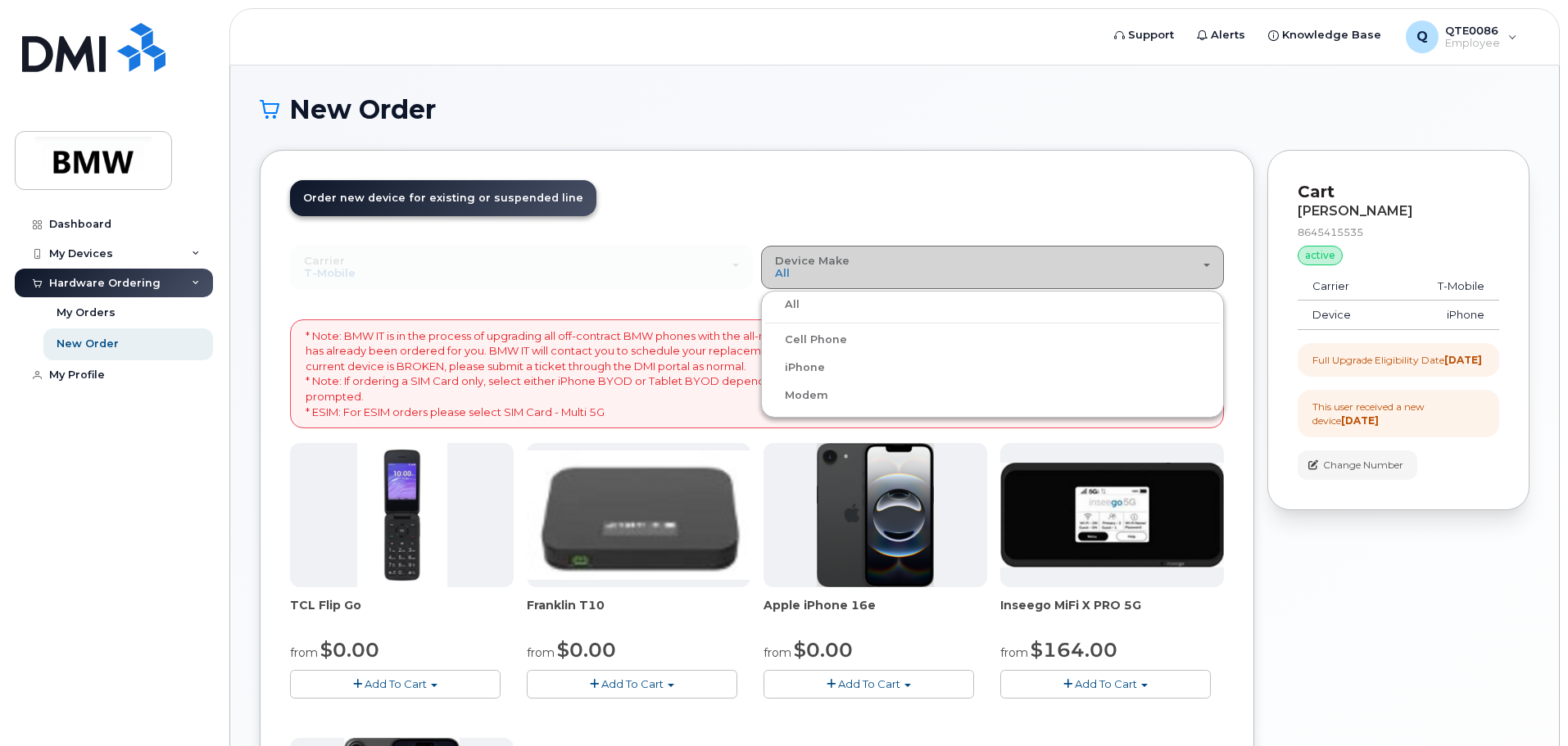
click at [876, 266] on div "Device Make All Cell Phone iPhone Modem" at bounding box center [992, 268] width 435 height 25
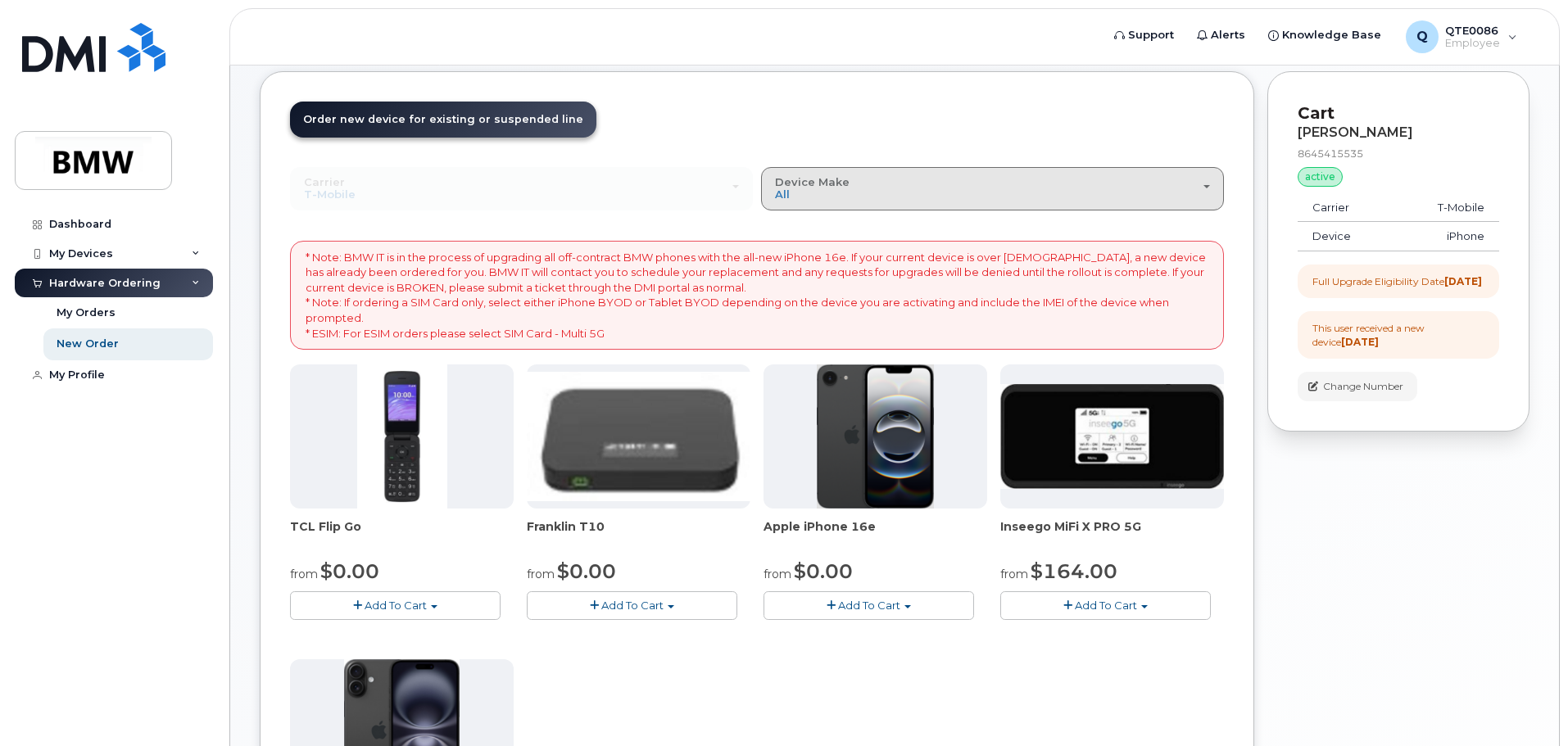
scroll to position [53, 0]
